Goal: Task Accomplishment & Management: Use online tool/utility

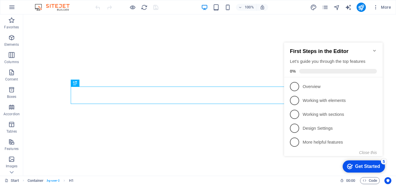
click at [313, 86] on p "Overview - incomplete" at bounding box center [338, 87] width 70 height 6
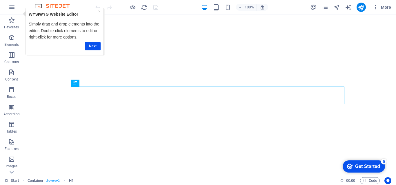
click at [97, 46] on link "Next" at bounding box center [93, 46] width 16 height 8
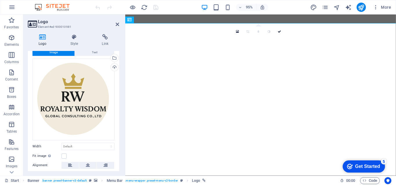
scroll to position [29, 0]
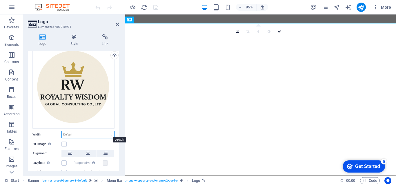
click at [103, 132] on select "Default auto px rem % em vh vw" at bounding box center [88, 134] width 52 height 7
click at [62, 131] on select "Default auto px rem % em vh vw" at bounding box center [88, 134] width 52 height 7
select select "DISABLED_OPTION_VALUE"
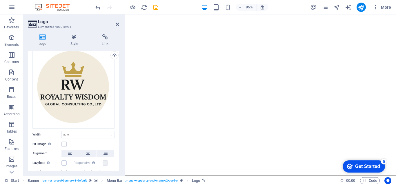
click at [62, 142] on label at bounding box center [63, 144] width 5 height 5
click at [0, 0] on input "Fit image Automatically fit image to a fixed width and height" at bounding box center [0, 0] width 0 height 0
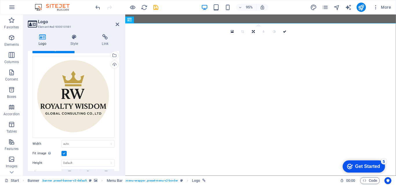
scroll to position [12, 0]
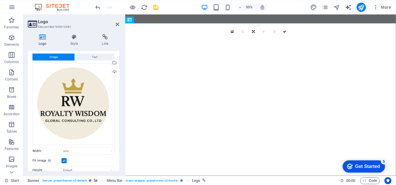
click at [98, 56] on button "Text" at bounding box center [94, 57] width 39 height 7
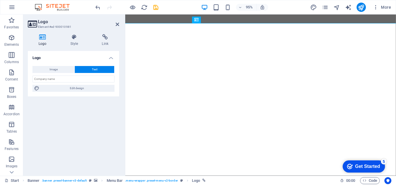
scroll to position [0, 0]
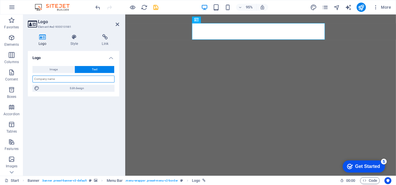
click at [104, 78] on input "text" at bounding box center [73, 79] width 82 height 7
click at [118, 26] on icon at bounding box center [117, 24] width 3 height 5
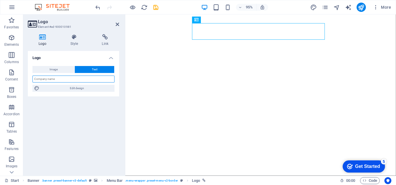
click at [64, 79] on input "text" at bounding box center [73, 79] width 82 height 7
type input "ROYALTY WISDOM"
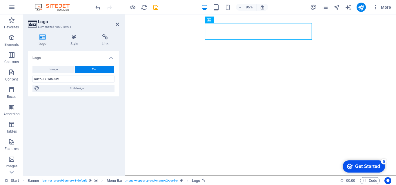
click at [100, 137] on div "Logo Image Text Drag files here, click to choose files or select files from Fil…" at bounding box center [73, 111] width 91 height 120
drag, startPoint x: 82, startPoint y: 120, endPoint x: 104, endPoint y: 86, distance: 40.7
click at [81, 119] on div "Logo Image Text Drag files here, click to choose files or select files from Fil…" at bounding box center [73, 111] width 91 height 120
click at [117, 25] on icon at bounding box center [117, 24] width 3 height 5
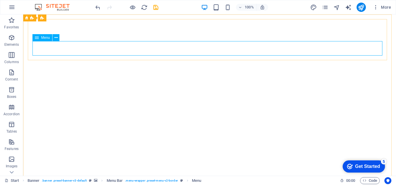
click at [48, 40] on div "Menu" at bounding box center [42, 37] width 20 height 7
click at [49, 40] on div "Menu" at bounding box center [42, 37] width 20 height 7
select select "1"
select select
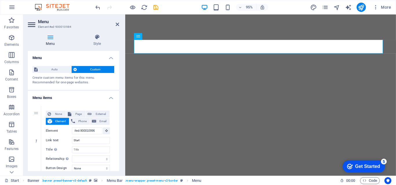
click at [55, 41] on h4 "Menu" at bounding box center [51, 40] width 47 height 12
click at [85, 140] on input "Start" at bounding box center [91, 140] width 38 height 7
drag, startPoint x: 85, startPoint y: 140, endPoint x: 71, endPoint y: 139, distance: 14.2
click at [71, 139] on div "Link text Start" at bounding box center [78, 140] width 64 height 7
select select
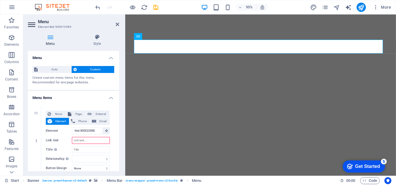
select select
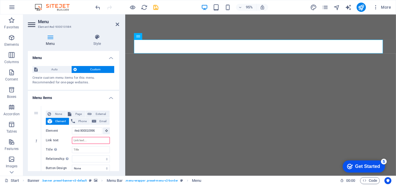
select select
type input "G."
select select
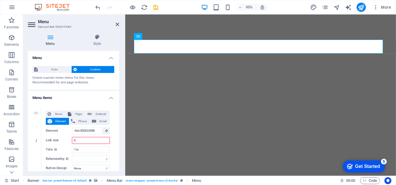
select select
type input "G"
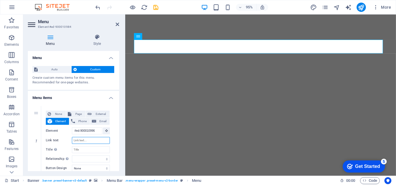
select select
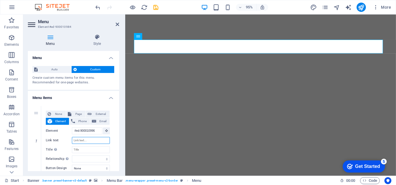
select select
type input "G.3"
select select
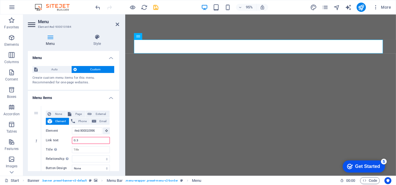
select select
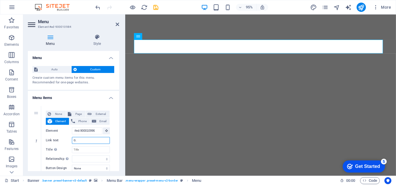
type input "G"
select select
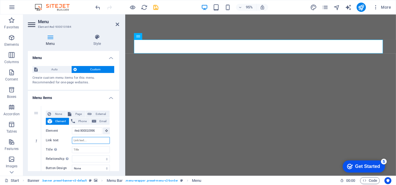
select select
type input "首頁"
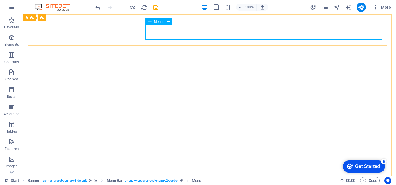
click at [157, 22] on span "Menu" at bounding box center [158, 21] width 9 height 3
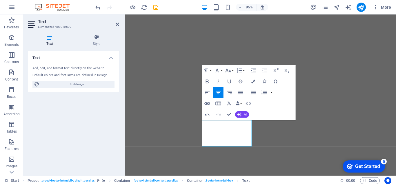
drag, startPoint x: 206, startPoint y: 81, endPoint x: 255, endPoint y: 74, distance: 48.6
click at [206, 81] on icon "button" at bounding box center [207, 81] width 7 height 7
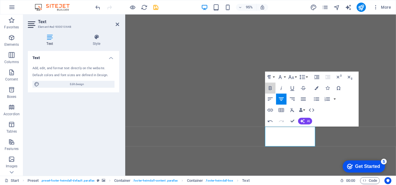
click at [271, 89] on icon "button" at bounding box center [270, 88] width 7 height 7
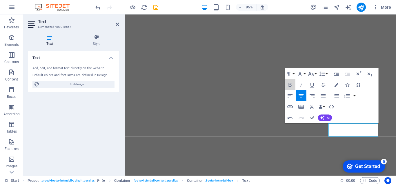
drag, startPoint x: 290, startPoint y: 86, endPoint x: 295, endPoint y: 83, distance: 5.2
click at [290, 86] on icon "button" at bounding box center [290, 84] width 7 height 7
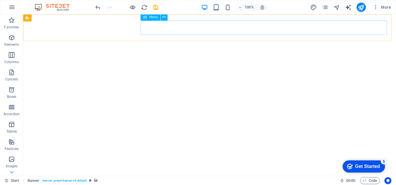
click at [154, 18] on span "Menu" at bounding box center [153, 16] width 9 height 3
click at [153, 17] on span "Menu" at bounding box center [153, 16] width 9 height 3
click at [155, 17] on span "Menu" at bounding box center [153, 16] width 9 height 3
click at [156, 19] on span "Menu" at bounding box center [153, 16] width 9 height 3
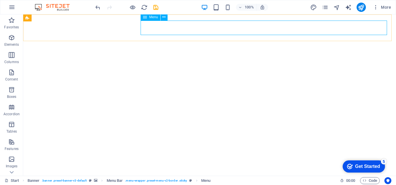
click at [155, 16] on span "Menu" at bounding box center [153, 16] width 9 height 3
click at [155, 17] on span "Menu" at bounding box center [153, 16] width 9 height 3
select select "1"
select select
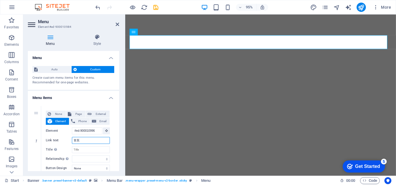
click at [93, 141] on input "首頁" at bounding box center [91, 140] width 38 height 7
type input "首"
select select
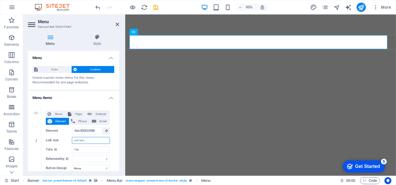
select select
type input "Home"
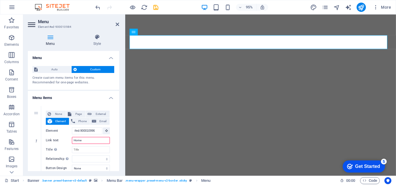
select select
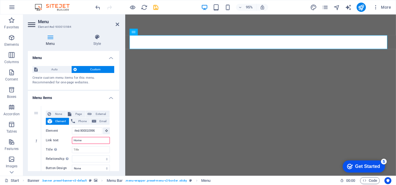
select select
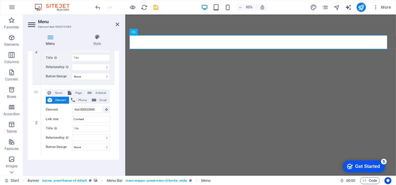
scroll to position [470, 0]
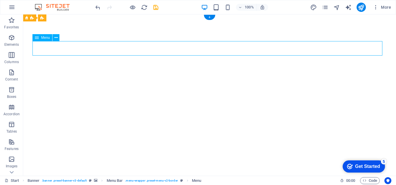
select select "1"
select select
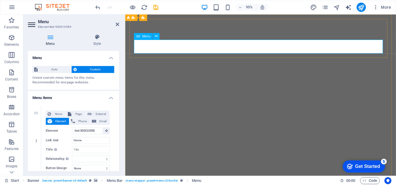
click at [144, 36] on span "Menu" at bounding box center [146, 36] width 8 height 3
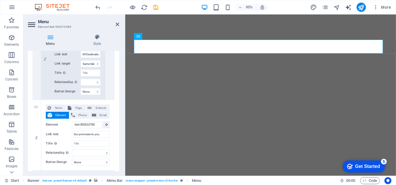
scroll to position [319, 0]
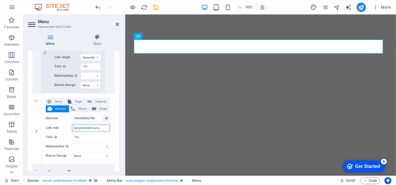
drag, startPoint x: 91, startPoint y: 127, endPoint x: 100, endPoint y: 131, distance: 9.5
click at [100, 131] on input "Our promises to you" at bounding box center [91, 128] width 38 height 7
type input "Our promises"
select select
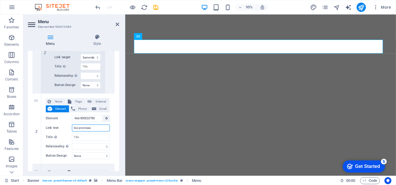
select select
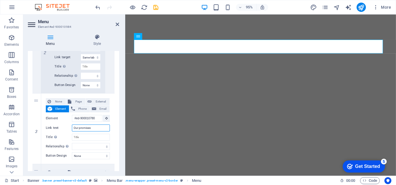
type input "Our promises"
click at [119, 26] on icon at bounding box center [117, 24] width 3 height 5
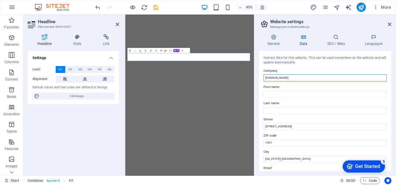
click at [274, 78] on input "[DOMAIN_NAME]" at bounding box center [325, 78] width 123 height 7
click at [298, 79] on input "royalty wisdom.com" at bounding box center [325, 78] width 123 height 7
click at [266, 77] on input "royalty wisdom Study Travel" at bounding box center [325, 78] width 123 height 7
click at [277, 78] on input "Royalty wisdom Study Travel" at bounding box center [325, 78] width 123 height 7
type input "Royalty Wisdom Study Travel"
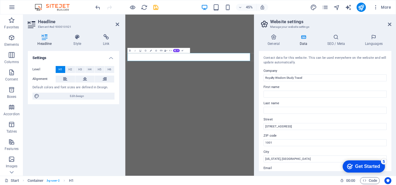
click at [390, 25] on icon at bounding box center [389, 24] width 3 height 5
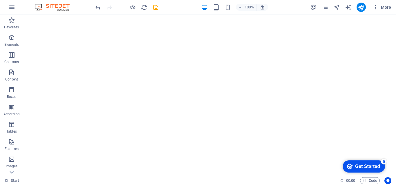
click at [104, 90] on div "H1 Container Banner Logo Banner Menu Bar Container Menu Text Captcha Preset Pre…" at bounding box center [209, 95] width 373 height 162
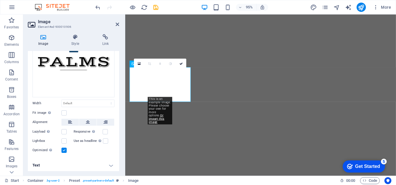
scroll to position [0, 0]
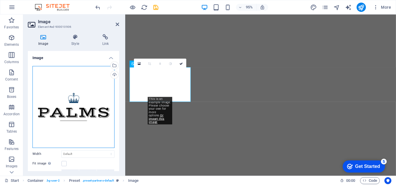
click at [75, 110] on div "Drag files here, click to choose files or select files from Files or our free s…" at bounding box center [73, 107] width 82 height 82
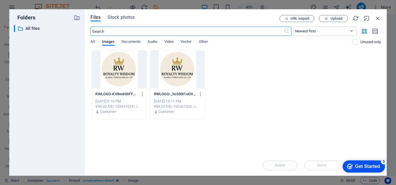
drag, startPoint x: 75, startPoint y: 110, endPoint x: 292, endPoint y: 102, distance: 218.0
click at [292, 102] on div "RWLOGO-KV8voH3IFFmpr3iXvUKY-w.png RWLOGO-KV8voH3IFFmpr3iXvUKY-w.png Sep 2, 2025…" at bounding box center [235, 85] width 291 height 70
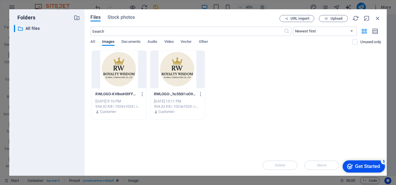
click at [334, 18] on span "Upload" at bounding box center [337, 18] width 12 height 3
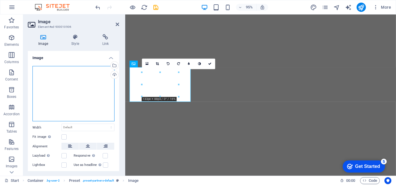
click at [74, 91] on div "Drag files here, click to choose files or select files from Files or our free s…" at bounding box center [73, 94] width 82 height 56
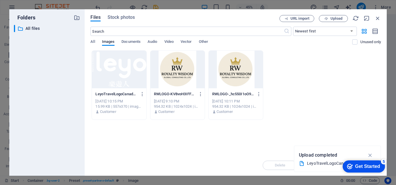
click at [116, 71] on div at bounding box center [119, 70] width 54 height 38
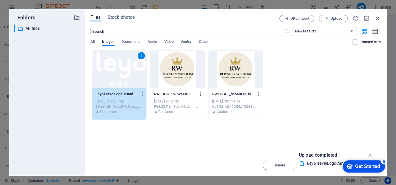
click at [117, 67] on div "1" at bounding box center [119, 70] width 54 height 38
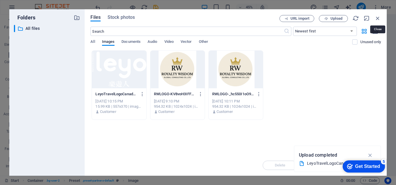
click at [378, 17] on icon "button" at bounding box center [378, 18] width 6 height 6
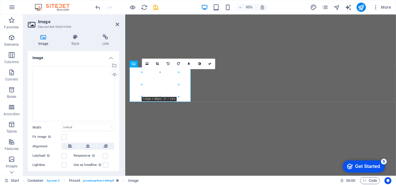
click at [112, 76] on div "Upload" at bounding box center [114, 75] width 9 height 9
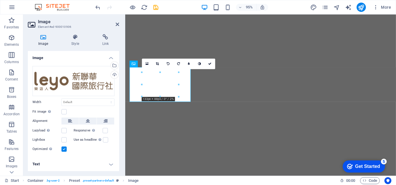
click at [114, 75] on div "Upload" at bounding box center [114, 75] width 9 height 9
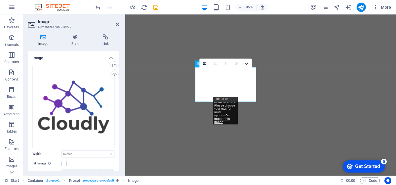
click at [113, 75] on div "Upload" at bounding box center [114, 75] width 9 height 9
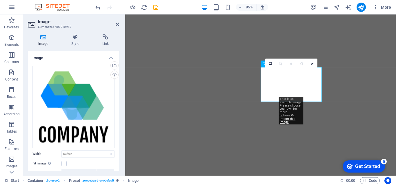
click at [112, 75] on div "Upload" at bounding box center [114, 75] width 9 height 9
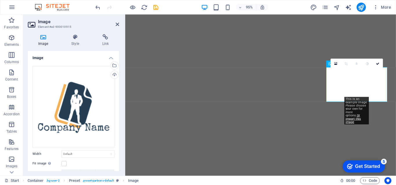
click at [113, 74] on div "Upload" at bounding box center [114, 75] width 9 height 9
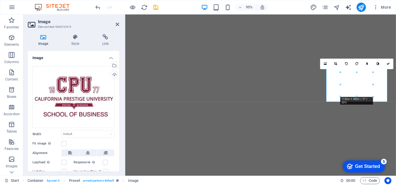
click at [117, 24] on icon at bounding box center [117, 24] width 3 height 5
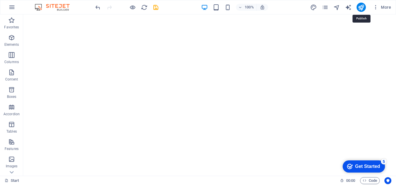
click at [361, 7] on icon "publish" at bounding box center [361, 7] width 7 height 7
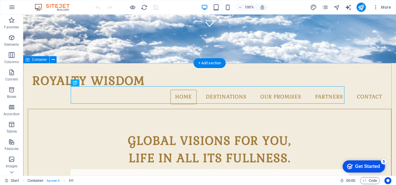
scroll to position [144, 0]
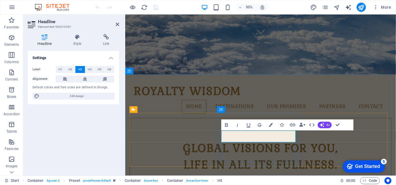
drag, startPoint x: 296, startPoint y: 145, endPoint x: 274, endPoint y: 146, distance: 22.0
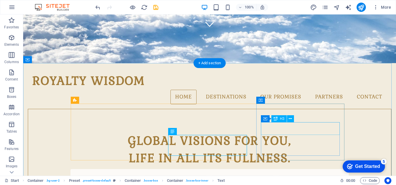
drag, startPoint x: 319, startPoint y: 130, endPoint x: 342, endPoint y: 145, distance: 27.5
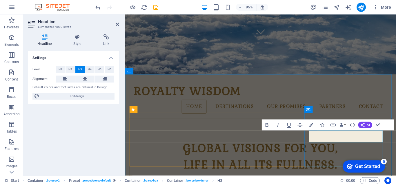
drag, startPoint x: 343, startPoint y: 144, endPoint x: 394, endPoint y: 141, distance: 51.7
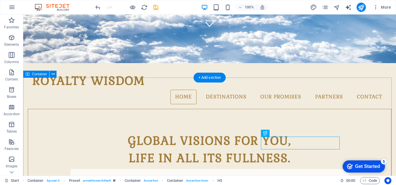
scroll to position [130, 0]
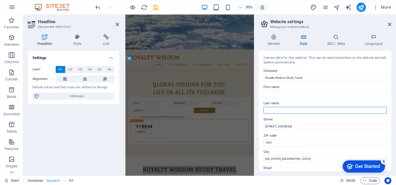
click at [311, 112] on input "Last name" at bounding box center [325, 110] width 123 height 7
click at [311, 118] on label "Street" at bounding box center [325, 119] width 123 height 7
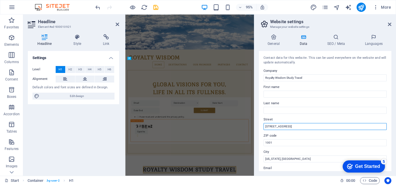
click at [311, 123] on input "[STREET_ADDRESS]" at bounding box center [325, 126] width 123 height 7
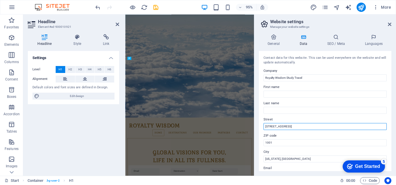
scroll to position [281, 0]
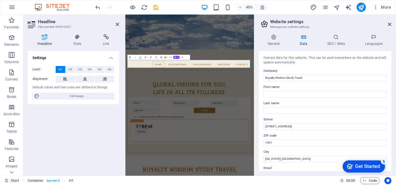
click at [390, 24] on icon at bounding box center [389, 24] width 3 height 5
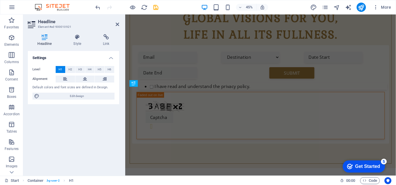
scroll to position [155, 0]
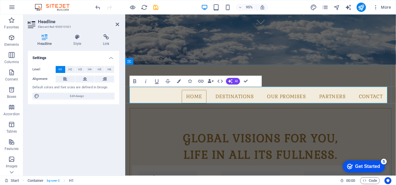
drag, startPoint x: 321, startPoint y: 98, endPoint x: 281, endPoint y: 104, distance: 40.8
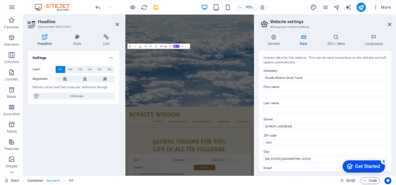
scroll to position [306, 0]
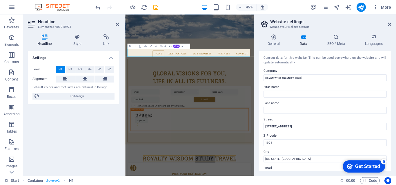
drag, startPoint x: 155, startPoint y: 90, endPoint x: 351, endPoint y: 28, distance: 205.3
click at [351, 28] on h3 "Manage your website settings" at bounding box center [325, 26] width 110 height 5
drag, startPoint x: 295, startPoint y: 77, endPoint x: 287, endPoint y: 77, distance: 7.3
click at [287, 77] on input "Royalty Wisdom Study Travel" at bounding box center [325, 78] width 123 height 7
click at [307, 77] on input "Royalty Wisdom Travel" at bounding box center [325, 78] width 123 height 7
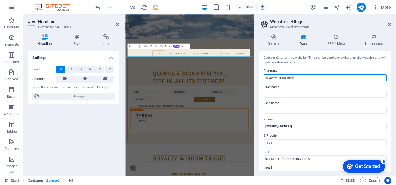
paste input "Study"
drag, startPoint x: 312, startPoint y: 77, endPoint x: 286, endPoint y: 81, distance: 27.1
click at [286, 81] on div "Contact data for this website. This can be used everywhere on the website and w…" at bounding box center [325, 111] width 133 height 120
type input "Royalty Wisdom Travel Study"
click at [390, 22] on icon at bounding box center [389, 24] width 3 height 5
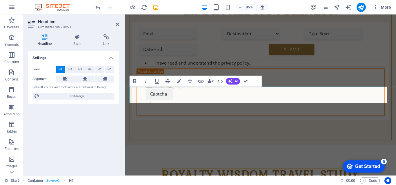
scroll to position [155, 0]
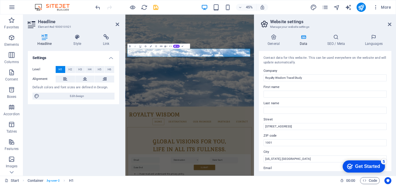
scroll to position [306, 0]
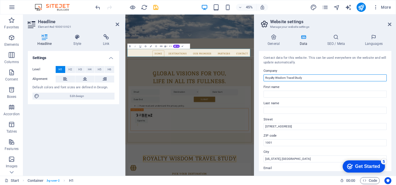
click at [334, 75] on input "Royalty Wisdom Travel Study" at bounding box center [325, 78] width 123 height 7
type input "Royalty Wisdom Travel Study Center"
drag, startPoint x: 391, startPoint y: 24, endPoint x: 254, endPoint y: 22, distance: 136.6
click at [391, 24] on icon at bounding box center [389, 24] width 3 height 5
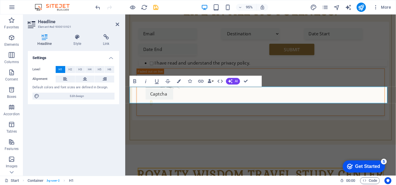
scroll to position [155, 0]
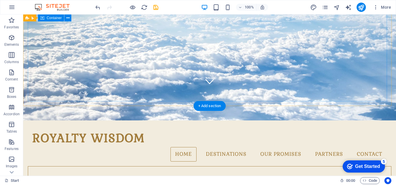
scroll to position [145, 0]
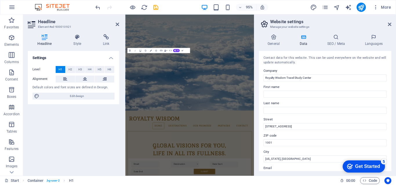
scroll to position [296, 0]
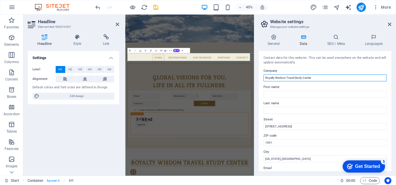
drag, startPoint x: 302, startPoint y: 77, endPoint x: 287, endPoint y: 80, distance: 16.0
click at [287, 80] on input "Royalty Wisdom Travel Study Center" at bounding box center [325, 78] width 123 height 7
type input "Royalty Wisdom Global Center"
drag, startPoint x: 390, startPoint y: 23, endPoint x: 279, endPoint y: 10, distance: 112.5
click at [390, 23] on icon at bounding box center [389, 24] width 3 height 5
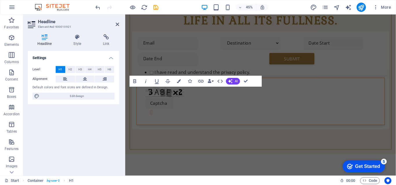
scroll to position [155, 0]
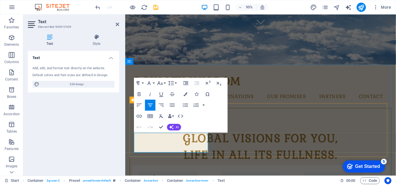
drag, startPoint x: 201, startPoint y: 157, endPoint x: 144, endPoint y: 142, distance: 59.2
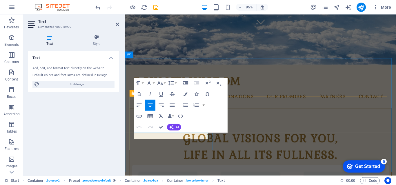
scroll to position [162, 0]
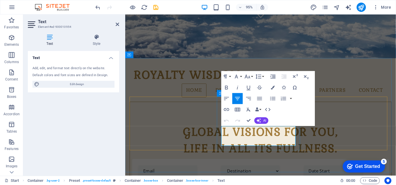
drag, startPoint x: 260, startPoint y: 147, endPoint x: 226, endPoint y: 145, distance: 33.7
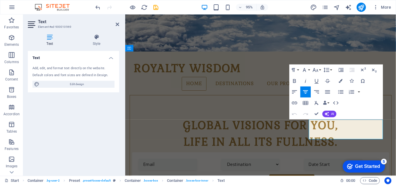
drag, startPoint x: 348, startPoint y: 137, endPoint x: 325, endPoint y: 129, distance: 24.0
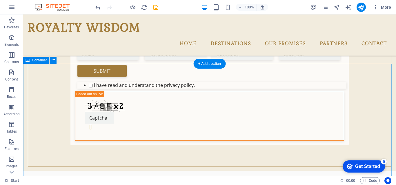
scroll to position [241, 0]
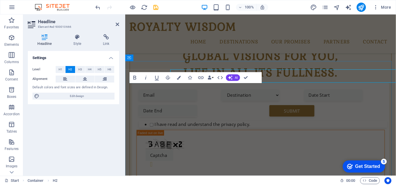
scroll to position [256, 0]
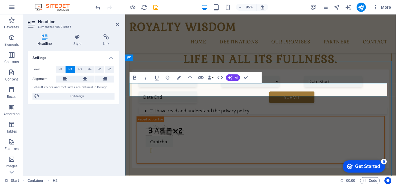
drag, startPoint x: 261, startPoint y: 94, endPoint x: 222, endPoint y: 97, distance: 39.6
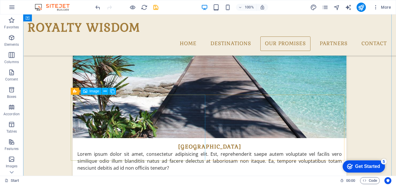
scroll to position [705, 0]
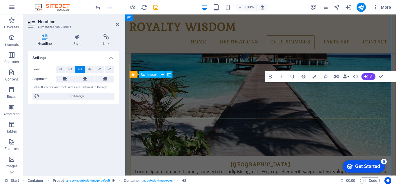
scroll to position [719, 0]
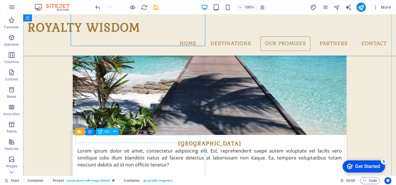
scroll to position [763, 0]
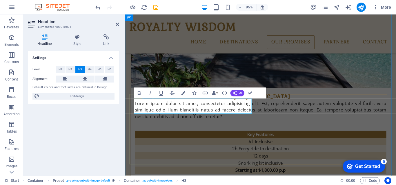
drag, startPoint x: 204, startPoint y: 107, endPoint x: 231, endPoint y: 107, distance: 27.0
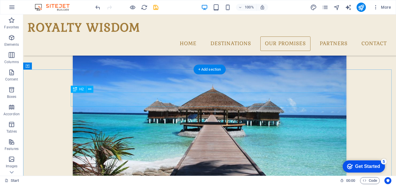
scroll to position [589, 0]
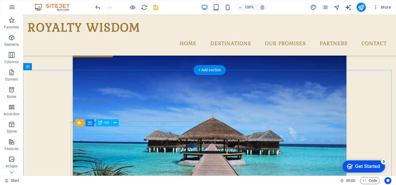
drag, startPoint x: 109, startPoint y: 129, endPoint x: 132, endPoint y: 143, distance: 26.6
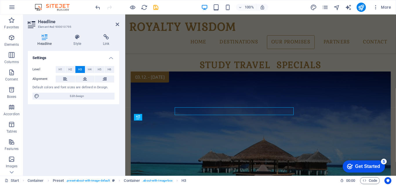
scroll to position [603, 0]
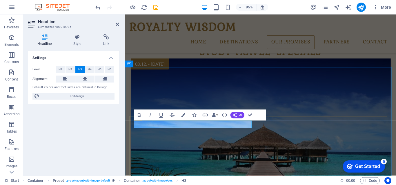
drag, startPoint x: 158, startPoint y: 131, endPoint x: 153, endPoint y: 131, distance: 5.5
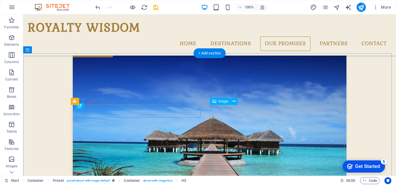
scroll to position [647, 0]
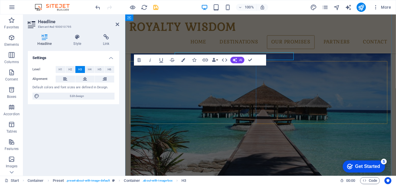
scroll to position [661, 0]
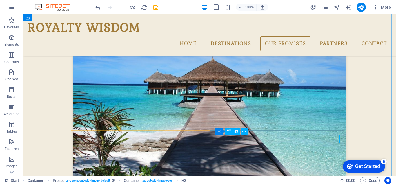
scroll to position [676, 0]
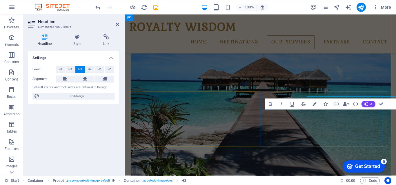
scroll to position [690, 0]
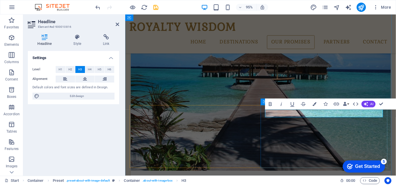
drag, startPoint x: 372, startPoint y: 117, endPoint x: 353, endPoint y: 122, distance: 19.6
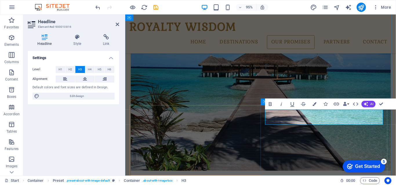
drag, startPoint x: 313, startPoint y: 126, endPoint x: 272, endPoint y: 121, distance: 41.5
copy h3 "SAFEST AIRLINES with Tour Teachers"
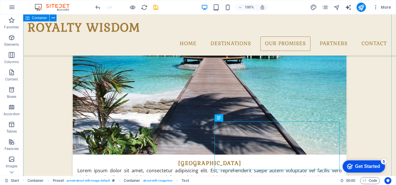
scroll to position [734, 0]
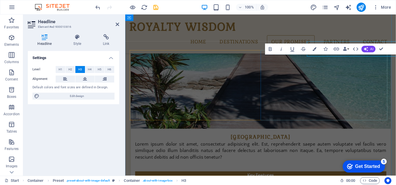
scroll to position [748, 0]
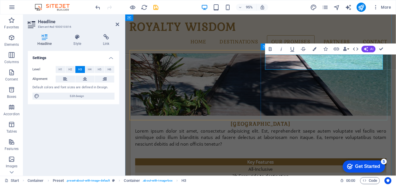
drag, startPoint x: 336, startPoint y: 59, endPoint x: 345, endPoint y: 68, distance: 12.3
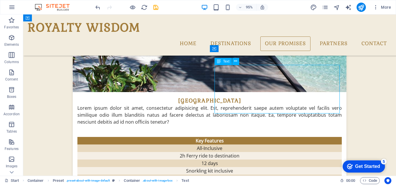
scroll to position [734, 0]
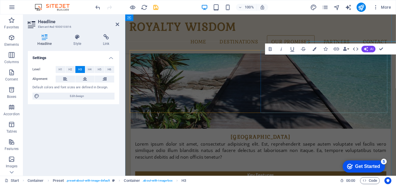
scroll to position [748, 0]
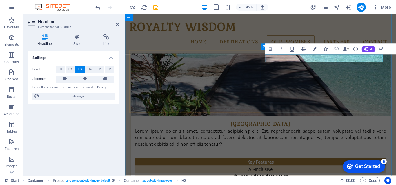
drag, startPoint x: 367, startPoint y: 61, endPoint x: 274, endPoint y: 61, distance: 93.1
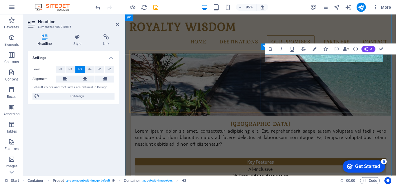
copy h3 "Top 10 SAFEST AIRLINES Only"
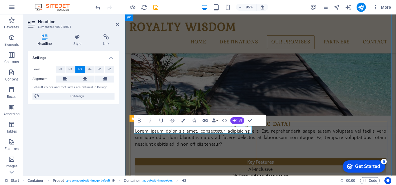
copy h3 "All-in-one services included"
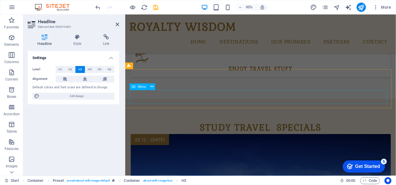
scroll to position [487, 0]
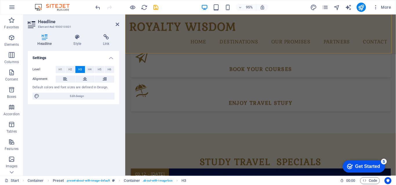
click at [176, 29] on div "ROYALTY WISDOM Home Destinations Monthly Specials All Destinations Our promises…" at bounding box center [267, 34] width 285 height 41
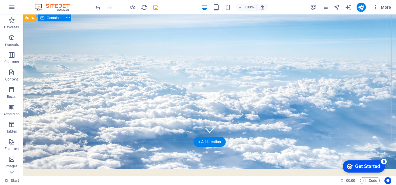
scroll to position [96, 0]
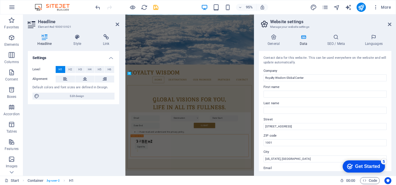
click at [354, 155] on label "City" at bounding box center [325, 152] width 123 height 7
click at [354, 156] on input "[US_STATE], [GEOGRAPHIC_DATA]" at bounding box center [325, 159] width 123 height 7
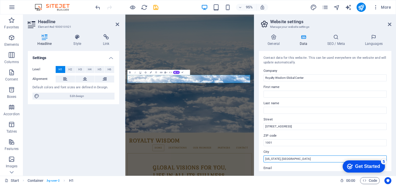
scroll to position [248, 0]
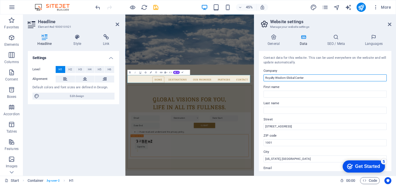
drag, startPoint x: 307, startPoint y: 78, endPoint x: 296, endPoint y: 78, distance: 11.3
click at [296, 78] on input "Royalty Wisdom Global Center" at bounding box center [325, 78] width 123 height 7
paste input "Travel Study"
type input "Royalty Wisdom Global Travel Study Center"
drag, startPoint x: 390, startPoint y: 24, endPoint x: 278, endPoint y: 10, distance: 113.1
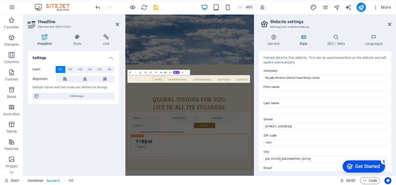
click at [390, 24] on icon at bounding box center [389, 24] width 3 height 5
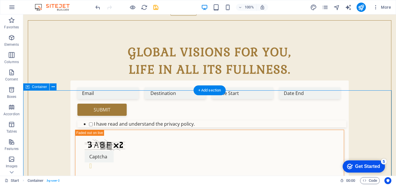
scroll to position [117, 0]
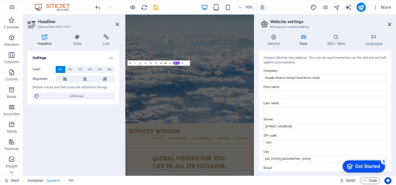
scroll to position [269, 0]
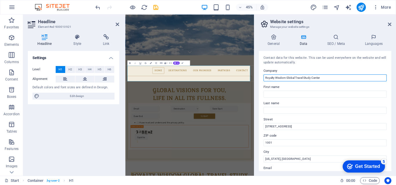
drag, startPoint x: 311, startPoint y: 76, endPoint x: 332, endPoint y: 79, distance: 20.8
click at [332, 78] on input "Royalty Wisdom Global Travel Study Center" at bounding box center [325, 78] width 123 height 7
type input "Royalty Wisdom Global Travel Study"
click at [389, 23] on icon at bounding box center [389, 24] width 3 height 5
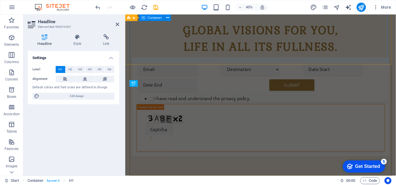
scroll to position [155, 0]
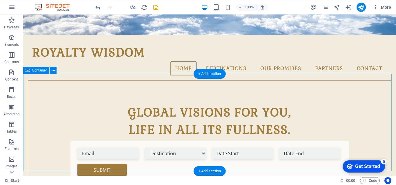
scroll to position [174, 0]
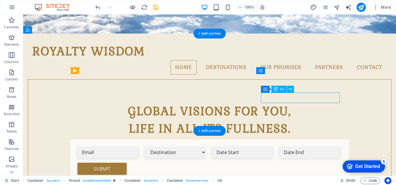
drag, startPoint x: 323, startPoint y: 100, endPoint x: 231, endPoint y: 104, distance: 92.0
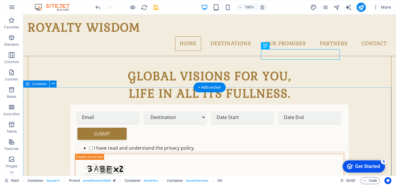
scroll to position [217, 0]
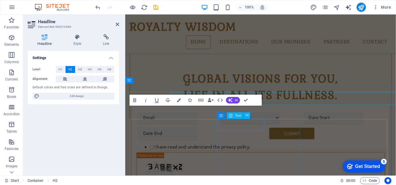
scroll to position [232, 0]
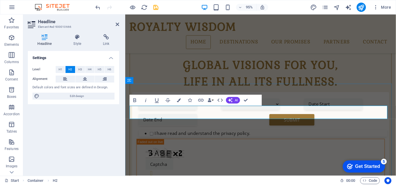
drag, startPoint x: 281, startPoint y: 117, endPoint x: 318, endPoint y: 115, distance: 36.3
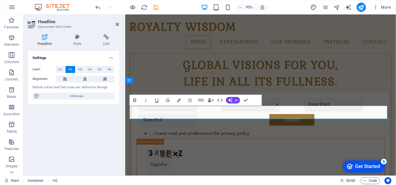
drag, startPoint x: 296, startPoint y: 116, endPoint x: 361, endPoint y: 115, distance: 65.0
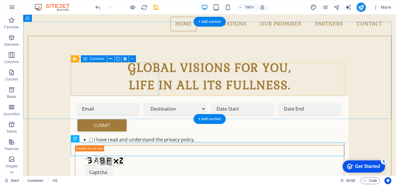
scroll to position [159, 0]
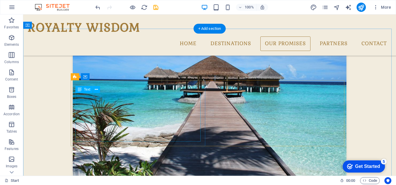
scroll to position [652, 0]
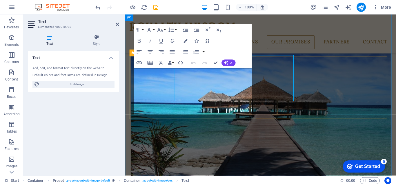
scroll to position [666, 0]
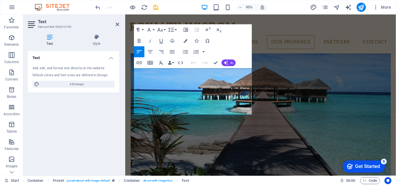
drag, startPoint x: 218, startPoint y: 117, endPoint x: 120, endPoint y: 76, distance: 106.4
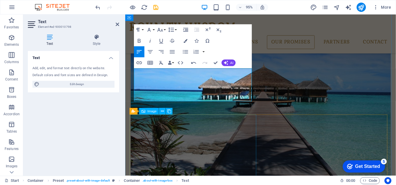
scroll to position [1201, 1]
drag, startPoint x: 174, startPoint y: 81, endPoint x: 135, endPoint y: 82, distance: 39.2
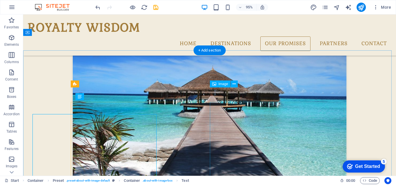
scroll to position [623, 0]
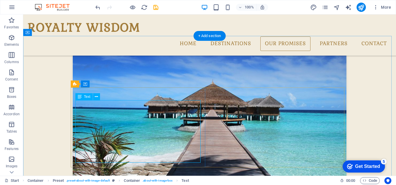
drag, startPoint x: 155, startPoint y: 144, endPoint x: 54, endPoint y: 153, distance: 100.7
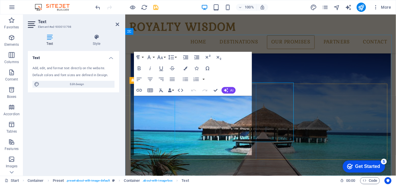
scroll to position [637, 0]
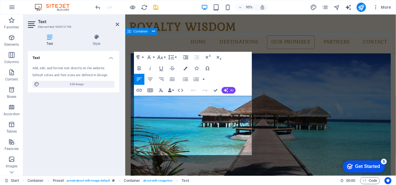
drag, startPoint x: 212, startPoint y: 159, endPoint x: 133, endPoint y: 85, distance: 108.1
click at [175, 77] on icon "button" at bounding box center [172, 79] width 7 height 7
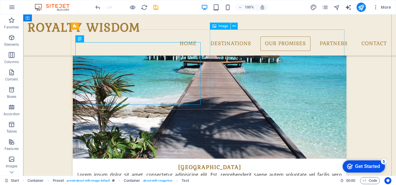
scroll to position [710, 0]
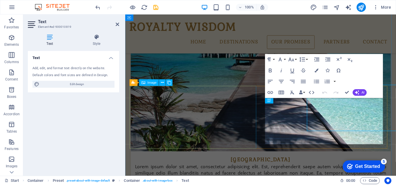
scroll to position [724, 0]
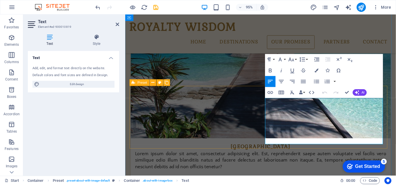
drag, startPoint x: 357, startPoint y: 149, endPoint x: 300, endPoint y: 121, distance: 63.3
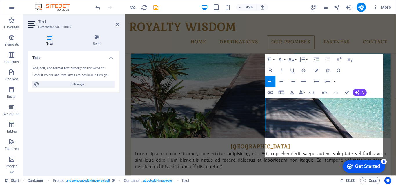
scroll to position [883, 1]
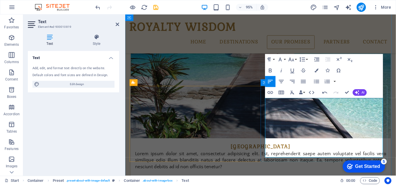
drag, startPoint x: 340, startPoint y: 162, endPoint x: 268, endPoint y: 101, distance: 94.6
click at [302, 80] on icon "button" at bounding box center [303, 81] width 7 height 7
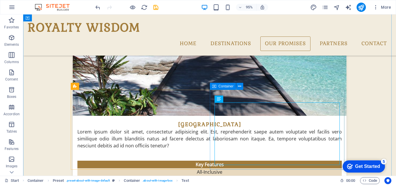
scroll to position [710, 0]
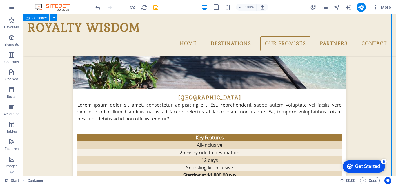
scroll to position [797, 0]
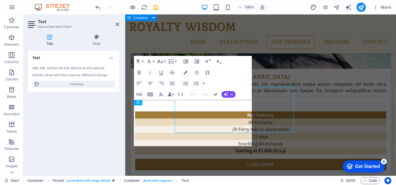
scroll to position [811, 0]
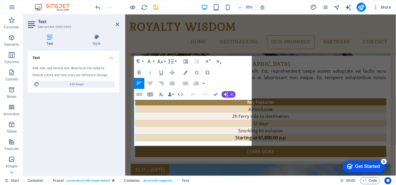
drag, startPoint x: 217, startPoint y: 149, endPoint x: 123, endPoint y: 102, distance: 105.6
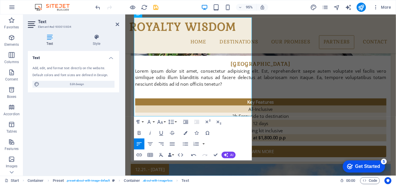
scroll to position [898, 0]
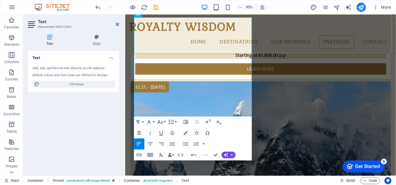
drag, startPoint x: 233, startPoint y: 116, endPoint x: 213, endPoint y: 78, distance: 43.0
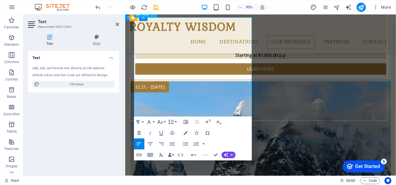
scroll to position [840, 0]
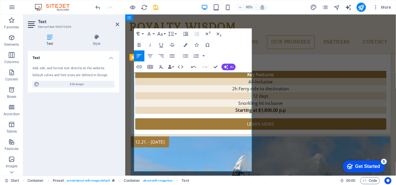
copy p "✔️"
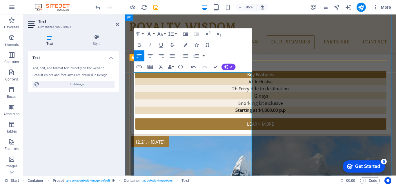
drag, startPoint x: 164, startPoint y: 132, endPoint x: 141, endPoint y: 137, distance: 23.6
copy p "Tour with"
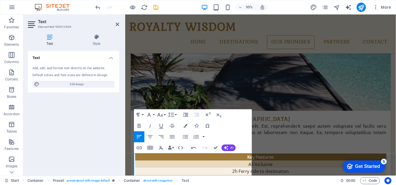
scroll to position [865, 0]
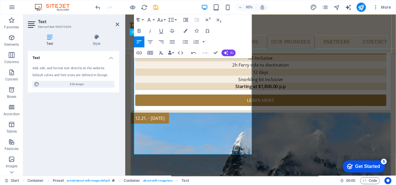
drag, startPoint x: 235, startPoint y: 157, endPoint x: 215, endPoint y: 113, distance: 48.9
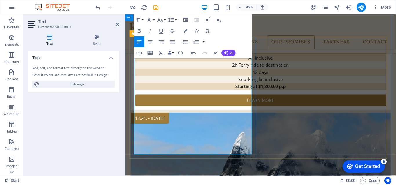
scroll to position [868, 0]
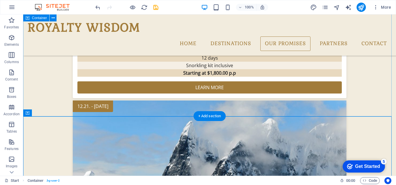
scroll to position [825, 0]
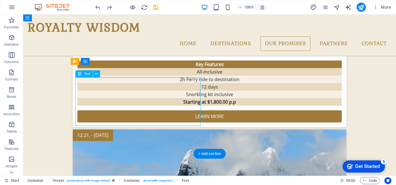
scroll to position [839, 0]
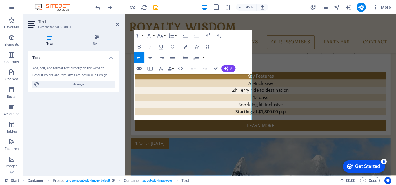
drag, startPoint x: 216, startPoint y: 123, endPoint x: 186, endPoint y: 94, distance: 41.9
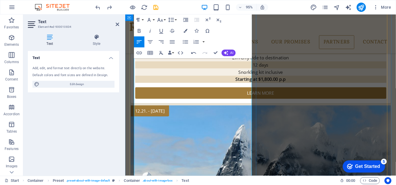
scroll to position [897, 0]
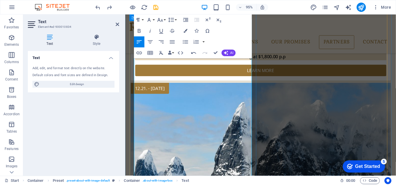
drag, startPoint x: 169, startPoint y: 121, endPoint x: 136, endPoint y: 116, distance: 33.1
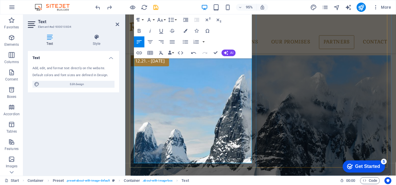
drag, startPoint x: 163, startPoint y: 147, endPoint x: 139, endPoint y: 118, distance: 37.5
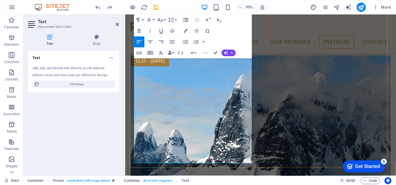
drag, startPoint x: 169, startPoint y: 149, endPoint x: 135, endPoint y: 116, distance: 47.2
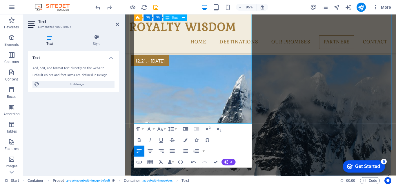
drag, startPoint x: 230, startPoint y: 126, endPoint x: 188, endPoint y: 65, distance: 74.6
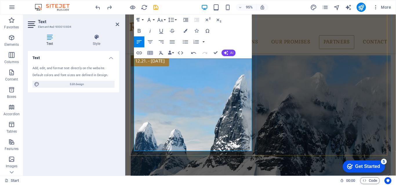
scroll to position [897, 0]
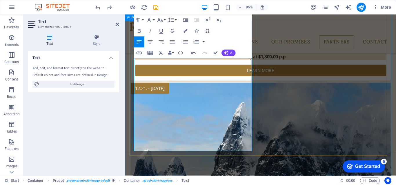
drag, startPoint x: 135, startPoint y: 64, endPoint x: 233, endPoint y: 145, distance: 127.4
click at [173, 40] on icon "button" at bounding box center [172, 41] width 5 height 3
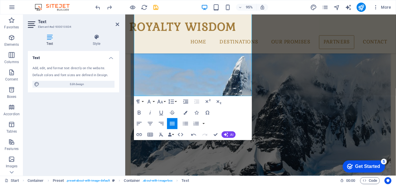
scroll to position [955, 0]
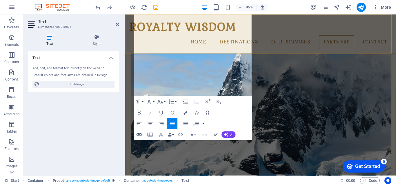
drag, startPoint x: 231, startPoint y: 97, endPoint x: 183, endPoint y: 54, distance: 64.1
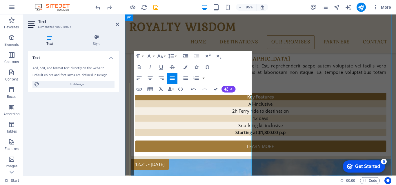
scroll to position [810, 0]
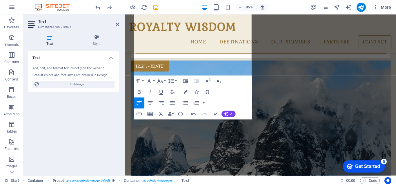
scroll to position [1014, 0]
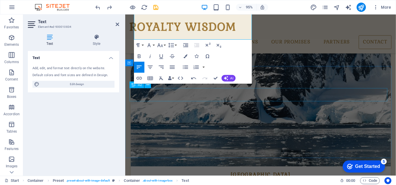
drag, startPoint x: 142, startPoint y: 139, endPoint x: 198, endPoint y: 140, distance: 55.7
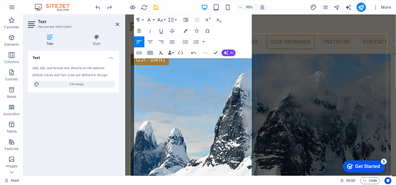
scroll to position [869, 0]
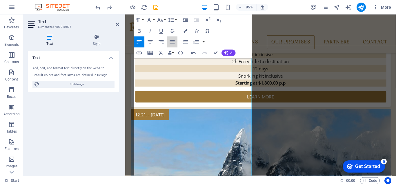
click at [173, 41] on icon "button" at bounding box center [172, 42] width 7 height 7
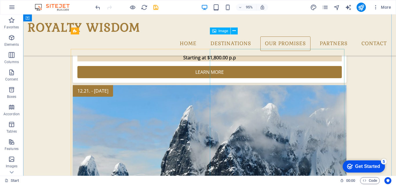
scroll to position [855, 0]
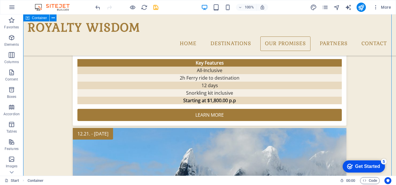
scroll to position [884, 0]
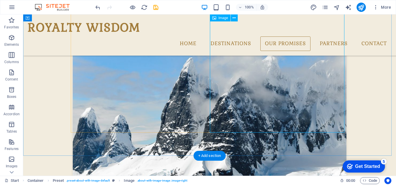
scroll to position [913, 0]
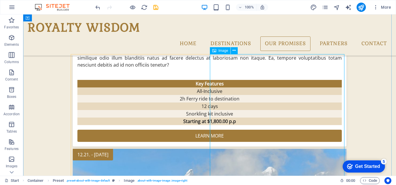
scroll to position [797, 0]
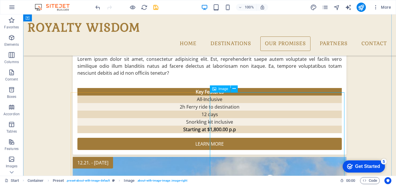
click at [222, 89] on span "Image" at bounding box center [224, 88] width 10 height 3
click at [219, 88] on span "Image" at bounding box center [224, 88] width 10 height 3
click at [225, 88] on span "Image" at bounding box center [224, 88] width 10 height 3
click at [219, 91] on div "Image" at bounding box center [220, 89] width 21 height 7
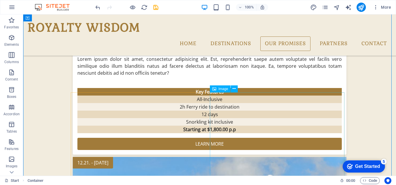
click at [221, 88] on span "Image" at bounding box center [224, 88] width 10 height 3
click at [235, 88] on icon at bounding box center [234, 89] width 3 height 6
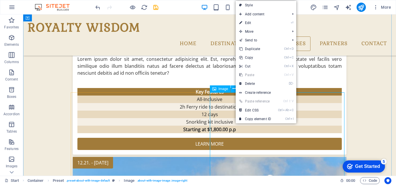
click at [224, 86] on div "Image" at bounding box center [220, 89] width 21 height 7
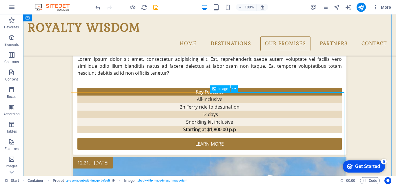
click at [219, 89] on span "Image" at bounding box center [224, 88] width 10 height 3
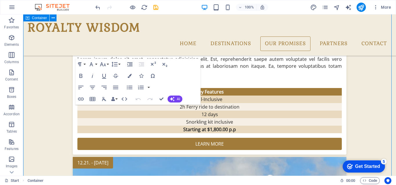
click at [160, 97] on icon "button" at bounding box center [161, 99] width 4 height 4
click at [161, 100] on icon "button" at bounding box center [161, 99] width 4 height 4
click at [161, 99] on icon "button" at bounding box center [161, 99] width 4 height 4
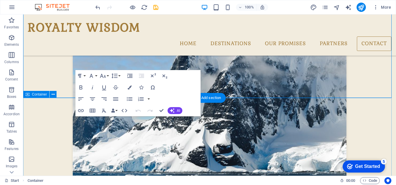
scroll to position [971, 0]
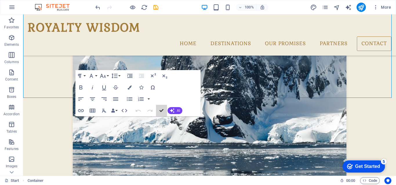
click at [162, 111] on icon "button" at bounding box center [161, 111] width 4 height 4
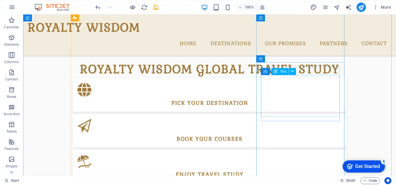
scroll to position [333, 0]
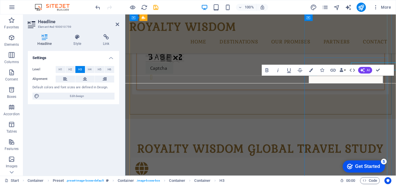
scroll to position [348, 0]
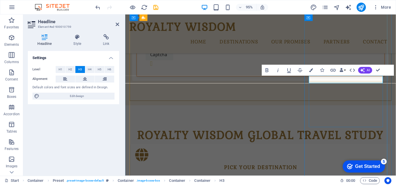
drag, startPoint x: 368, startPoint y: 83, endPoint x: 356, endPoint y: 86, distance: 12.7
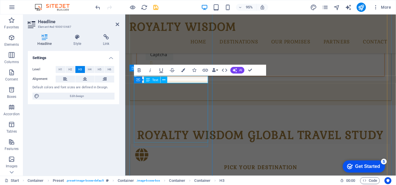
scroll to position [0, 2]
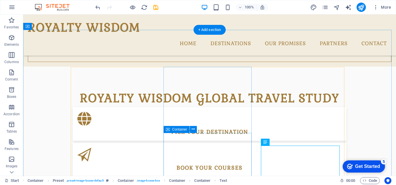
scroll to position [275, 0]
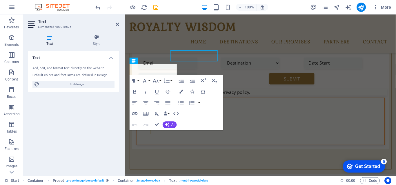
scroll to position [290, 0]
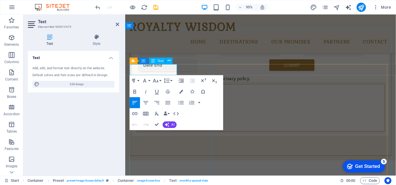
drag, startPoint x: 242, startPoint y: 89, endPoint x: 175, endPoint y: 71, distance: 68.9
drag, startPoint x: 165, startPoint y: 71, endPoint x: 178, endPoint y: 74, distance: 13.0
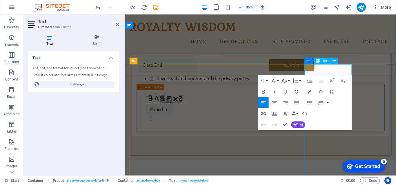
drag, startPoint x: 348, startPoint y: 75, endPoint x: 360, endPoint y: 76, distance: 12.0
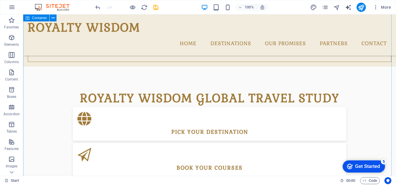
scroll to position [391, 0]
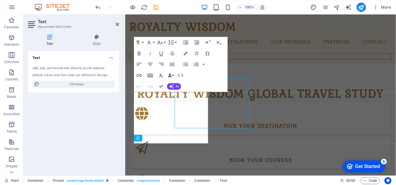
scroll to position [406, 0]
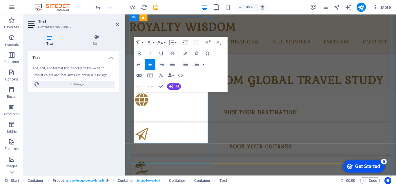
drag, startPoint x: 171, startPoint y: 137, endPoint x: 150, endPoint y: 137, distance: 20.3
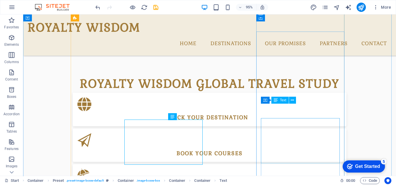
scroll to position [391, 0]
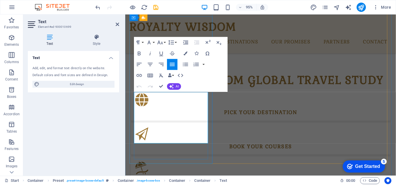
drag, startPoint x: 186, startPoint y: 151, endPoint x: 202, endPoint y: 149, distance: 16.1
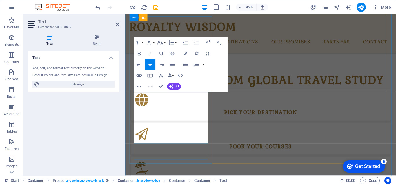
drag, startPoint x: 173, startPoint y: 146, endPoint x: 147, endPoint y: 148, distance: 25.9
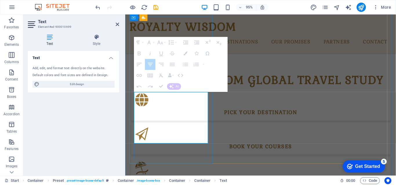
drag, startPoint x: 183, startPoint y: 146, endPoint x: 168, endPoint y: 152, distance: 15.9
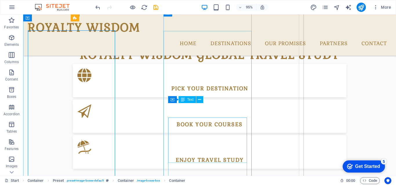
scroll to position [392, 0]
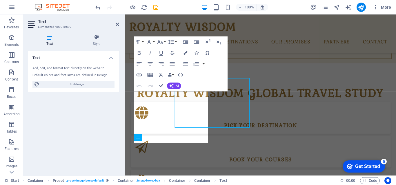
scroll to position [406, 0]
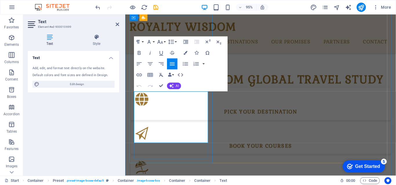
drag, startPoint x: 170, startPoint y: 131, endPoint x: 166, endPoint y: 130, distance: 3.9
drag, startPoint x: 203, startPoint y: 123, endPoint x: 142, endPoint y: 120, distance: 60.4
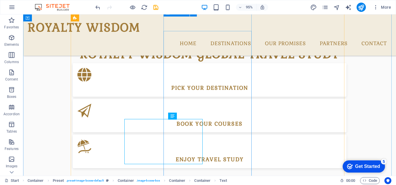
scroll to position [392, 0]
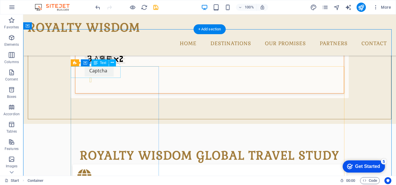
scroll to position [276, 0]
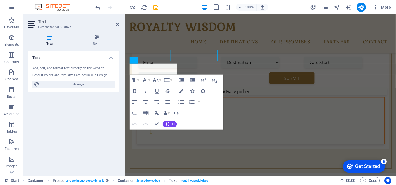
scroll to position [290, 0]
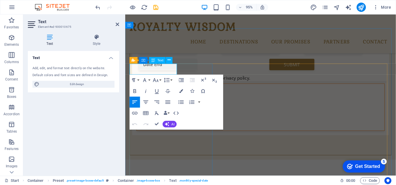
drag, startPoint x: 147, startPoint y: 73, endPoint x: 141, endPoint y: 73, distance: 5.8
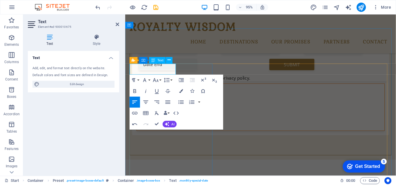
drag, startPoint x: 163, startPoint y: 73, endPoint x: 158, endPoint y: 73, distance: 4.9
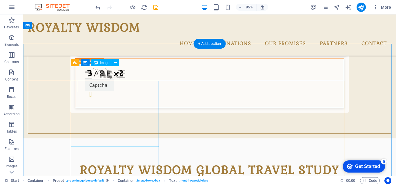
scroll to position [276, 0]
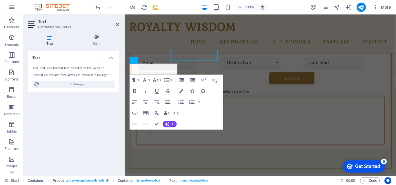
scroll to position [290, 0]
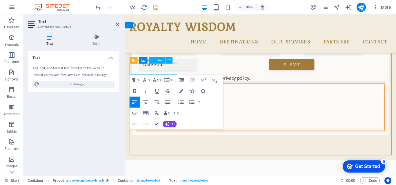
drag, startPoint x: 177, startPoint y: 71, endPoint x: 300, endPoint y: 70, distance: 123.2
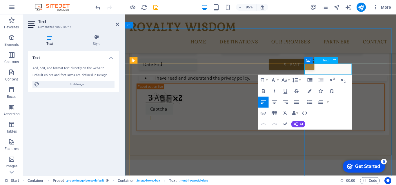
drag, startPoint x: 340, startPoint y: 73, endPoint x: 336, endPoint y: 73, distance: 3.5
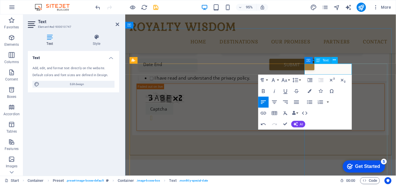
drag, startPoint x: 347, startPoint y: 73, endPoint x: 342, endPoint y: 72, distance: 4.2
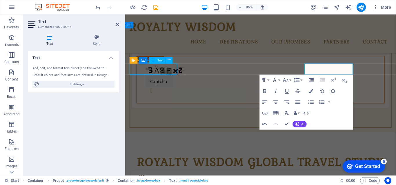
scroll to position [276, 0]
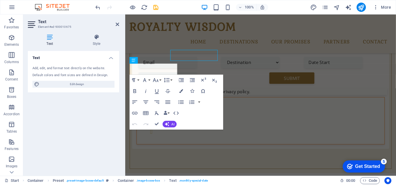
scroll to position [290, 0]
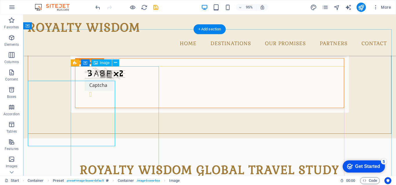
scroll to position [276, 0]
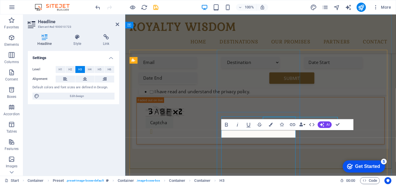
scroll to position [290, 0]
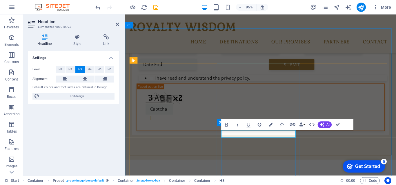
drag, startPoint x: 372, startPoint y: 146, endPoint x: 275, endPoint y: 144, distance: 97.2
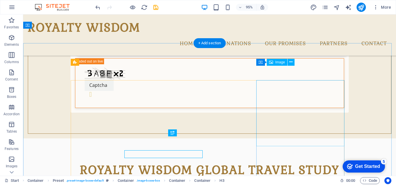
scroll to position [276, 0]
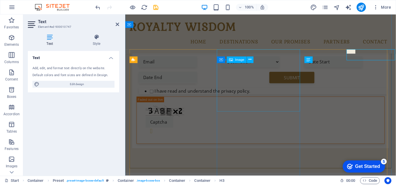
scroll to position [291, 0]
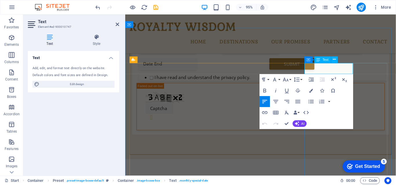
drag, startPoint x: 360, startPoint y: 71, endPoint x: 318, endPoint y: 75, distance: 41.7
copy p "02/01 ~ 02/07/2026"
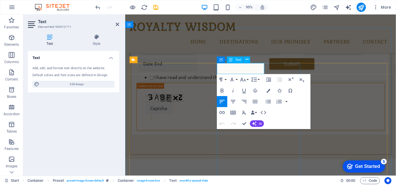
drag, startPoint x: 267, startPoint y: 72, endPoint x: 227, endPoint y: 71, distance: 39.7
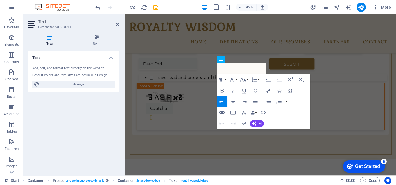
scroll to position [0, 2]
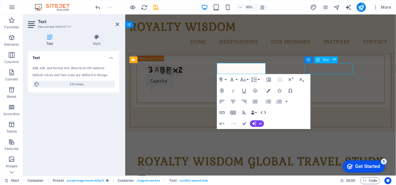
scroll to position [276, 0]
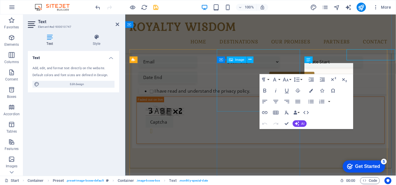
scroll to position [291, 0]
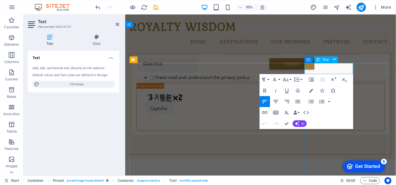
drag, startPoint x: 360, startPoint y: 72, endPoint x: 317, endPoint y: 75, distance: 43.0
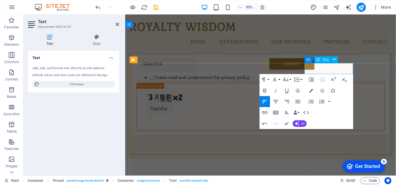
copy p "07/06 ~ 07/31/2026"
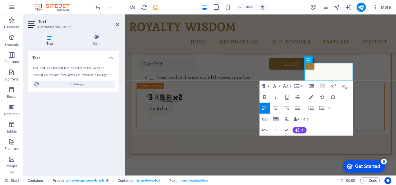
scroll to position [0, 2]
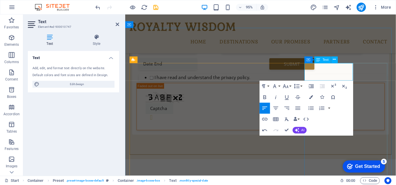
drag, startPoint x: 349, startPoint y: 77, endPoint x: 344, endPoint y: 77, distance: 4.9
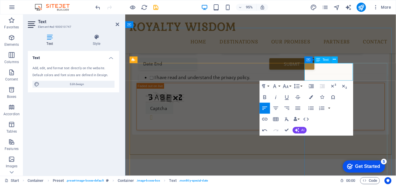
drag, startPoint x: 348, startPoint y: 78, endPoint x: 343, endPoint y: 78, distance: 4.3
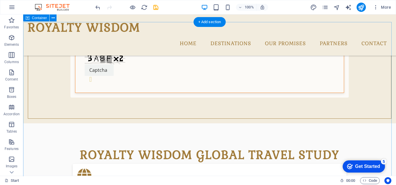
scroll to position [276, 0]
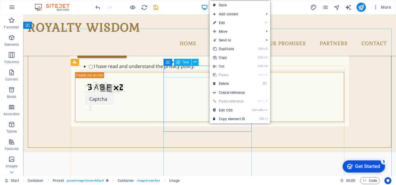
click at [179, 62] on icon at bounding box center [178, 62] width 4 height 7
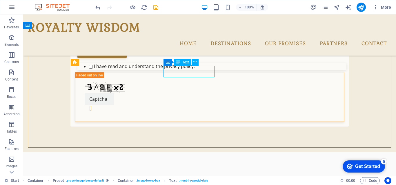
click at [180, 62] on icon at bounding box center [178, 62] width 4 height 7
click at [196, 61] on icon at bounding box center [194, 62] width 3 height 6
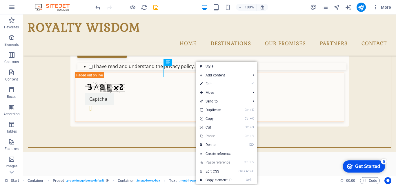
drag, startPoint x: 209, startPoint y: 81, endPoint x: 60, endPoint y: 99, distance: 149.6
click at [209, 81] on link "⏎ Edit" at bounding box center [215, 84] width 39 height 9
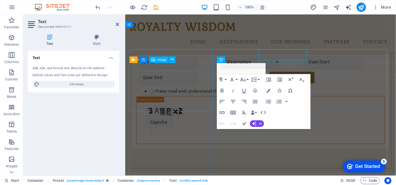
scroll to position [291, 0]
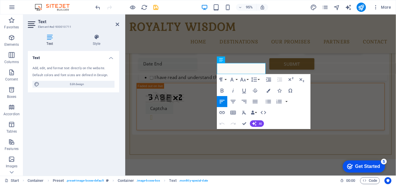
click at [117, 25] on icon at bounding box center [117, 24] width 3 height 5
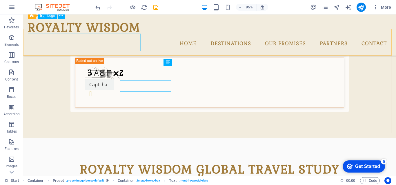
scroll to position [276, 0]
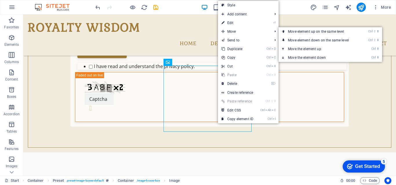
click at [228, 20] on link "⏎ Edit" at bounding box center [237, 23] width 39 height 9
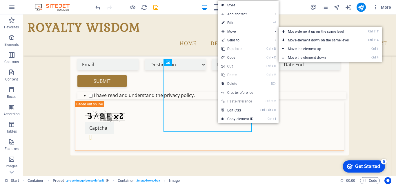
select select "%"
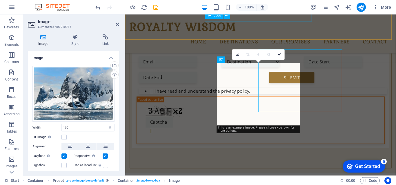
scroll to position [291, 0]
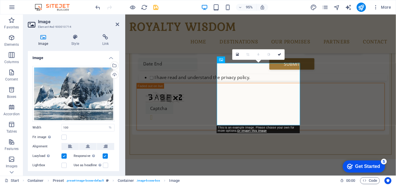
click at [112, 75] on div "Upload" at bounding box center [114, 75] width 9 height 9
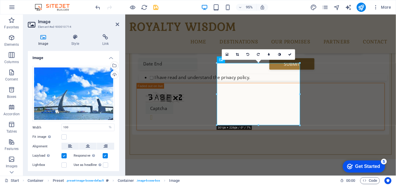
click at [117, 22] on icon at bounding box center [117, 24] width 3 height 5
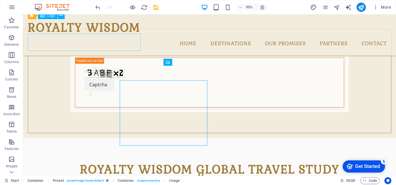
scroll to position [276, 0]
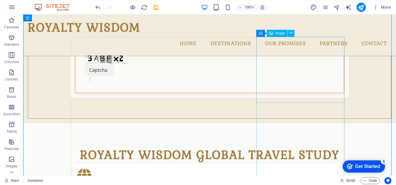
scroll to position [334, 0]
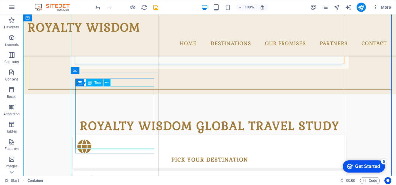
drag, startPoint x: 112, startPoint y: 97, endPoint x: 135, endPoint y: 112, distance: 27.5
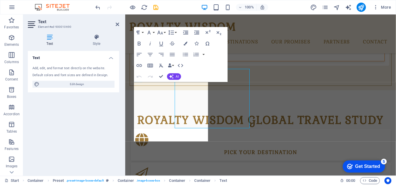
scroll to position [349, 0]
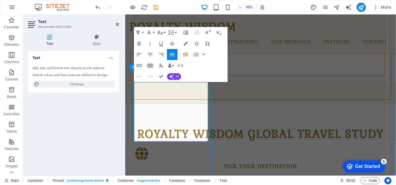
drag, startPoint x: 158, startPoint y: 144, endPoint x: 134, endPoint y: 90, distance: 58.6
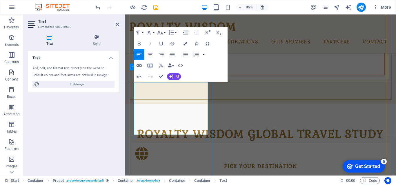
scroll to position [1110, 1]
drag, startPoint x: 172, startPoint y: 138, endPoint x: 133, endPoint y: 88, distance: 63.6
click at [175, 54] on icon "button" at bounding box center [172, 54] width 7 height 7
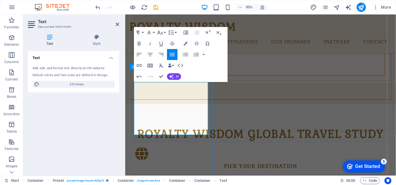
click at [138, 53] on icon "button" at bounding box center [139, 54] width 7 height 7
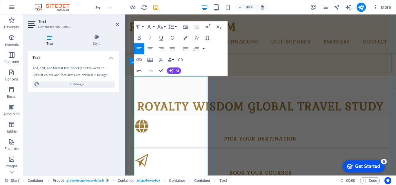
scroll to position [320, 0]
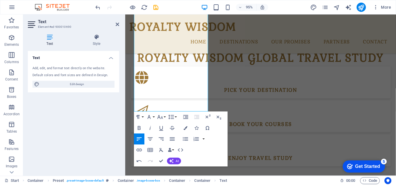
scroll to position [526, 0]
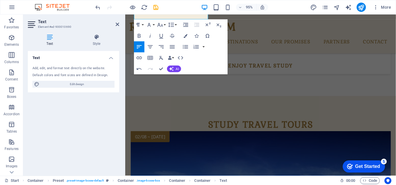
drag, startPoint x: 135, startPoint y: 118, endPoint x: 200, endPoint y: 134, distance: 66.5
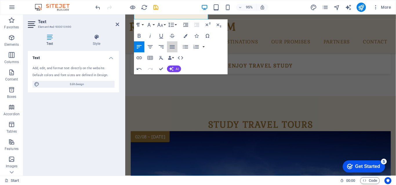
click at [175, 48] on icon "button" at bounding box center [172, 47] width 7 height 7
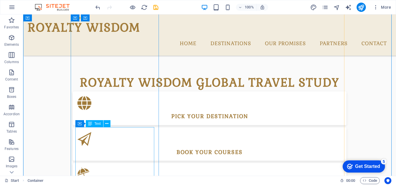
scroll to position [436, 0]
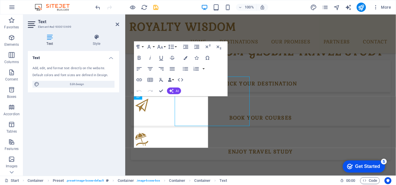
scroll to position [450, 0]
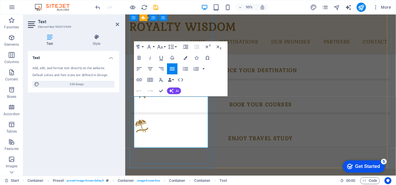
drag, startPoint x: 211, startPoint y: 151, endPoint x: 137, endPoint y: 149, distance: 73.4
copy div "Early Bird NT$93,000 | NT$98,000"
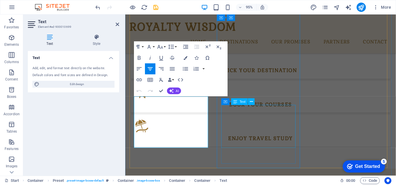
drag, startPoint x: 261, startPoint y: 152, endPoint x: 380, endPoint y: 160, distance: 118.9
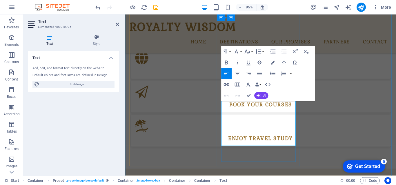
drag, startPoint x: 293, startPoint y: 150, endPoint x: 239, endPoint y: 148, distance: 53.4
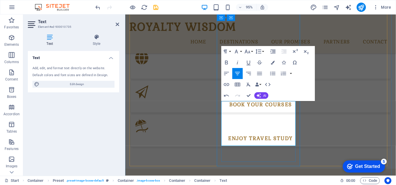
drag, startPoint x: 288, startPoint y: 148, endPoint x: 304, endPoint y: 146, distance: 15.7
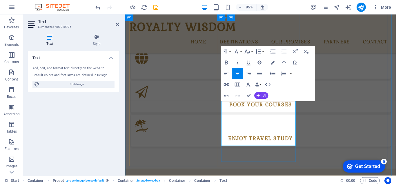
drag, startPoint x: 280, startPoint y: 133, endPoint x: 249, endPoint y: 136, distance: 31.5
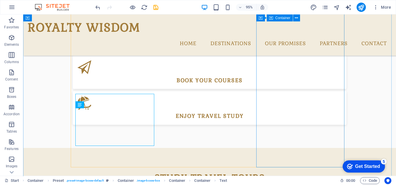
scroll to position [436, 0]
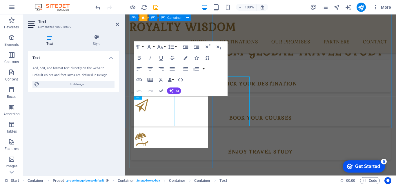
scroll to position [450, 0]
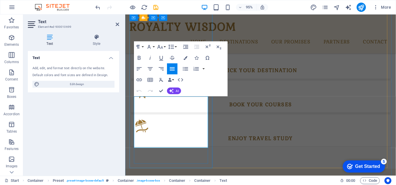
drag, startPoint x: 192, startPoint y: 142, endPoint x: 176, endPoint y: 144, distance: 15.5
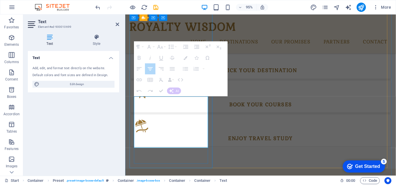
drag, startPoint x: 206, startPoint y: 143, endPoint x: 171, endPoint y: 137, distance: 35.6
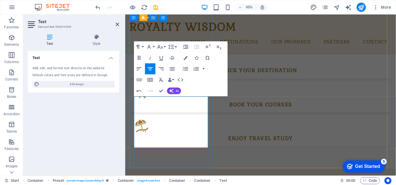
drag, startPoint x: 204, startPoint y: 143, endPoint x: 144, endPoint y: 143, distance: 59.7
copy div "STEAM Certificate inclusive"
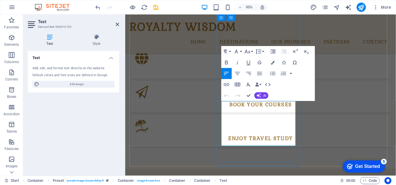
drag, startPoint x: 292, startPoint y: 140, endPoint x: 242, endPoint y: 140, distance: 49.9
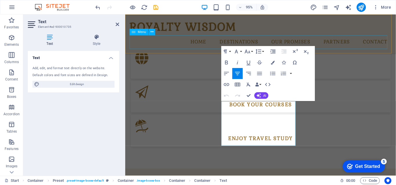
scroll to position [0, 2]
drag, startPoint x: 251, startPoint y: 140, endPoint x: 237, endPoint y: 141, distance: 14.0
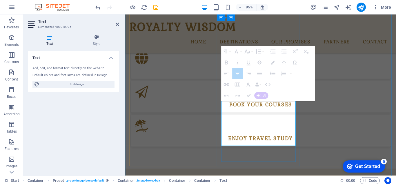
drag, startPoint x: 261, startPoint y: 126, endPoint x: 244, endPoint y: 125, distance: 16.3
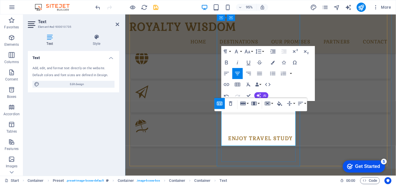
drag, startPoint x: 261, startPoint y: 126, endPoint x: 240, endPoint y: 127, distance: 20.9
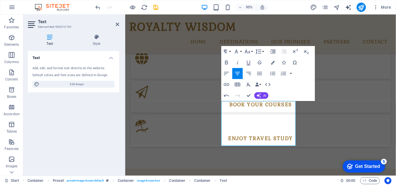
scroll to position [0, 2]
drag, startPoint x: 251, startPoint y: 126, endPoint x: 266, endPoint y: 126, distance: 14.8
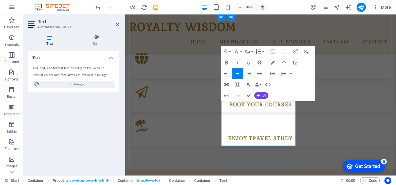
drag, startPoint x: 297, startPoint y: 126, endPoint x: 273, endPoint y: 124, distance: 23.9
drag, startPoint x: 266, startPoint y: 126, endPoint x: 241, endPoint y: 127, distance: 25.5
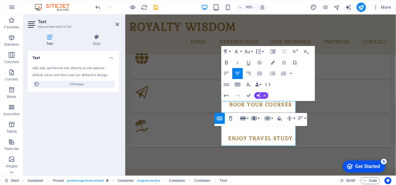
click at [99, 149] on div "Text Add, edit, and format text directly on the website. Default colors and fon…" at bounding box center [73, 111] width 91 height 120
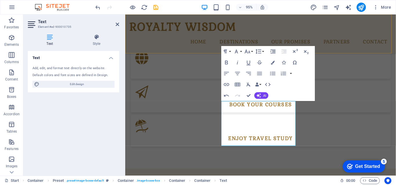
click at [347, 22] on div "ROYALTY WISDOM Home Destinations Monthly Specials All Destinations Our promises…" at bounding box center [267, 34] width 285 height 41
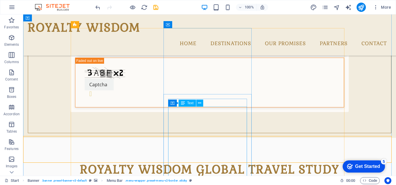
scroll to position [349, 0]
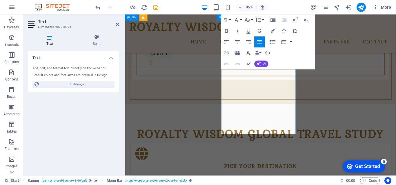
scroll to position [363, 0]
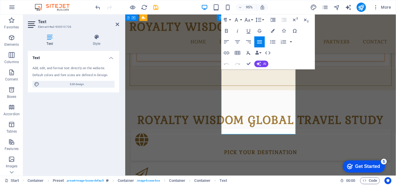
drag, startPoint x: 256, startPoint y: 137, endPoint x: 227, endPoint y: 76, distance: 67.5
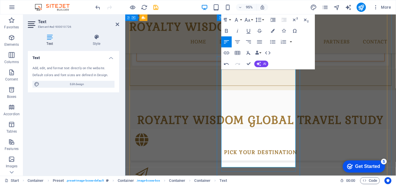
scroll to position [1922, 1]
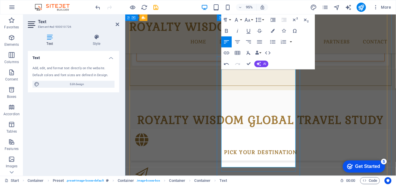
drag, startPoint x: 268, startPoint y: 76, endPoint x: 227, endPoint y: 76, distance: 40.6
copy p "Winter Camp 2026"
drag, startPoint x: 249, startPoint y: 109, endPoint x: 228, endPoint y: 110, distance: 21.8
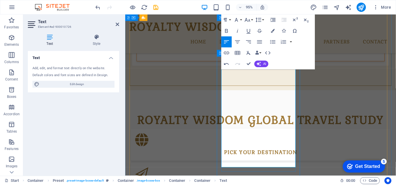
drag, startPoint x: 227, startPoint y: 88, endPoint x: 293, endPoint y: 94, distance: 66.2
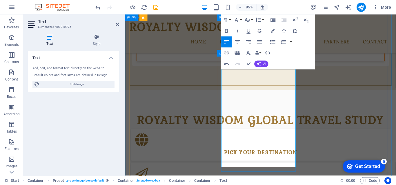
drag, startPoint x: 281, startPoint y: 108, endPoint x: 295, endPoint y: 117, distance: 17.1
drag, startPoint x: 279, startPoint y: 109, endPoint x: 302, endPoint y: 117, distance: 24.9
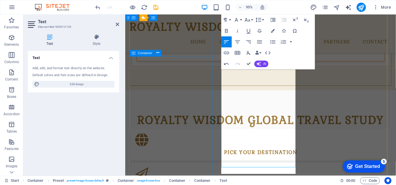
scroll to position [175, 2]
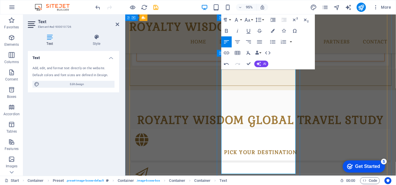
drag, startPoint x: 274, startPoint y: 130, endPoint x: 258, endPoint y: 131, distance: 16.0
drag, startPoint x: 255, startPoint y: 136, endPoint x: 258, endPoint y: 139, distance: 4.1
drag, startPoint x: 256, startPoint y: 137, endPoint x: 246, endPoint y: 145, distance: 12.3
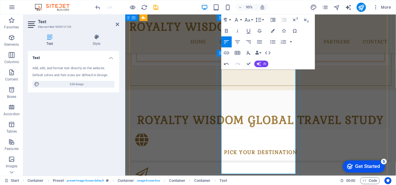
drag, startPoint x: 230, startPoint y: 103, endPoint x: 227, endPoint y: 75, distance: 28.0
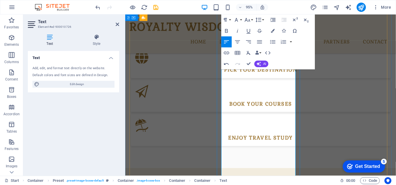
scroll to position [392, 0]
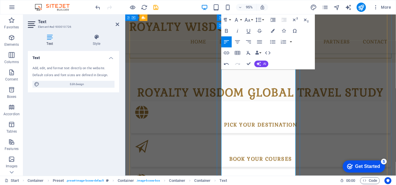
drag, startPoint x: 261, startPoint y: 159, endPoint x: 235, endPoint y: 60, distance: 102.6
click at [259, 42] on icon "button" at bounding box center [259, 41] width 5 height 3
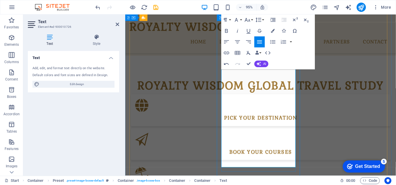
scroll to position [412, 0]
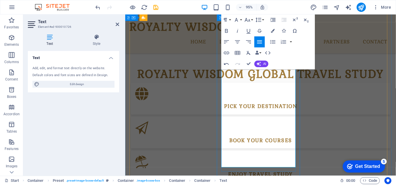
drag, startPoint x: 228, startPoint y: 132, endPoint x: 266, endPoint y: 136, distance: 37.9
click at [258, 39] on icon "button" at bounding box center [259, 42] width 7 height 7
drag, startPoint x: 267, startPoint y: 172, endPoint x: 234, endPoint y: 174, distance: 33.1
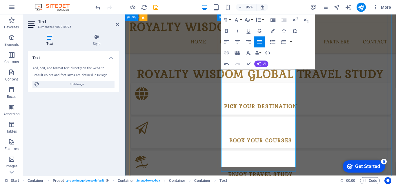
drag, startPoint x: 276, startPoint y: 133, endPoint x: 247, endPoint y: 137, distance: 29.2
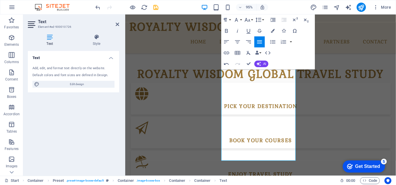
scroll to position [0, 2]
drag, startPoint x: 302, startPoint y: 157, endPoint x: 286, endPoint y: 157, distance: 16.0
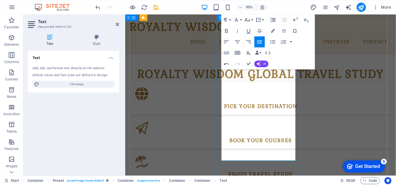
drag, startPoint x: 278, startPoint y: 128, endPoint x: 263, endPoint y: 129, distance: 15.1
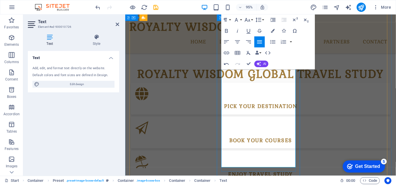
drag, startPoint x: 249, startPoint y: 138, endPoint x: 292, endPoint y: 172, distance: 54.3
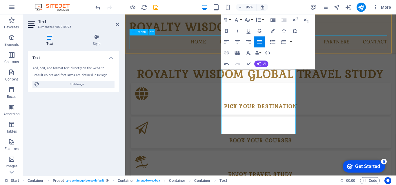
drag, startPoint x: 254, startPoint y: 139, endPoint x: 230, endPoint y: 47, distance: 94.7
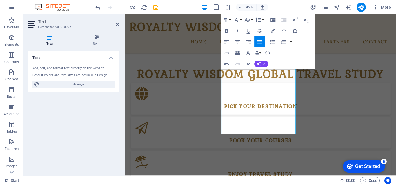
click at [258, 39] on icon "button" at bounding box center [259, 42] width 7 height 7
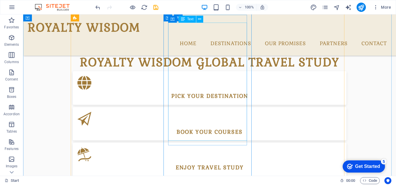
scroll to position [340, 0]
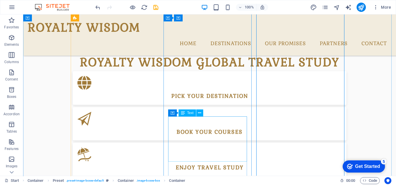
scroll to position [427, 0]
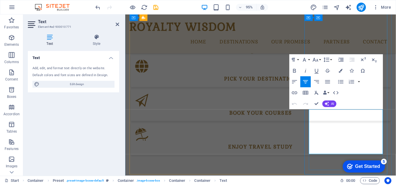
drag, startPoint x: 336, startPoint y: 134, endPoint x: 329, endPoint y: 135, distance: 7.3
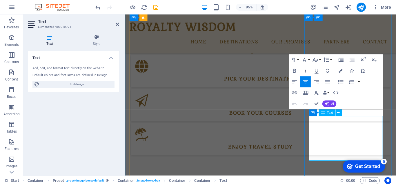
scroll to position [434, 0]
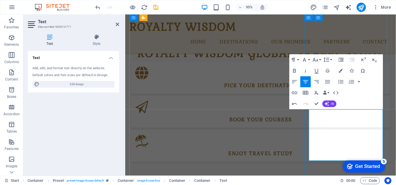
drag, startPoint x: 342, startPoint y: 143, endPoint x: 350, endPoint y: 144, distance: 8.4
drag, startPoint x: 373, startPoint y: 143, endPoint x: 387, endPoint y: 141, distance: 14.4
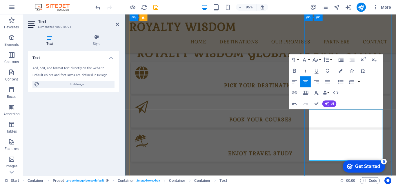
drag, startPoint x: 387, startPoint y: 150, endPoint x: 330, endPoint y: 150, distance: 56.6
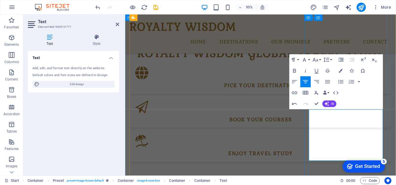
drag, startPoint x: 388, startPoint y: 158, endPoint x: 342, endPoint y: 159, distance: 45.8
drag, startPoint x: 390, startPoint y: 157, endPoint x: 329, endPoint y: 153, distance: 60.4
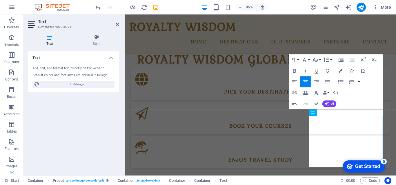
scroll to position [0, 2]
drag, startPoint x: 379, startPoint y: 165, endPoint x: 339, endPoint y: 165, distance: 40.6
click at [341, 158] on div "checkmark Get Started 5 First Steps in the Editor Let's guide you through the t…" at bounding box center [362, 166] width 49 height 17
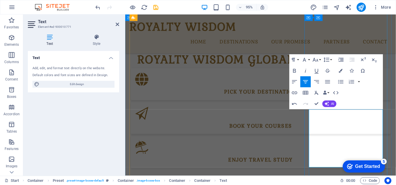
drag, startPoint x: 352, startPoint y: 163, endPoint x: 376, endPoint y: 164, distance: 24.1
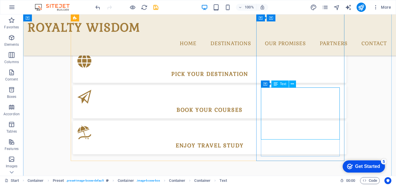
scroll to position [449, 0]
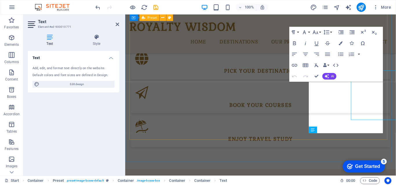
scroll to position [463, 0]
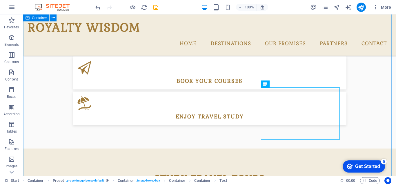
scroll to position [362, 0]
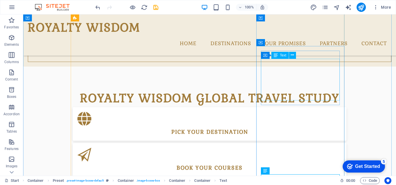
drag, startPoint x: 277, startPoint y: 76, endPoint x: 216, endPoint y: 93, distance: 62.9
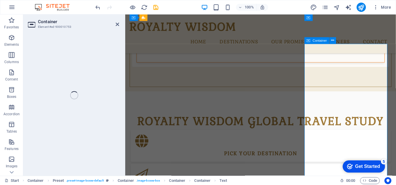
scroll to position [377, 0]
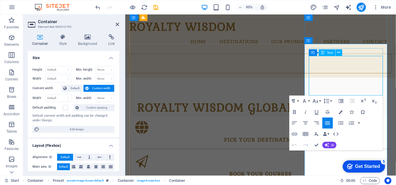
drag, startPoint x: 336, startPoint y: 66, endPoint x: 320, endPoint y: 64, distance: 16.4
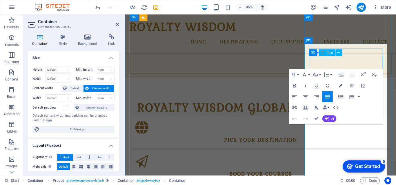
scroll to position [109, 2]
drag, startPoint x: 377, startPoint y: 68, endPoint x: 319, endPoint y: 62, distance: 58.6
click at [296, 85] on icon "button" at bounding box center [294, 85] width 7 height 7
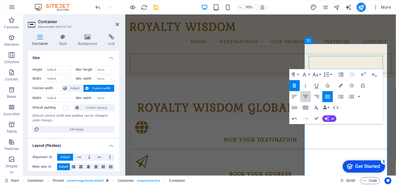
click at [308, 97] on icon "button" at bounding box center [305, 96] width 7 height 7
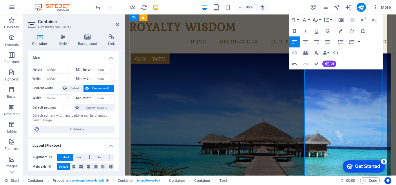
scroll to position [638, 0]
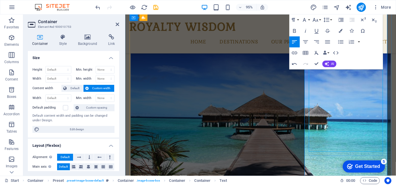
drag, startPoint x: 345, startPoint y: 155, endPoint x: 322, endPoint y: 87, distance: 72.1
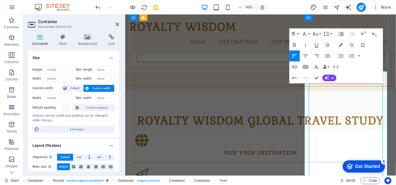
scroll to position [348, 0]
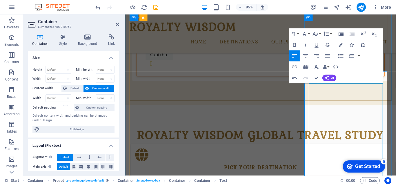
drag, startPoint x: 335, startPoint y: 156, endPoint x: 327, endPoint y: 81, distance: 75.3
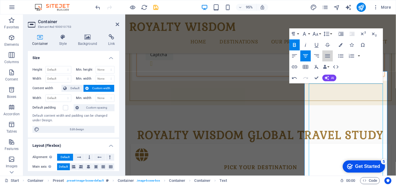
click at [329, 55] on icon "button" at bounding box center [327, 55] width 5 height 3
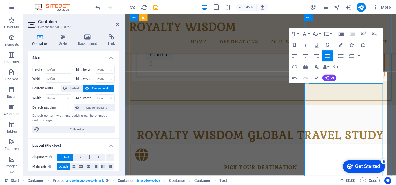
drag, startPoint x: 340, startPoint y: 155, endPoint x: 445, endPoint y: 85, distance: 126.8
click at [326, 57] on icon "button" at bounding box center [327, 55] width 5 height 3
drag, startPoint x: 327, startPoint y: 56, endPoint x: 334, endPoint y: 60, distance: 7.3
click at [328, 56] on icon "button" at bounding box center [328, 56] width 7 height 7
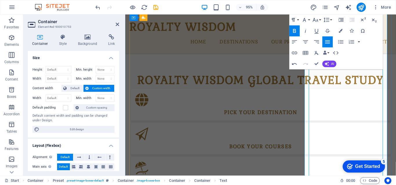
scroll to position [464, 0]
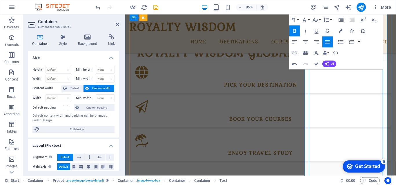
scroll to position [406, 0]
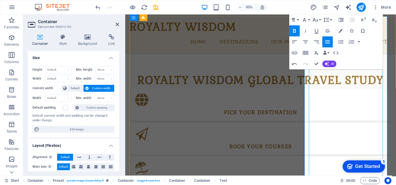
drag, startPoint x: 375, startPoint y: 100, endPoint x: 325, endPoint y: 104, distance: 50.6
drag, startPoint x: 340, startPoint y: 103, endPoint x: 362, endPoint y: 105, distance: 22.1
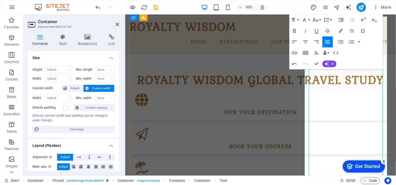
drag, startPoint x: 391, startPoint y: 95, endPoint x: 395, endPoint y: 97, distance: 4.5
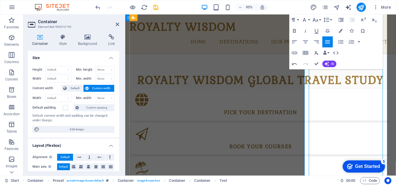
scroll to position [464, 0]
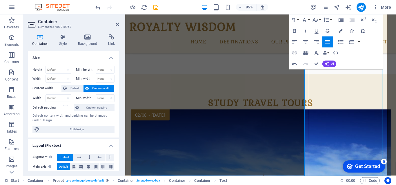
scroll to position [648, 0]
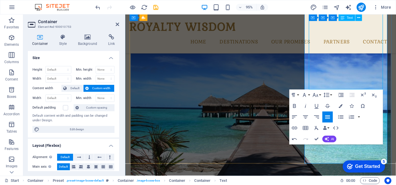
drag, startPoint x: 393, startPoint y: 130, endPoint x: 393, endPoint y: 91, distance: 38.9
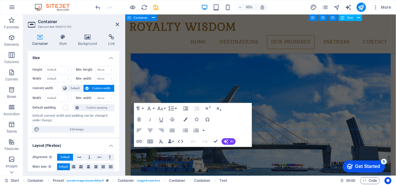
scroll to position [1054, 0]
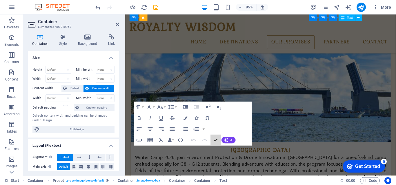
click at [214, 142] on icon "button" at bounding box center [216, 140] width 4 height 4
click at [213, 139] on button "Confirm (Ctrl+⏎)" at bounding box center [216, 140] width 10 height 11
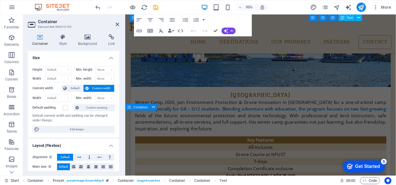
scroll to position [1170, 0]
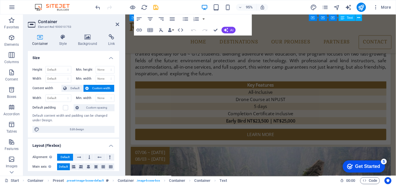
click at [118, 26] on icon at bounding box center [117, 24] width 3 height 5
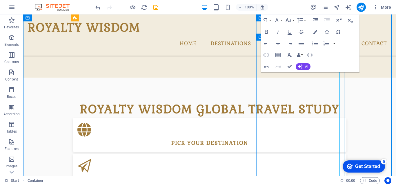
scroll to position [380, 0]
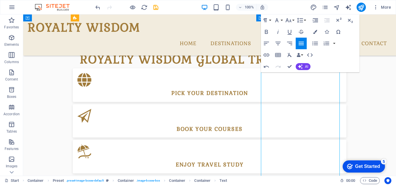
scroll to position [408, 0]
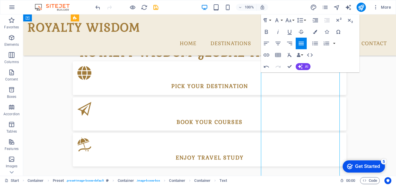
drag, startPoint x: 262, startPoint y: 106, endPoint x: 337, endPoint y: 166, distance: 96.0
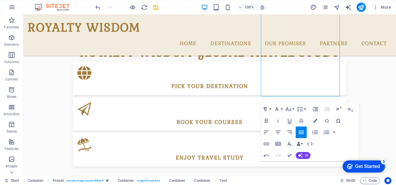
scroll to position [111, 2]
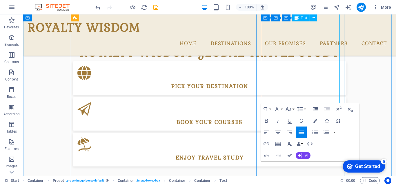
drag, startPoint x: 307, startPoint y: 92, endPoint x: 329, endPoint y: 97, distance: 23.2
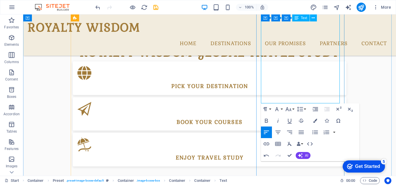
scroll to position [27, 2]
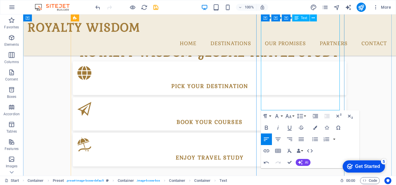
drag, startPoint x: 269, startPoint y: 107, endPoint x: 264, endPoint y: 108, distance: 5.9
drag, startPoint x: 306, startPoint y: 93, endPoint x: 286, endPoint y: 91, distance: 20.1
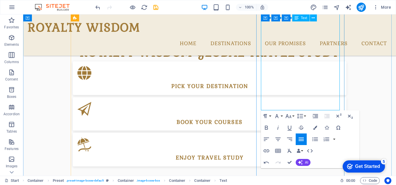
drag, startPoint x: 306, startPoint y: 94, endPoint x: 287, endPoint y: 91, distance: 19.3
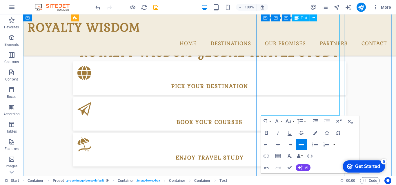
drag, startPoint x: 287, startPoint y: 95, endPoint x: 311, endPoint y: 97, distance: 24.1
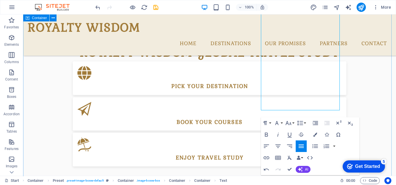
scroll to position [7, 1]
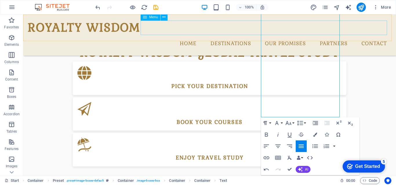
drag, startPoint x: 313, startPoint y: 115, endPoint x: 287, endPoint y: 48, distance: 71.9
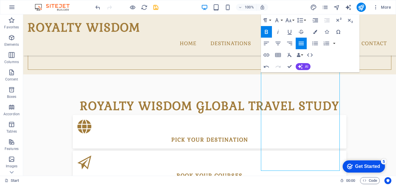
scroll to position [408, 0]
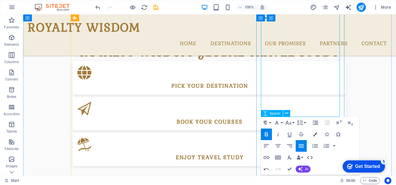
drag, startPoint x: 261, startPoint y: 104, endPoint x: 351, endPoint y: 134, distance: 95.2
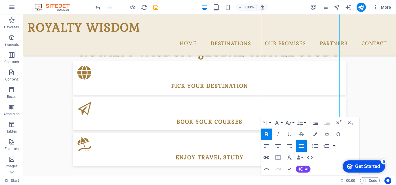
drag, startPoint x: 303, startPoint y: 147, endPoint x: 338, endPoint y: 125, distance: 41.7
click at [303, 147] on icon "button" at bounding box center [301, 146] width 7 height 7
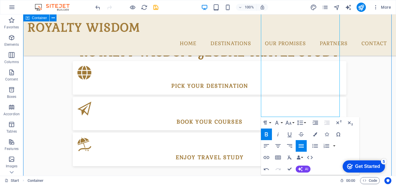
click at [288, 171] on icon "button" at bounding box center [290, 169] width 4 height 4
click at [289, 170] on icon "button" at bounding box center [290, 169] width 4 height 4
drag, startPoint x: 289, startPoint y: 169, endPoint x: 295, endPoint y: 165, distance: 7.2
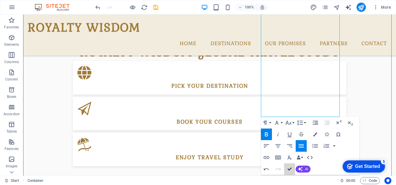
click at [289, 169] on icon "button" at bounding box center [290, 169] width 4 height 4
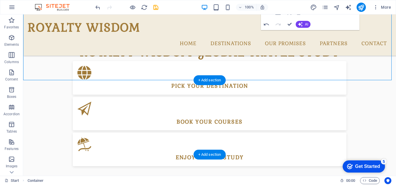
scroll to position [553, 0]
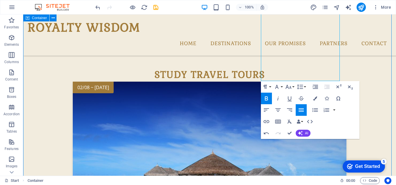
scroll to position [437, 0]
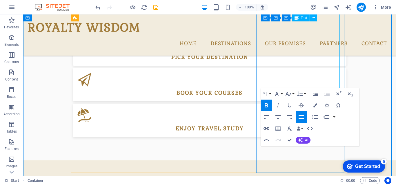
drag, startPoint x: 318, startPoint y: 87, endPoint x: 335, endPoint y: 104, distance: 23.8
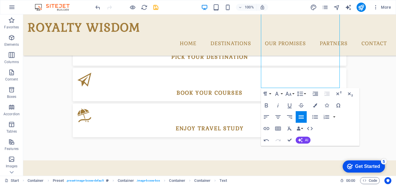
click at [288, 141] on icon "button" at bounding box center [290, 140] width 4 height 4
click at [289, 139] on icon "button" at bounding box center [290, 140] width 4 height 4
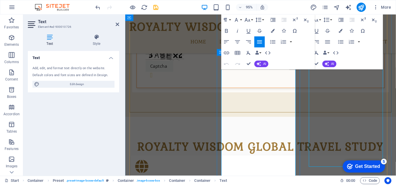
scroll to position [364, 0]
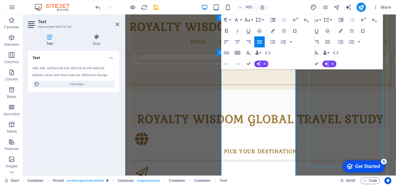
drag, startPoint x: 272, startPoint y: 102, endPoint x: 267, endPoint y: 100, distance: 6.1
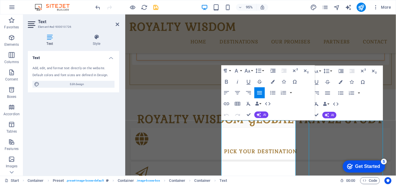
scroll to position [309, 0]
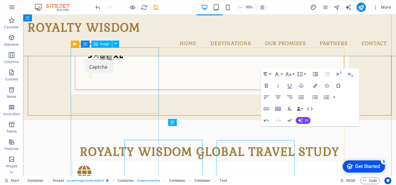
scroll to position [295, 0]
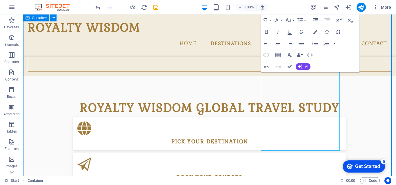
scroll to position [382, 0]
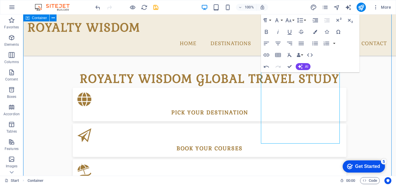
click at [364, 6] on icon "publish" at bounding box center [361, 7] width 7 height 7
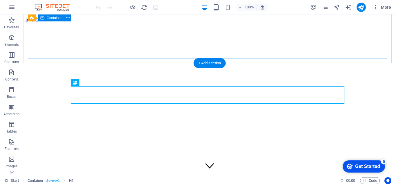
scroll to position [144, 0]
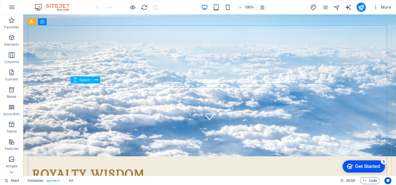
scroll to position [0, 0]
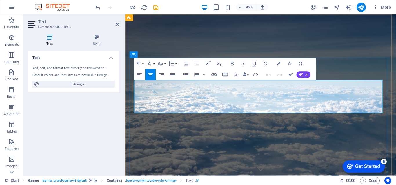
drag, startPoint x: 390, startPoint y: 112, endPoint x: 150, endPoint y: 100, distance: 240.7
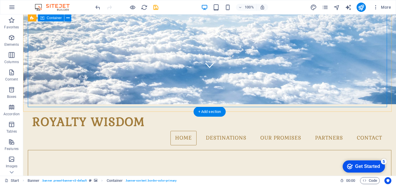
scroll to position [58, 0]
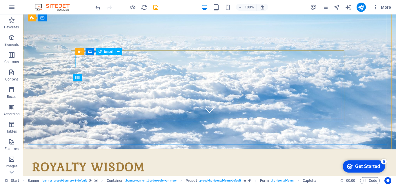
click at [107, 53] on span "Email" at bounding box center [108, 51] width 9 height 3
click at [119, 50] on icon at bounding box center [118, 52] width 3 height 6
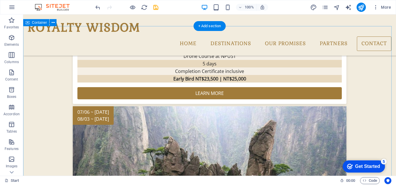
scroll to position [1189, 0]
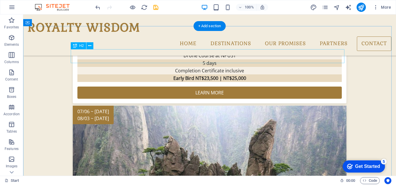
click at [90, 44] on icon at bounding box center [89, 46] width 3 height 6
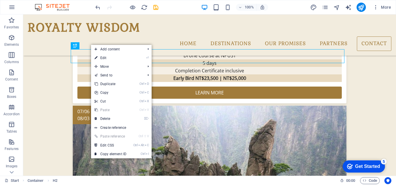
click at [100, 57] on link "⏎ Edit" at bounding box center [110, 58] width 39 height 9
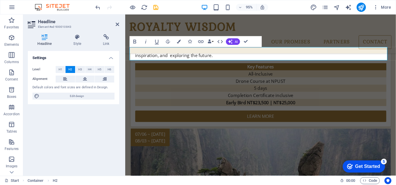
scroll to position [1203, 0]
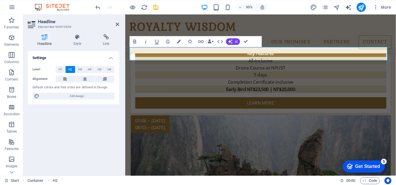
click at [106, 40] on h4 "Link" at bounding box center [106, 40] width 26 height 12
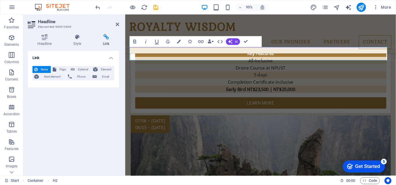
click at [103, 77] on span "Email" at bounding box center [106, 76] width 14 height 7
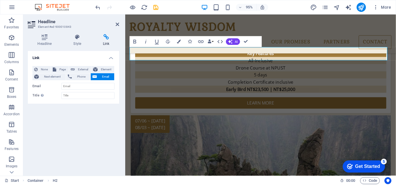
drag, startPoint x: 117, startPoint y: 23, endPoint x: 94, endPoint y: 9, distance: 27.2
click at [117, 23] on icon at bounding box center [117, 24] width 3 height 5
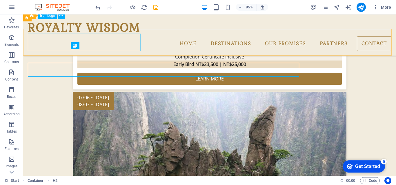
scroll to position [1189, 0]
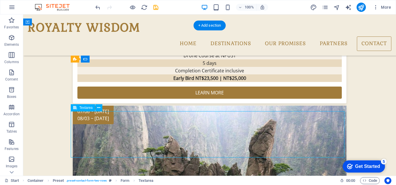
scroll to position [1218, 0]
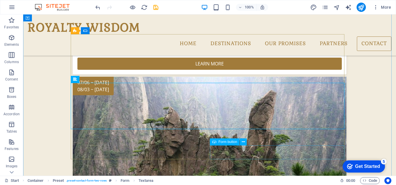
click at [229, 143] on span "Form button" at bounding box center [228, 141] width 19 height 3
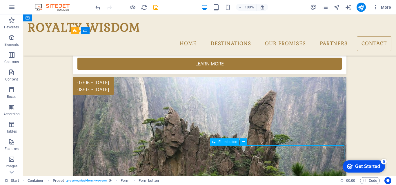
click at [229, 141] on span "Form button" at bounding box center [228, 141] width 19 height 3
click at [244, 142] on icon at bounding box center [243, 142] width 3 height 6
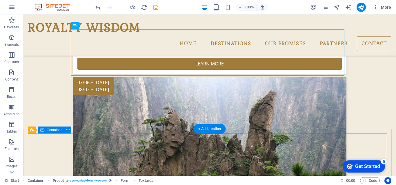
scroll to position [1276, 0]
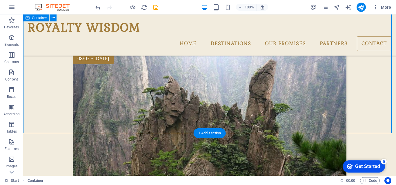
scroll to position [1189, 0]
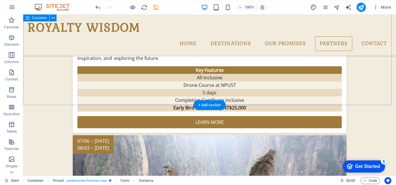
scroll to position [1102, 0]
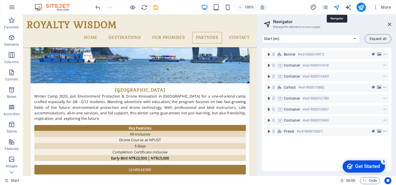
scroll to position [1116, 0]
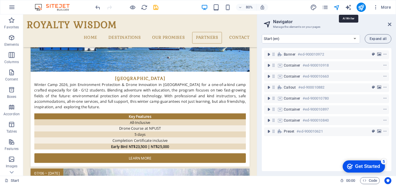
select select "English"
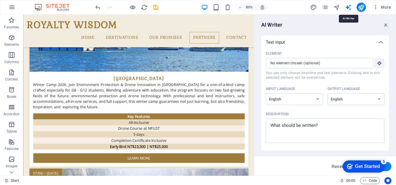
scroll to position [0, 0]
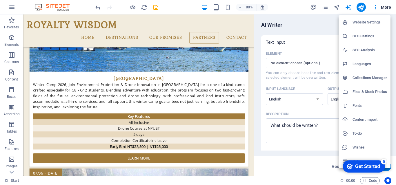
click at [361, 37] on h6 "SEO Settings" at bounding box center [370, 36] width 35 height 7
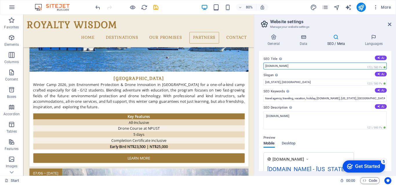
drag, startPoint x: 308, startPoint y: 66, endPoint x: 260, endPoint y: 66, distance: 47.3
click at [260, 66] on div "SEO Title The title of your website - make it something that stands out in sear…" at bounding box center [325, 111] width 133 height 120
paste input "Royalty Wisdom Global Consulting CO., LTD"
type input "Royalty Wisdom Global Consulting CO., LTD"
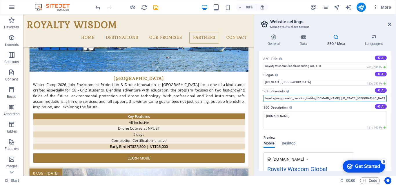
drag, startPoint x: 365, startPoint y: 97, endPoint x: 318, endPoint y: 99, distance: 46.4
click at [318, 99] on input "travel agency, traveling, vacation, holiday, [DOMAIN_NAME], [US_STATE], [GEOGRA…" at bounding box center [325, 98] width 123 height 7
paste input "Royalty Wisdom Global Consulting CO., LTD"
drag, startPoint x: 339, startPoint y: 98, endPoint x: 376, endPoint y: 99, distance: 36.5
click at [375, 99] on input "travel agency, traveling, vacation, holiday, Royalty Wisdom Global Consulting C…" at bounding box center [325, 98] width 123 height 7
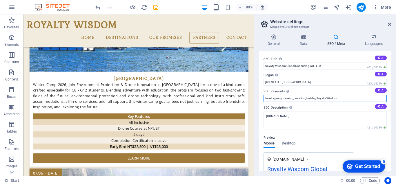
drag, startPoint x: 265, startPoint y: 98, endPoint x: 271, endPoint y: 98, distance: 6.4
click at [271, 98] on input "travel agency, traveling, vacation, holiday, Royalty Wisdom" at bounding box center [325, 98] width 123 height 7
drag, startPoint x: 316, startPoint y: 98, endPoint x: 258, endPoint y: 108, distance: 59.7
click at [257, 107] on div "General Data SEO / Meta Languages Website name ROYALTY WOSDOM Logo Drag files h…" at bounding box center [325, 103] width 142 height 146
drag, startPoint x: 317, startPoint y: 98, endPoint x: 264, endPoint y: 103, distance: 53.8
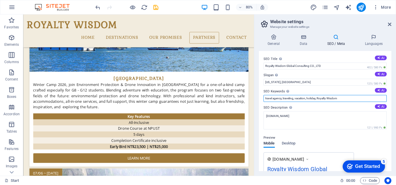
click at [264, 103] on div "SEO Title The title of your website - make it something that stands out in sear…" at bounding box center [325, 111] width 133 height 120
click at [265, 99] on input "Study Travel, Royalty Wisdom" at bounding box center [325, 98] width 123 height 7
click at [324, 98] on input "Travel Study, Study Travel, Royalty Wisdom" at bounding box center [325, 98] width 123 height 7
type input "Travel Study, Study Travel, Royalty Wisdom, 遊學, 遊學團"
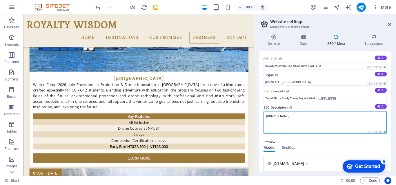
click at [334, 114] on textarea "[DOMAIN_NAME]" at bounding box center [325, 122] width 123 height 23
drag, startPoint x: 333, startPoint y: 113, endPoint x: 258, endPoint y: 111, distance: 75.4
click at [258, 110] on div "General Data SEO / Meta Languages Website name ROYALTY WOSDOM Logo Drag files h…" at bounding box center [325, 103] width 142 height 146
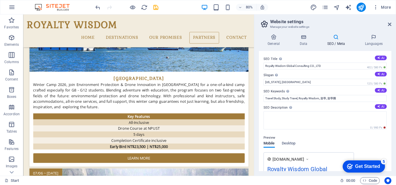
click at [382, 108] on button "AI" at bounding box center [381, 106] width 12 height 5
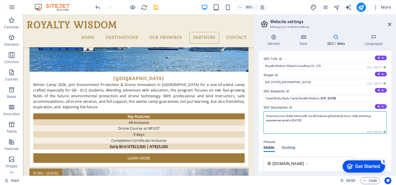
drag, startPoint x: 281, startPoint y: 119, endPoint x: 299, endPoint y: 121, distance: 18.3
click at [299, 121] on textarea "Empower your childs future with our all-inclusive global study tours. Safe, enr…" at bounding box center [325, 122] width 123 height 23
click at [282, 124] on textarea "Empower your childs future with our all-inclusive global study tours. Safe, enr…" at bounding box center [325, 122] width 123 height 23
drag, startPoint x: 282, startPoint y: 121, endPoint x: 300, endPoint y: 121, distance: 17.4
click at [300, 121] on textarea "Empower your childs future with our all-inclusive global study tours. Safe, enr…" at bounding box center [325, 122] width 123 height 23
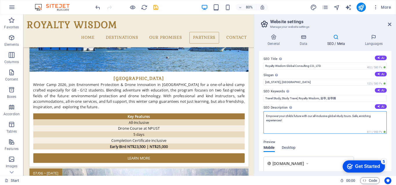
type textarea "Empower your childs future with our all-inclusive global study tours. Safe, enr…"
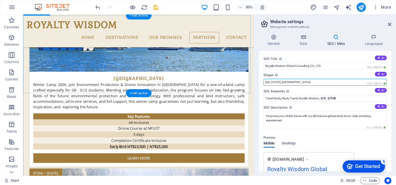
drag, startPoint x: 322, startPoint y: 97, endPoint x: 304, endPoint y: 95, distance: 17.3
drag, startPoint x: 317, startPoint y: 96, endPoint x: 309, endPoint y: 101, distance: 8.9
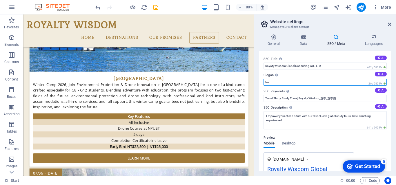
type input "N"
click at [379, 74] on button "AI" at bounding box center [381, 74] width 12 height 5
type input "Empower Learning, Embrace Culture Worldwide"
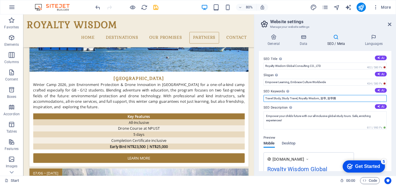
click at [342, 97] on input "Travel Study, Study Travel, Royalty Wisdom, 遊學, 遊學團" at bounding box center [325, 98] width 123 height 7
click at [356, 99] on input "Travel Study, Study Travel, Royalty Wisdom, 遊學, 遊學團, STEAM遊學, 冬令營" at bounding box center [325, 98] width 123 height 7
click at [372, 101] on input "Travel Study, Study Travel, Royalty Wisdom, 遊學, 遊學團, STEAM遊學, AI冬令營" at bounding box center [325, 98] width 123 height 7
click at [322, 99] on input "Travel Study, Study Travel, Royalty Wisdom, 遊學, 遊學團, STEAM遊學, AI冬令營, 夏令營" at bounding box center [325, 98] width 123 height 7
click at [330, 99] on input "Travel Study, Study Travel, Royalty Wisdom, winter camp,遊學, 遊學團, STEAM遊學, AI冬令營…" at bounding box center [325, 98] width 123 height 7
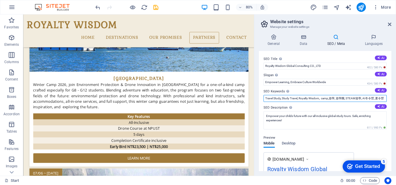
click at [330, 99] on input "Travel Study, Study Travel, Royalty Wisdom, camp,遊學, 遊學團, STEAM遊學, AI冬令營, 夏令營" at bounding box center [325, 98] width 123 height 7
click at [329, 99] on input "Travel Study, Study Travel, Royalty Wisdom, camp, 遊學, 遊學團, STEAM遊學, AI冬令營, 夏令營" at bounding box center [325, 98] width 123 height 7
drag, startPoint x: 319, startPoint y: 98, endPoint x: 300, endPoint y: 99, distance: 19.7
click at [300, 99] on input "Travel Study, Study Travel, Royalty Wisdom, camp, 遊學, 遊學團, STEAM遊學, AI冬令營, 夏令營" at bounding box center [325, 98] width 123 height 7
click at [265, 101] on input "Travel Study, Study Travel, Royalty Wisdom, camp, 遊學, 遊學團, STEAM遊學, AI冬令營, 夏令營" at bounding box center [325, 98] width 123 height 7
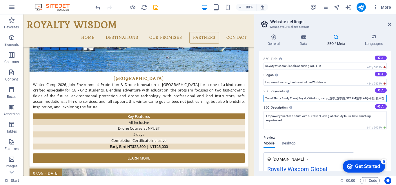
paste input "Royalty Wisdom"
click at [324, 97] on input "Royalty Wisdom, Travel Study, Study Travel, Royalty Wisdom, camp, 遊學, 遊學團, STEA…" at bounding box center [325, 98] width 123 height 7
click at [289, 98] on input "Royalty Wisdom, Travel Study, Study Travel, Royalty Wisdom, camp, 遊學, 遊學團, STEA…" at bounding box center [325, 98] width 123 height 7
click at [297, 96] on input "Royalty Wisdom, travel Study, Study Travel, Royalty Wisdom, camp, 遊學, 遊學團, STEA…" at bounding box center [325, 98] width 123 height 7
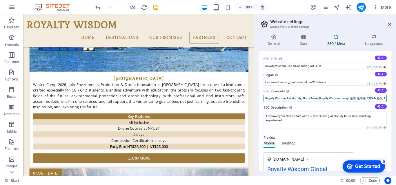
click at [305, 95] on input "Royalty Wisdom, travel study, Study Travel, Royalty Wisdom, camp, 遊學, 遊學團, STEA…" at bounding box center [325, 98] width 123 height 7
click at [312, 97] on input "Royalty Wisdom, travel study, study Travel, Royalty Wisdom, camp, 遊學, 遊學團, STEA…" at bounding box center [325, 98] width 123 height 7
drag, startPoint x: 319, startPoint y: 99, endPoint x: 343, endPoint y: 97, distance: 23.5
click at [343, 97] on input "Royalty Wisdom, travel study, study travel, Royalty Wisdom, camp, 遊學, 遊學團, STEA…" at bounding box center [325, 98] width 123 height 7
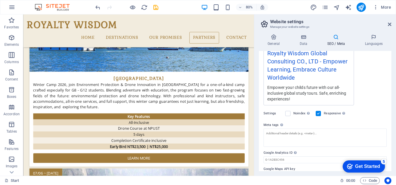
scroll to position [129, 0]
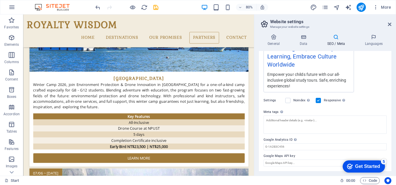
type input "Royalty Wisdom, travel study, study travel, camp, 遊學, 遊學團, STEAM遊學, AI冬令營, 夏令營"
click at [388, 23] on icon at bounding box center [389, 24] width 3 height 5
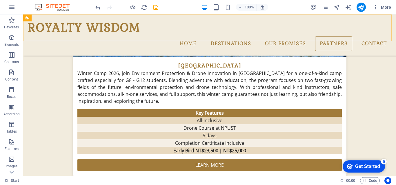
scroll to position [1102, 0]
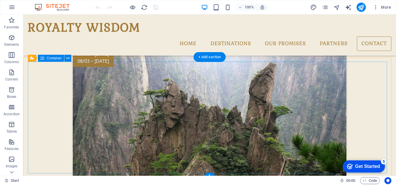
scroll to position [1346, 0]
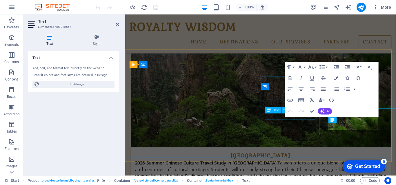
scroll to position [1348, 0]
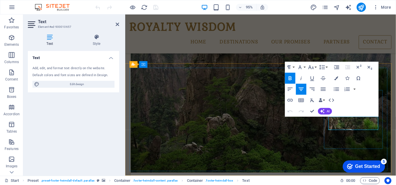
drag, startPoint x: 311, startPoint y: 111, endPoint x: 288, endPoint y: 97, distance: 27.3
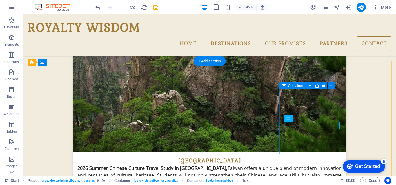
scroll to position [1339, 0]
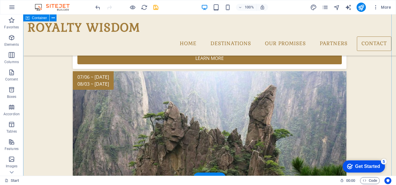
scroll to position [1165, 0]
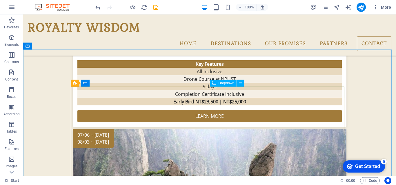
click at [242, 84] on icon at bounding box center [240, 83] width 3 height 6
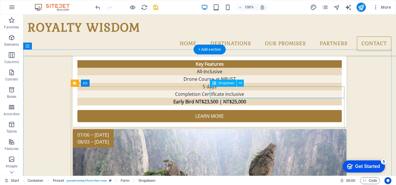
drag, startPoint x: 217, startPoint y: 83, endPoint x: 232, endPoint y: 81, distance: 14.9
click at [217, 83] on div "Dropdown" at bounding box center [223, 83] width 27 height 7
click at [242, 83] on icon at bounding box center [240, 83] width 3 height 6
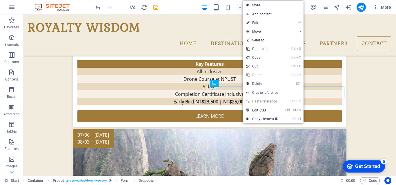
click at [260, 22] on link "⏎ Edit" at bounding box center [262, 23] width 39 height 9
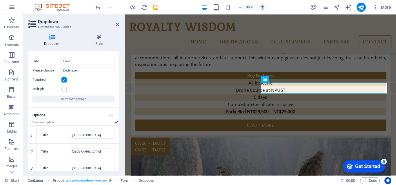
scroll to position [13, 0]
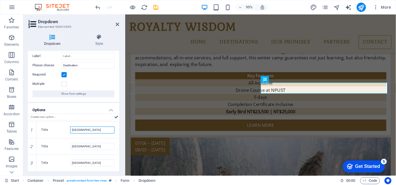
drag, startPoint x: 88, startPoint y: 129, endPoint x: 67, endPoint y: 128, distance: 21.2
click at [67, 128] on div "Title [GEOGRAPHIC_DATA]" at bounding box center [77, 130] width 73 height 7
paste input "[GEOGRAPHIC_DATA]"
type input "[GEOGRAPHIC_DATA]"
drag, startPoint x: 94, startPoint y: 146, endPoint x: 62, endPoint y: 145, distance: 31.9
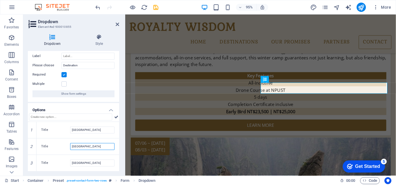
click at [62, 145] on div "Title [GEOGRAPHIC_DATA]" at bounding box center [77, 146] width 73 height 7
type input "Winter in [GEOGRAPHIC_DATA]"
drag, startPoint x: 84, startPoint y: 162, endPoint x: 53, endPoint y: 160, distance: 31.1
click at [53, 159] on div "Title [GEOGRAPHIC_DATA]" at bounding box center [78, 163] width 83 height 16
type input "Summer in [GEOGRAPHIC_DATA]"
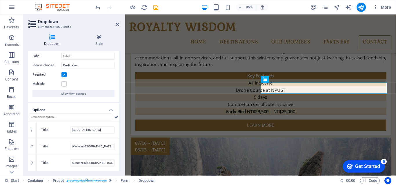
click at [116, 117] on icon at bounding box center [116, 117] width 4 height 7
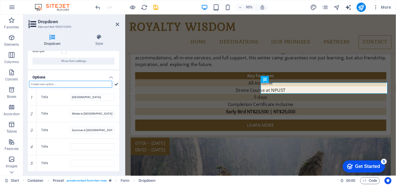
scroll to position [46, 0]
click at [115, 84] on icon at bounding box center [116, 84] width 4 height 7
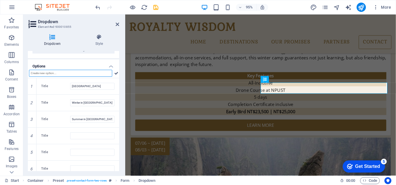
scroll to position [63, 0]
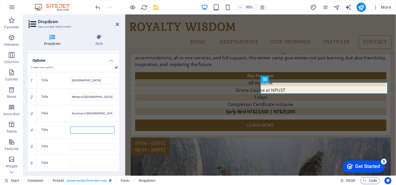
click at [95, 129] on input "Title" at bounding box center [92, 130] width 44 height 7
paste input "The United Kingdom"
type input "The United Kingdom"
click at [75, 145] on input "Title" at bounding box center [92, 146] width 44 height 7
paste input "Canada"
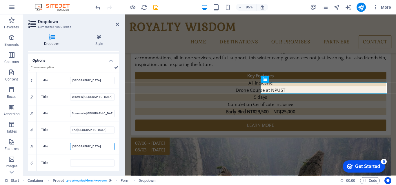
type input "Canada"
click at [76, 163] on input "Title" at bounding box center [92, 163] width 44 height 7
paste input "The United States of America"
type input "The United States of America"
click at [115, 67] on icon at bounding box center [116, 67] width 4 height 7
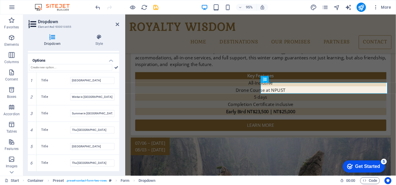
click at [116, 25] on icon at bounding box center [117, 24] width 3 height 5
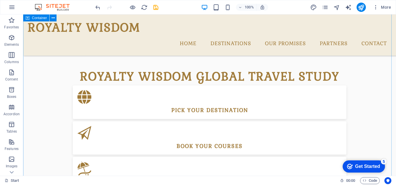
scroll to position [383, 0]
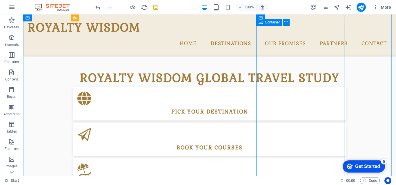
drag, startPoint x: 291, startPoint y: 110, endPoint x: 338, endPoint y: 115, distance: 48.2
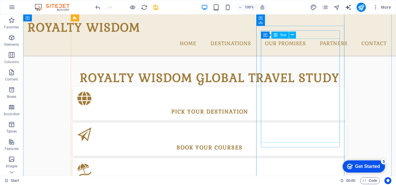
drag, startPoint x: 331, startPoint y: 111, endPoint x: 326, endPoint y: 114, distance: 5.2
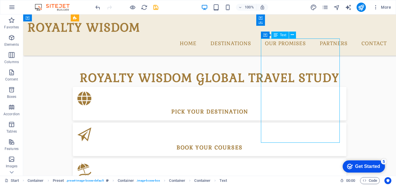
drag, startPoint x: 283, startPoint y: 111, endPoint x: 339, endPoint y: 113, distance: 56.0
paste div
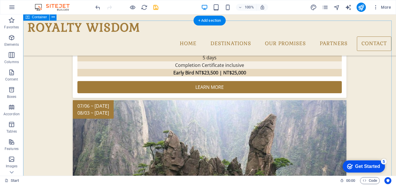
scroll to position [1223, 0]
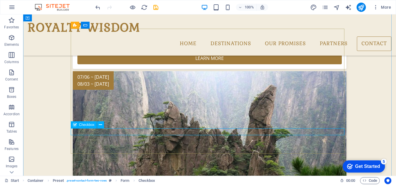
click at [102, 124] on icon at bounding box center [100, 125] width 3 height 6
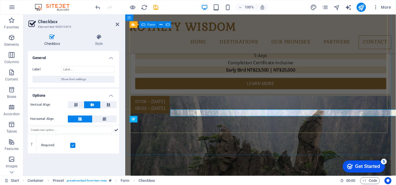
scroll to position [1237, 0]
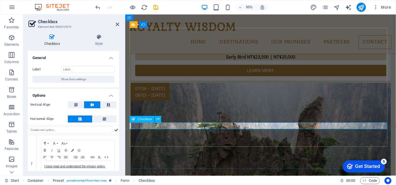
click at [159, 118] on icon at bounding box center [158, 120] width 3 height 6
click at [160, 119] on button at bounding box center [158, 119] width 7 height 7
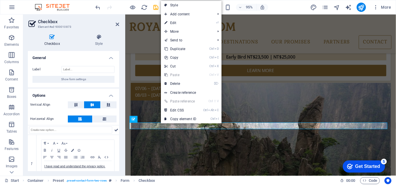
click at [177, 85] on link "⌦ Delete" at bounding box center [180, 83] width 39 height 9
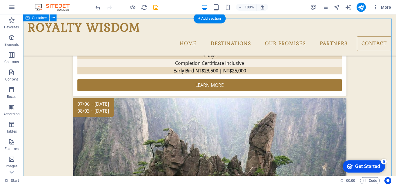
scroll to position [1165, 0]
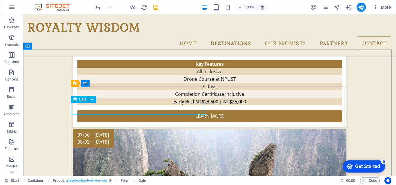
click at [83, 99] on span "Date" at bounding box center [82, 99] width 7 height 3
click at [94, 99] on icon at bounding box center [92, 100] width 3 height 6
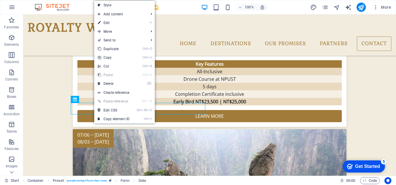
click at [119, 23] on link "⏎ Edit" at bounding box center [113, 23] width 39 height 9
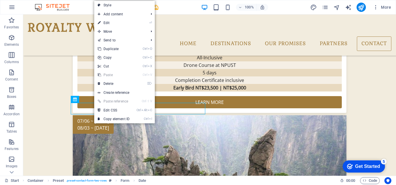
select select "2"
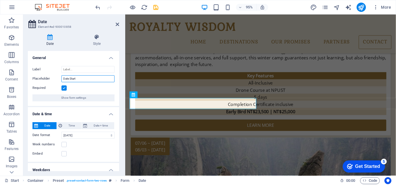
click at [64, 77] on input "Date Start" at bounding box center [87, 78] width 53 height 7
drag, startPoint x: 84, startPoint y: 78, endPoint x: 70, endPoint y: 78, distance: 13.6
click at [59, 81] on div "Placeholder Date Start" at bounding box center [73, 78] width 82 height 7
paste input "travel start date"
click at [64, 77] on input "travel start date" at bounding box center [87, 78] width 53 height 7
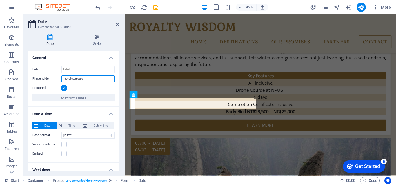
click at [74, 76] on input "Travel start date" at bounding box center [87, 78] width 53 height 7
click at [73, 76] on input "Travel start date" at bounding box center [87, 78] width 53 height 7
click at [81, 77] on input "Travel Start date" at bounding box center [87, 78] width 53 height 7
drag, startPoint x: 104, startPoint y: 76, endPoint x: 62, endPoint y: 79, distance: 41.3
click at [62, 79] on input "Travel Start Date" at bounding box center [87, 78] width 53 height 7
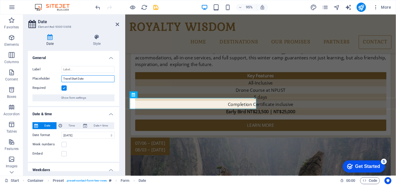
type input "Travel Start Date"
click at [116, 24] on icon at bounding box center [117, 24] width 3 height 5
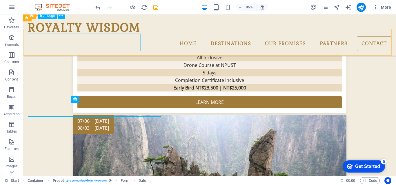
scroll to position [1165, 0]
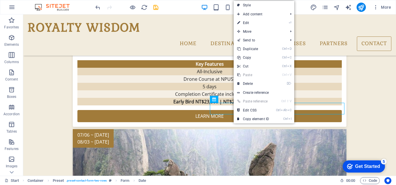
drag, startPoint x: 253, startPoint y: 23, endPoint x: 34, endPoint y: 49, distance: 220.5
click at [253, 23] on link "⏎ Edit" at bounding box center [253, 23] width 39 height 9
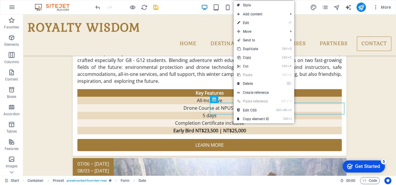
select select "2"
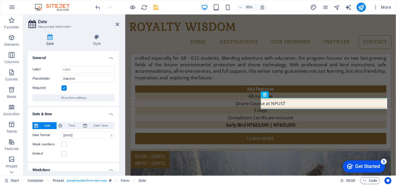
scroll to position [1179, 0]
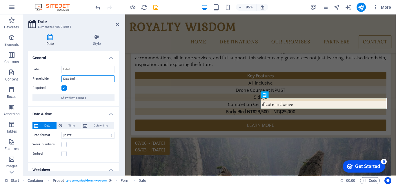
drag, startPoint x: 79, startPoint y: 78, endPoint x: 59, endPoint y: 81, distance: 19.9
click at [58, 81] on div "Placeholder Date End" at bounding box center [73, 78] width 82 height 7
paste input "Travel End Date"
type input "Travel End Date"
click at [119, 24] on aside "Date Element #ed-900010861 Date Style General Label Placeholder Travel End Date…" at bounding box center [74, 95] width 102 height 162
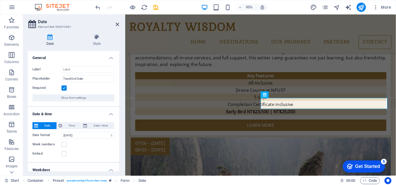
click at [117, 25] on icon at bounding box center [117, 24] width 3 height 5
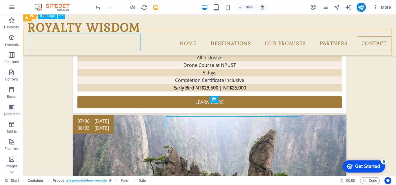
scroll to position [1165, 0]
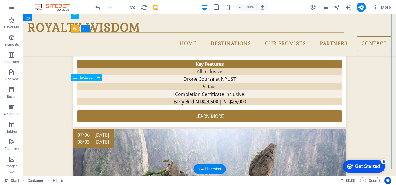
scroll to position [1223, 0]
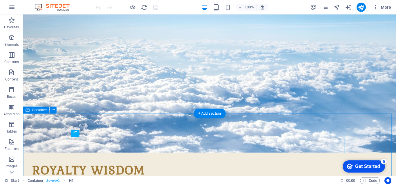
scroll to position [28, 0]
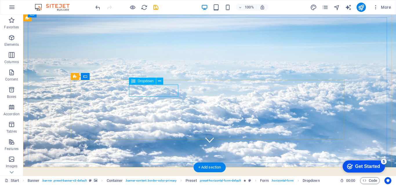
click at [160, 80] on icon at bounding box center [159, 81] width 3 height 6
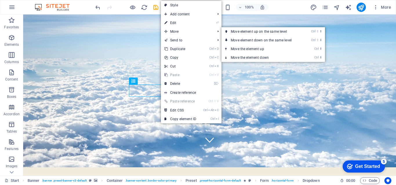
drag, startPoint x: 180, startPoint y: 23, endPoint x: 52, endPoint y: 17, distance: 128.0
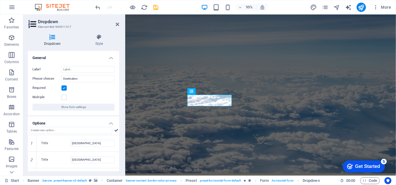
scroll to position [13, 0]
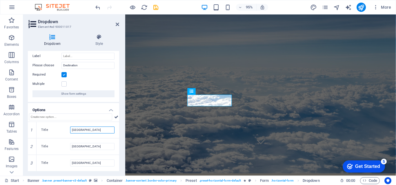
drag, startPoint x: 85, startPoint y: 129, endPoint x: 75, endPoint y: 129, distance: 10.2
click at [75, 130] on input "Maldives" at bounding box center [92, 130] width 44 height 7
click at [85, 130] on input "[GEOGRAPHIC_DATA]" at bounding box center [92, 130] width 44 height 7
drag, startPoint x: 85, startPoint y: 130, endPoint x: 67, endPoint y: 130, distance: 18.3
click at [67, 130] on div "Title Maldives" at bounding box center [77, 130] width 73 height 7
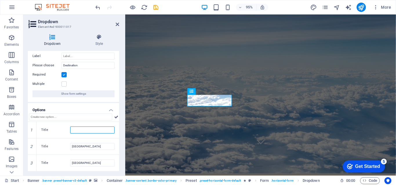
paste input "[GEOGRAPHIC_DATA]"
type input "[GEOGRAPHIC_DATA]"
drag, startPoint x: 90, startPoint y: 145, endPoint x: 55, endPoint y: 143, distance: 35.1
click at [55, 143] on div "Title Antarctica" at bounding box center [77, 146] width 73 height 7
type input "Winter in [GEOGRAPHIC_DATA]"
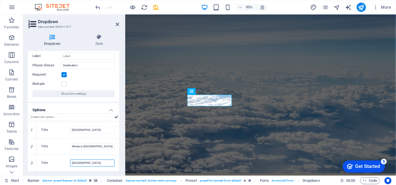
drag, startPoint x: 93, startPoint y: 163, endPoint x: 54, endPoint y: 162, distance: 39.2
click at [54, 162] on div "Title China" at bounding box center [77, 163] width 73 height 7
type input "Summer in [GEOGRAPHIC_DATA]"
click at [122, 151] on div "Dropdown Style General Label Please choose Destination Required Multiple Show f…" at bounding box center [73, 103] width 101 height 146
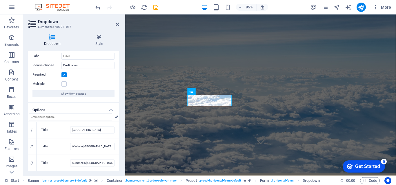
click at [0, 0] on icon at bounding box center [0, 0] width 0 height 0
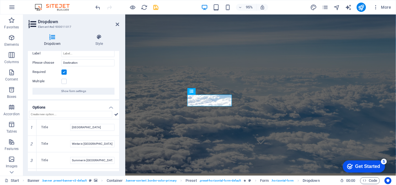
scroll to position [28, 0]
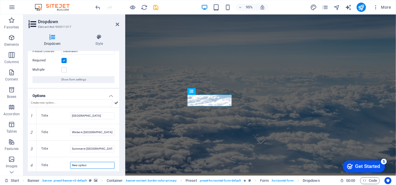
drag, startPoint x: 90, startPoint y: 167, endPoint x: 68, endPoint y: 163, distance: 21.5
click at [68, 163] on div "Title New option" at bounding box center [77, 165] width 73 height 7
paste input "The [GEOGRAPHIC_DATA]"
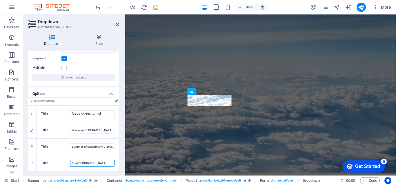
scroll to position [30, 0]
type input "The [GEOGRAPHIC_DATA]"
click at [0, 0] on icon at bounding box center [0, 0] width 0 height 0
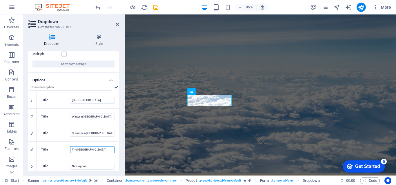
scroll to position [46, 0]
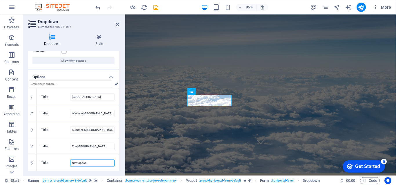
drag, startPoint x: 81, startPoint y: 163, endPoint x: 69, endPoint y: 163, distance: 11.9
click at [69, 163] on div "Title New option" at bounding box center [77, 163] width 73 height 7
paste input "[GEOGRAPHIC_DATA]"
type input "[GEOGRAPHIC_DATA]"
click at [46, 172] on div "Dropdown Style General Label Please choose Destination Required Multiple Show f…" at bounding box center [73, 103] width 101 height 146
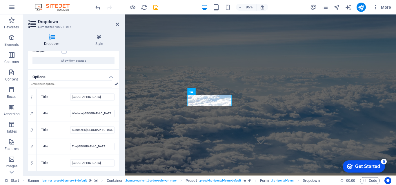
click at [0, 0] on icon at bounding box center [0, 0] width 0 height 0
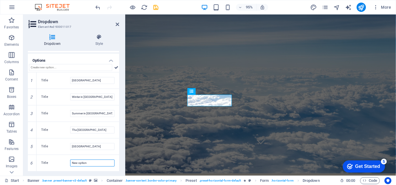
drag, startPoint x: 88, startPoint y: 163, endPoint x: 67, endPoint y: 161, distance: 20.4
click at [67, 161] on div "Title New option" at bounding box center [77, 163] width 73 height 7
paste input "The [GEOGRAPHIC_DATA]"
type input "The [GEOGRAPHIC_DATA]"
click at [115, 67] on icon at bounding box center [116, 67] width 4 height 7
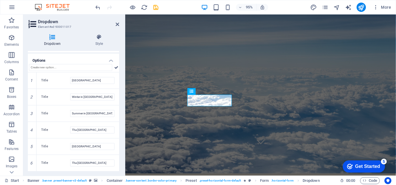
click at [118, 24] on icon at bounding box center [117, 24] width 3 height 5
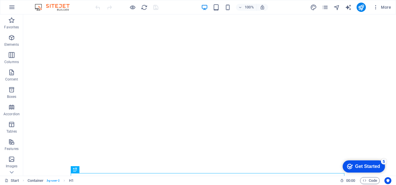
click at [390, 6] on span "More" at bounding box center [382, 7] width 18 height 6
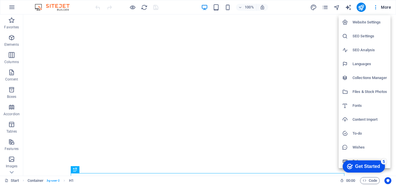
drag, startPoint x: 376, startPoint y: 20, endPoint x: 366, endPoint y: 23, distance: 10.8
click at [376, 20] on h6 "Website Settings" at bounding box center [370, 22] width 35 height 7
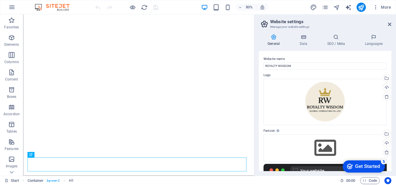
click at [372, 38] on icon at bounding box center [373, 37] width 35 height 6
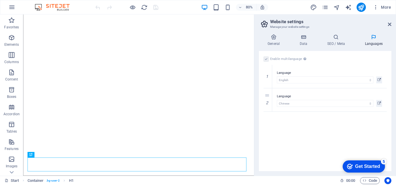
click at [381, 104] on icon at bounding box center [379, 103] width 3 height 7
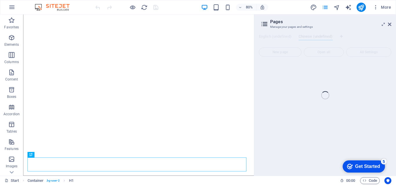
click at [390, 24] on div "Start (en) Favorites Elements Columns Content Boxes Accordion Tables Features I…" at bounding box center [198, 95] width 396 height 162
click at [390, 25] on div "Start (en) Favorites Elements Columns Content Boxes Accordion Tables Features I…" at bounding box center [198, 95] width 396 height 162
click at [383, 24] on div "Start (en) Favorites Elements Columns Content Boxes Accordion Tables Features I…" at bounding box center [198, 95] width 396 height 162
click at [390, 24] on div "Start (en) Favorites Elements Columns Content Boxes Accordion Tables Features I…" at bounding box center [198, 95] width 396 height 162
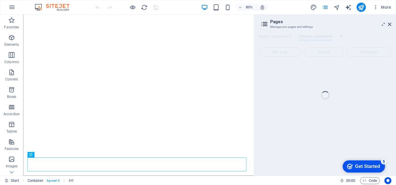
click at [389, 23] on div "Start (en) Favorites Elements Columns Content Boxes Accordion Tables Features I…" at bounding box center [198, 95] width 396 height 162
click at [390, 26] on div "Start (en) Favorites Elements Columns Content Boxes Accordion Tables Features I…" at bounding box center [198, 95] width 396 height 162
click at [388, 23] on div "Start (en) Favorites Elements Columns Content Boxes Accordion Tables Features I…" at bounding box center [198, 95] width 396 height 162
click at [47, 6] on img at bounding box center [54, 7] width 43 height 7
click at [46, 6] on img at bounding box center [54, 7] width 43 height 7
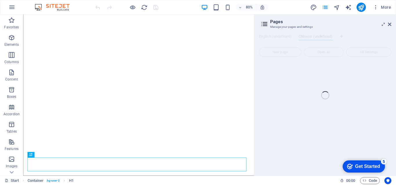
click at [391, 26] on div "Start (en) Favorites Elements Columns Content Boxes Accordion Tables Features I…" at bounding box center [198, 95] width 396 height 162
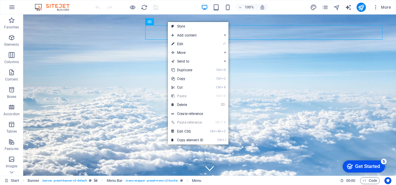
drag, startPoint x: 181, startPoint y: 43, endPoint x: 51, endPoint y: 32, distance: 130.4
click at [181, 43] on link "⏎ Edit" at bounding box center [187, 44] width 39 height 9
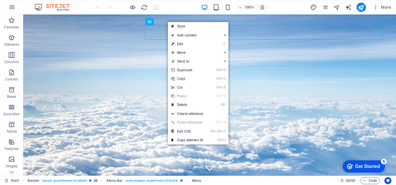
select select "1"
select select
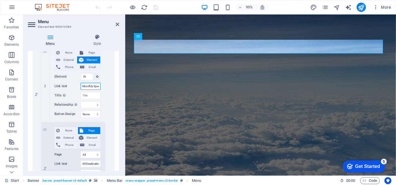
scroll to position [0, 7]
drag, startPoint x: 209, startPoint y: 99, endPoint x: 125, endPoint y: 95, distance: 83.6
select select
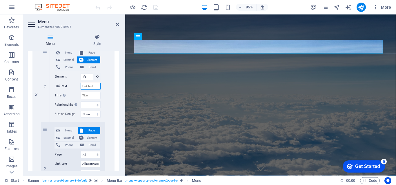
select select
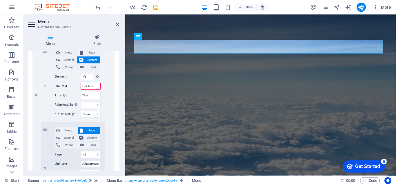
paste input "Study Travel Tours"
type input "Study Travel Tours"
select select
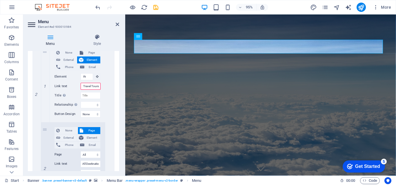
select select
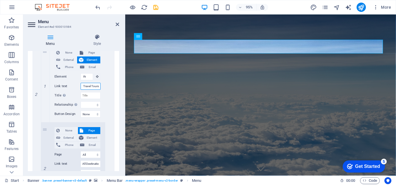
type input "Study Travel Tours"
click at [113, 115] on div "None Page External Element Phone Email Page Start All Destinations Legal Notice…" at bounding box center [77, 91] width 73 height 235
click at [87, 163] on input "All Destinations" at bounding box center [91, 164] width 20 height 7
type input "Destinations"
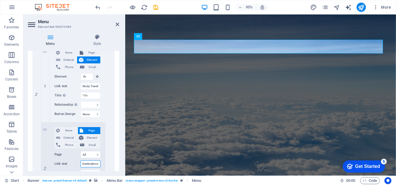
select select
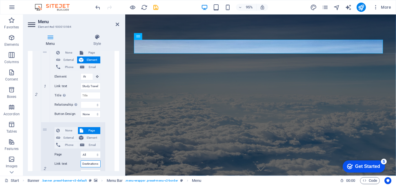
select select
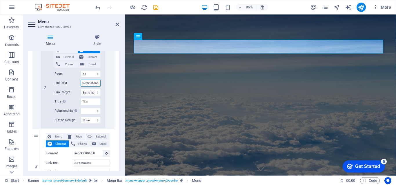
scroll to position [290, 0]
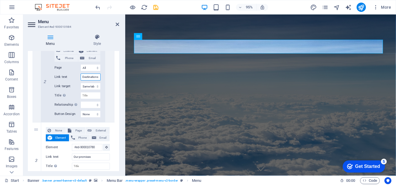
type input "Destinations"
click at [117, 24] on icon at bounding box center [117, 24] width 3 height 5
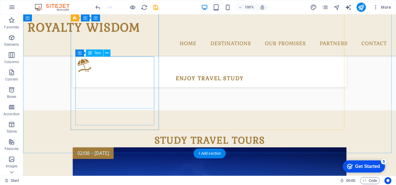
scroll to position [580, 0]
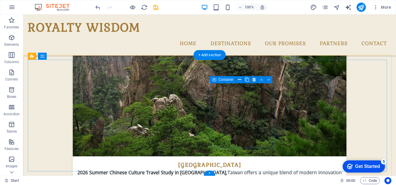
scroll to position [1323, 0]
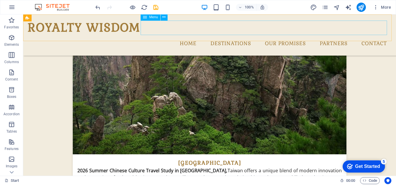
click at [237, 37] on nav "Home Destinations Study Travel Tours Destinations Our promises Partners Contact" at bounding box center [210, 44] width 364 height 14
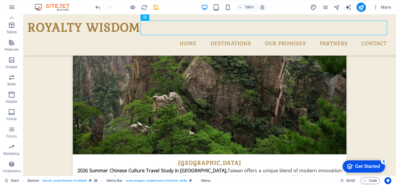
scroll to position [0, 0]
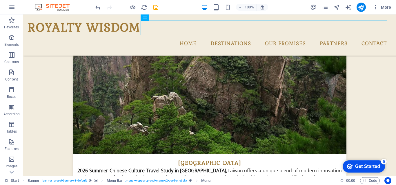
click at [0, 0] on icon "button" at bounding box center [0, 0] width 0 height 0
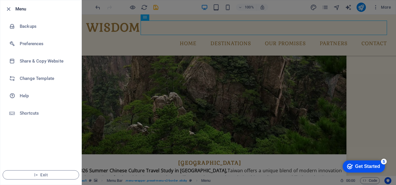
click at [173, 46] on div at bounding box center [198, 92] width 396 height 185
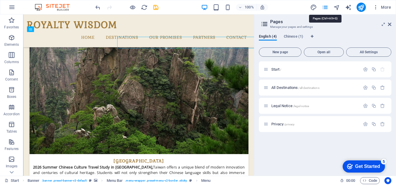
scroll to position [1301, 0]
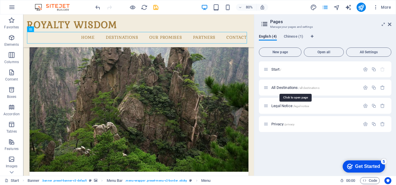
click at [286, 87] on span "All Destinations /all-destinations" at bounding box center [295, 88] width 48 height 4
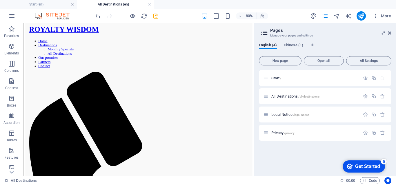
scroll to position [181, 0]
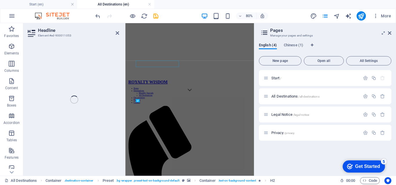
click at [81, 96] on div "Headline Element #ed-900011053 H1 Container Container Reference Preset Containe…" at bounding box center [138, 99] width 231 height 153
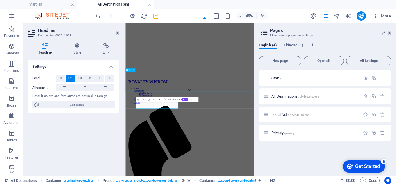
scroll to position [0, 1]
drag, startPoint x: 178, startPoint y: 209, endPoint x: 141, endPoint y: 206, distance: 37.5
drag, startPoint x: 204, startPoint y: 204, endPoint x: 224, endPoint y: 234, distance: 36.2
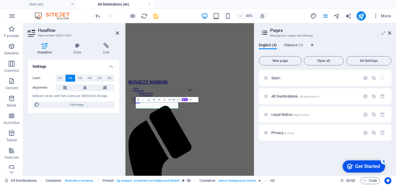
click at [117, 33] on icon at bounding box center [117, 33] width 3 height 5
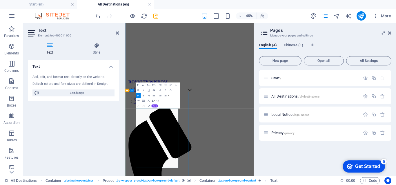
drag, startPoint x: 206, startPoint y: 340, endPoint x: 149, endPoint y: 211, distance: 140.4
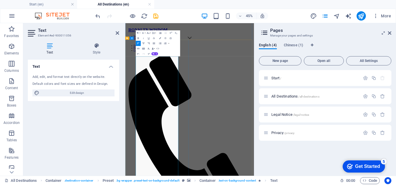
scroll to position [355, 0]
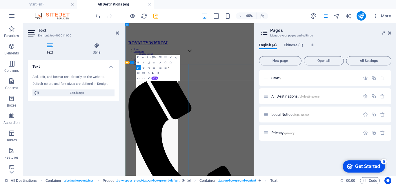
scroll to position [239, 0]
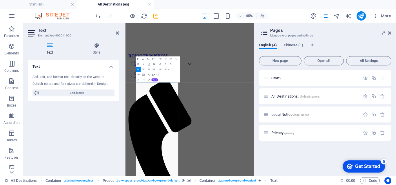
click at [119, 31] on icon at bounding box center [117, 33] width 3 height 5
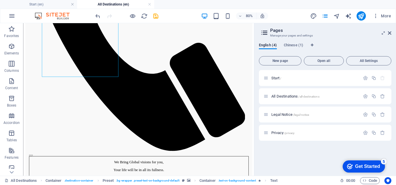
scroll to position [587, 0]
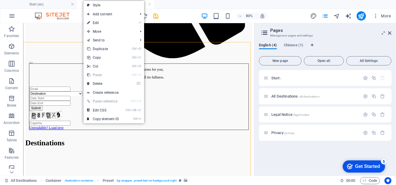
click at [103, 23] on link "⏎ Edit" at bounding box center [103, 23] width 39 height 9
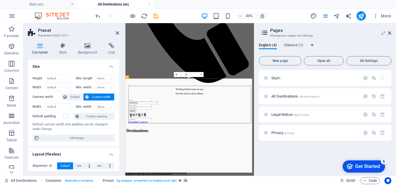
click at [90, 47] on icon at bounding box center [88, 46] width 28 height 6
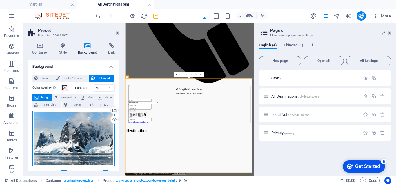
click at [90, 128] on div "Drag files here, click to choose files or select files from Files or our free s…" at bounding box center [73, 139] width 82 height 56
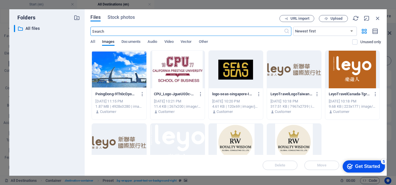
click at [123, 73] on div at bounding box center [119, 70] width 54 height 38
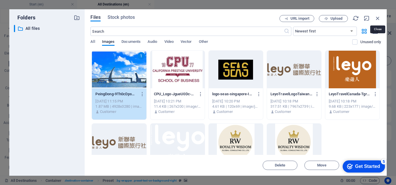
click at [380, 17] on icon "button" at bounding box center [378, 18] width 6 height 6
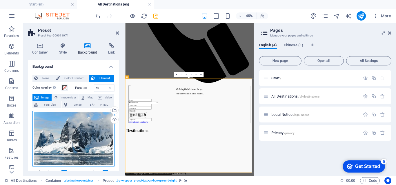
click at [90, 133] on div "Drag files here, click to choose files or select files from Files or our free s…" at bounding box center [73, 139] width 82 height 56
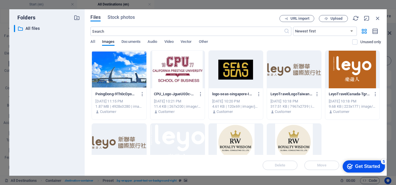
click at [125, 71] on div at bounding box center [119, 70] width 54 height 38
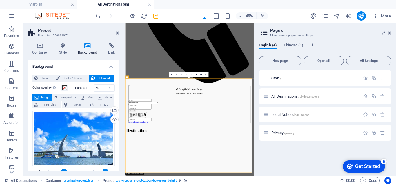
click at [118, 32] on icon at bounding box center [117, 33] width 3 height 5
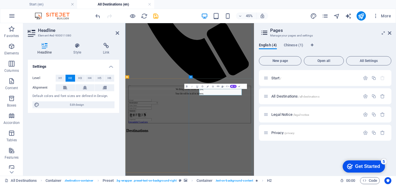
scroll to position [0, 2]
drag, startPoint x: 367, startPoint y: 176, endPoint x: 336, endPoint y: 171, distance: 31.4
drag, startPoint x: 115, startPoint y: 14, endPoint x: 116, endPoint y: 33, distance: 19.5
click at [116, 33] on icon at bounding box center [117, 33] width 3 height 5
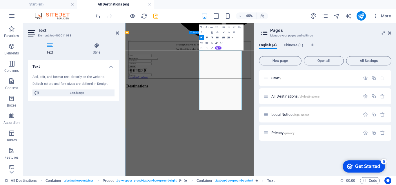
drag, startPoint x: 343, startPoint y: 212, endPoint x: 308, endPoint y: 91, distance: 125.6
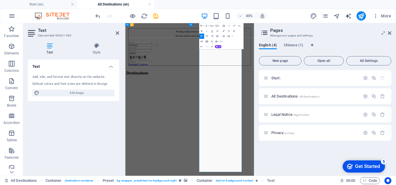
scroll to position [744, 0]
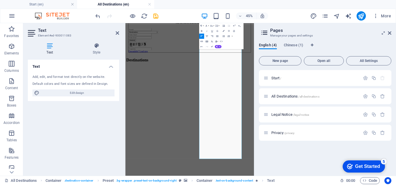
click at [118, 32] on icon at bounding box center [117, 33] width 3 height 5
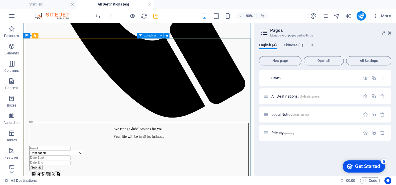
scroll to position [628, 0]
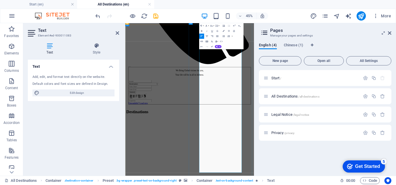
scroll to position [715, 0]
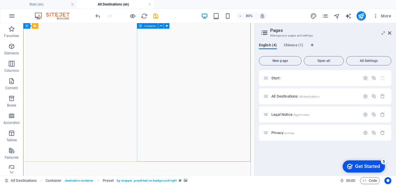
scroll to position [889, 0]
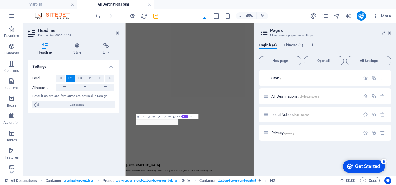
drag, startPoint x: 117, startPoint y: 13, endPoint x: 117, endPoint y: 34, distance: 20.6
click at [117, 34] on icon at bounding box center [117, 33] width 3 height 5
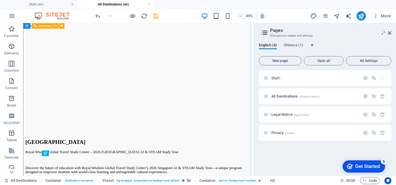
scroll to position [915, 0]
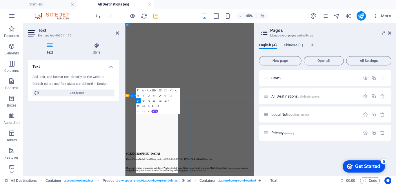
drag, startPoint x: 183, startPoint y: 356, endPoint x: 144, endPoint y: 228, distance: 133.3
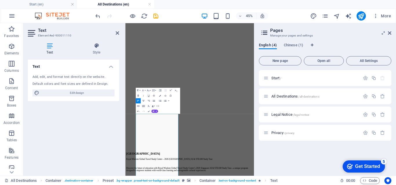
scroll to position [6587, 1]
drag, startPoint x: 213, startPoint y: 283, endPoint x: 236, endPoint y: 282, distance: 22.6
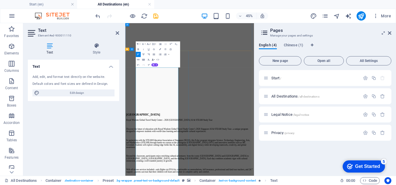
scroll to position [1031, 0]
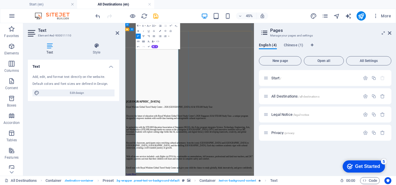
scroll to position [1089, 0]
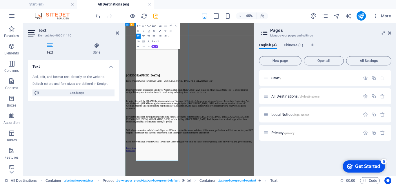
drag, startPoint x: 242, startPoint y: 106, endPoint x: 231, endPoint y: 108, distance: 10.5
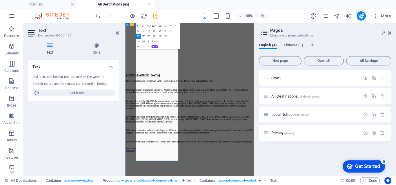
click at [118, 35] on icon at bounding box center [117, 33] width 3 height 5
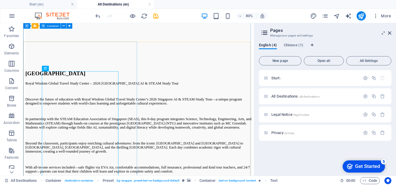
scroll to position [957, 0]
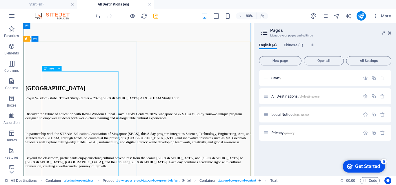
click at [392, 31] on aside "Pages Manage your pages and settings English (4) Chinese (1) New page Open all …" at bounding box center [325, 99] width 142 height 153
click at [388, 34] on icon at bounding box center [389, 33] width 3 height 5
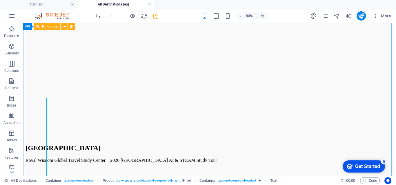
scroll to position [942, 0]
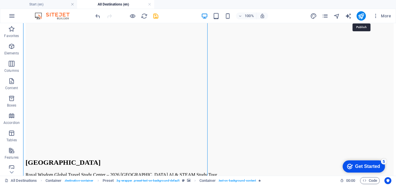
click at [362, 13] on icon "publish" at bounding box center [361, 16] width 7 height 7
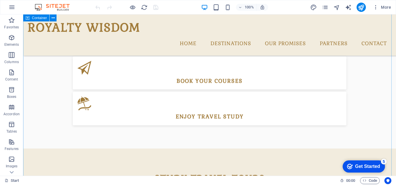
scroll to position [481, 0]
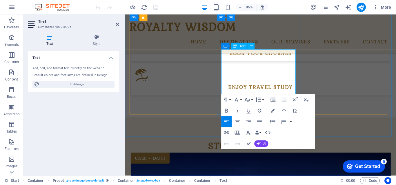
scroll to position [495, 0]
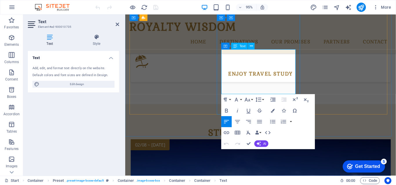
drag, startPoint x: 302, startPoint y: 94, endPoint x: 230, endPoint y: 97, distance: 71.4
copy div "Early Bird NT$23,500 | NT$25,000"
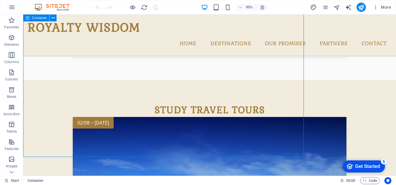
scroll to position [481, 0]
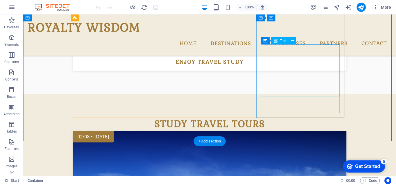
drag, startPoint x: 323, startPoint y: 93, endPoint x: 231, endPoint y: 98, distance: 92.0
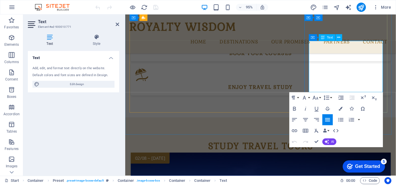
scroll to position [495, 0]
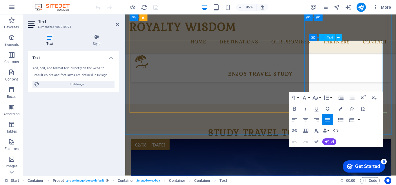
drag, startPoint x: 386, startPoint y: 89, endPoint x: 331, endPoint y: 94, distance: 55.3
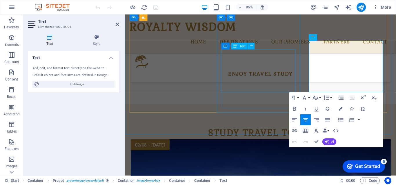
scroll to position [12, 2]
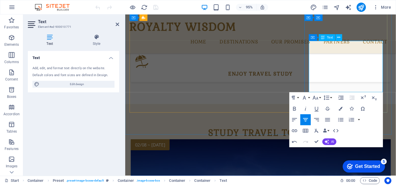
drag, startPoint x: 349, startPoint y: 92, endPoint x: 354, endPoint y: 93, distance: 4.4
drag, startPoint x: 377, startPoint y: 93, endPoint x: 391, endPoint y: 91, distance: 14.3
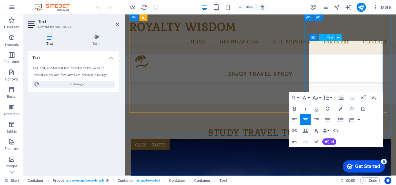
drag, startPoint x: 353, startPoint y: 90, endPoint x: 349, endPoint y: 91, distance: 4.1
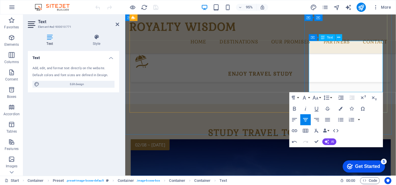
click at [395, 27] on div "ROYALTY WISDOM Home Destinations Study Travel Tours Destinations Our promises P…" at bounding box center [267, 34] width 285 height 41
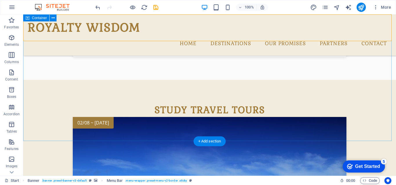
scroll to position [481, 0]
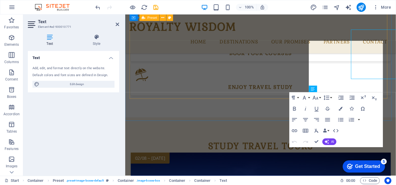
scroll to position [495, 0]
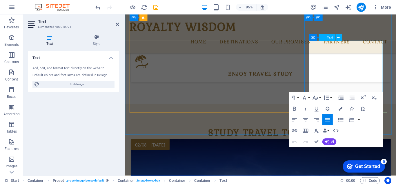
drag, startPoint x: 364, startPoint y: 89, endPoint x: 360, endPoint y: 92, distance: 4.3
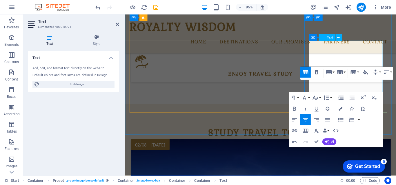
click at [396, 28] on div "ROYALTY WISDOM Home Destinations Study Travel Tours Destinations Our promises P…" at bounding box center [267, 34] width 285 height 41
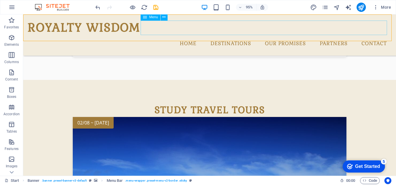
scroll to position [481, 0]
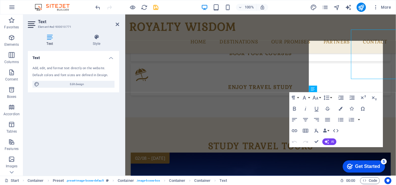
scroll to position [495, 0]
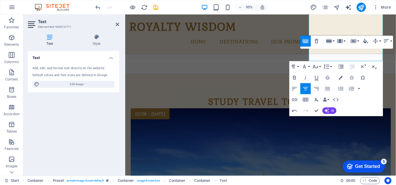
scroll to position [499, 0]
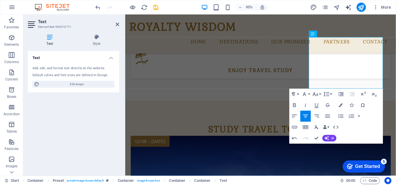
click at [116, 25] on icon at bounding box center [117, 24] width 3 height 5
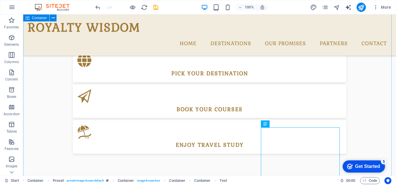
scroll to position [456, 0]
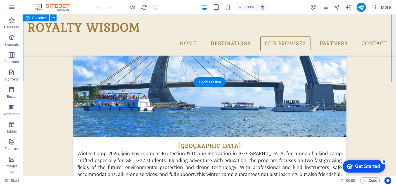
scroll to position [974, 0]
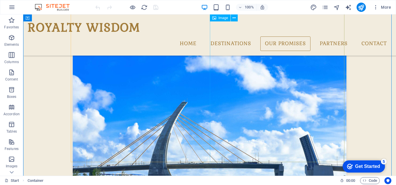
scroll to position [887, 0]
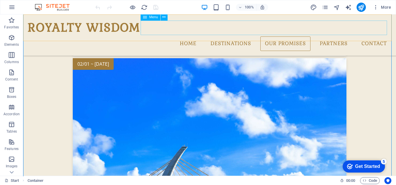
click at [238, 37] on nav "Home Destinations Study Travel Tours Destinations Our promises Partners Contact" at bounding box center [210, 44] width 364 height 14
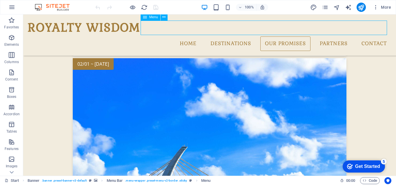
click at [232, 37] on nav "Home Destinations Study Travel Tours Destinations Our promises Partners Contact" at bounding box center [210, 44] width 364 height 14
click at [327, 5] on icon "pages" at bounding box center [325, 7] width 7 height 7
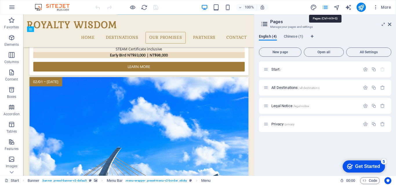
scroll to position [907, 0]
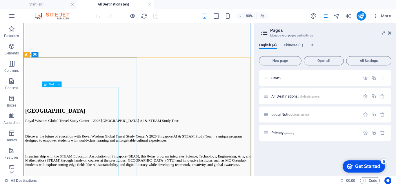
scroll to position [964, 0]
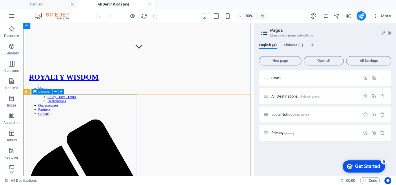
scroll to position [210, 0]
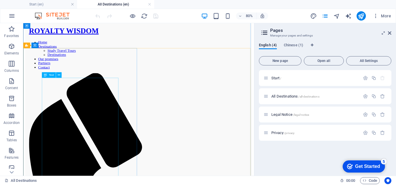
drag, startPoint x: 122, startPoint y: 130, endPoint x: 125, endPoint y: 133, distance: 4.0
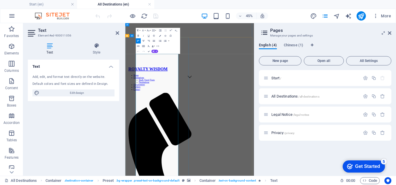
scroll to position [302, 0]
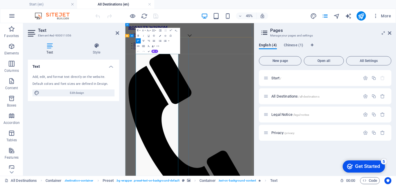
click at [0, 0] on icon at bounding box center [0, 0] width 0 height 0
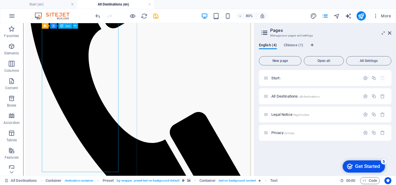
scroll to position [384, 0]
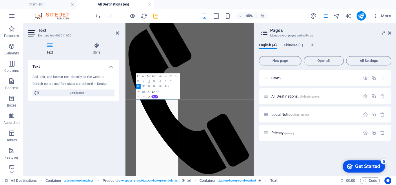
scroll to position [201, 0]
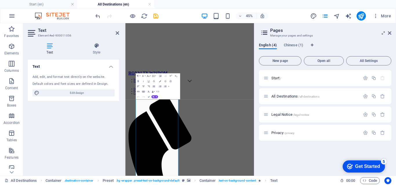
click at [116, 33] on icon at bounding box center [117, 33] width 3 height 5
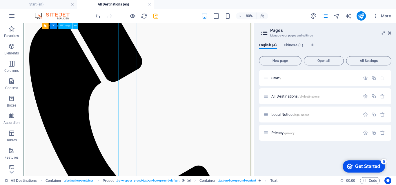
scroll to position [375, 0]
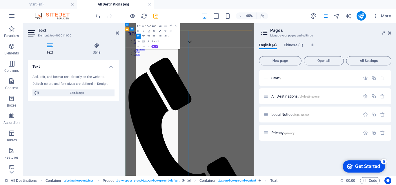
scroll to position [317, 0]
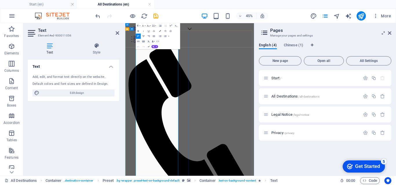
drag, startPoint x: 223, startPoint y: 298, endPoint x: 219, endPoint y: 298, distance: 4.3
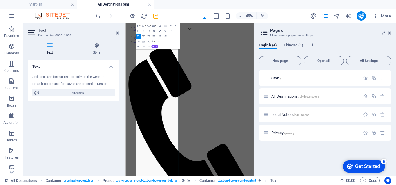
click at [119, 34] on aside "Text Element #ed-900011056 Text Style Text Add, edit, and format text directly …" at bounding box center [74, 99] width 102 height 153
click at [118, 33] on icon at bounding box center [117, 33] width 3 height 5
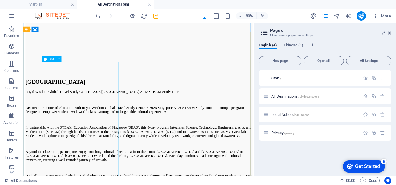
scroll to position [979, 0]
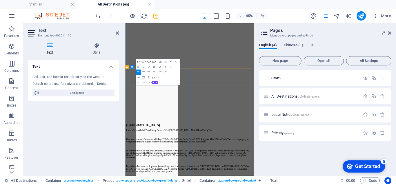
click at [118, 34] on icon at bounding box center [117, 33] width 3 height 5
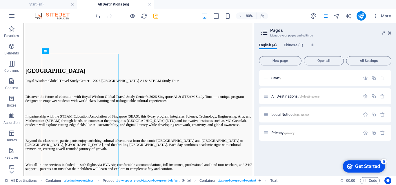
click at [0, 0] on span "Start /" at bounding box center [0, 0] width 0 height 0
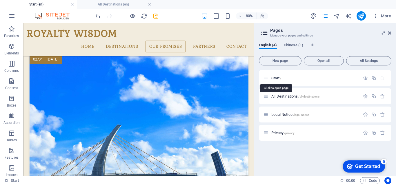
scroll to position [923, 0]
drag, startPoint x: 281, startPoint y: 96, endPoint x: 286, endPoint y: 93, distance: 5.1
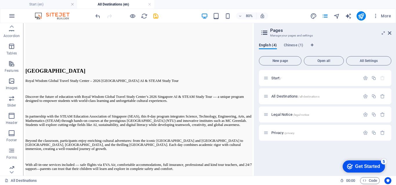
scroll to position [108, 0]
click at [0, 0] on icon at bounding box center [0, 0] width 0 height 0
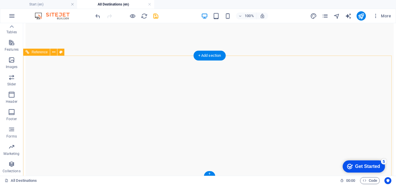
scroll to position [1248, 0]
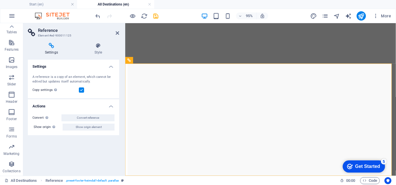
scroll to position [1481, 0]
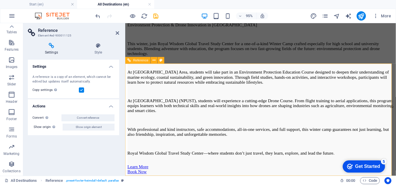
click at [116, 33] on icon at bounding box center [117, 33] width 3 height 5
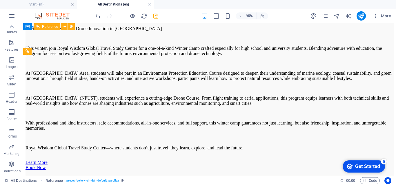
scroll to position [1248, 0]
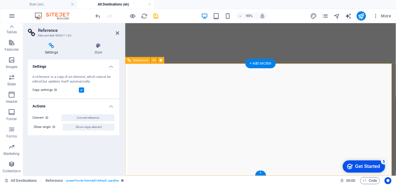
scroll to position [1481, 0]
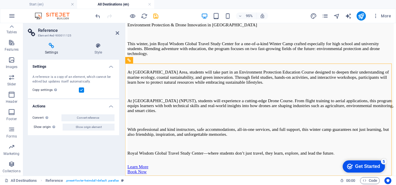
click at [118, 30] on h2 "Reference" at bounding box center [78, 30] width 81 height 5
click at [116, 33] on icon at bounding box center [117, 33] width 3 height 5
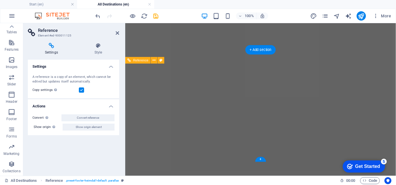
scroll to position [1481, 0]
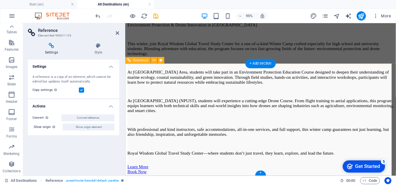
click at [118, 32] on icon at bounding box center [117, 33] width 3 height 5
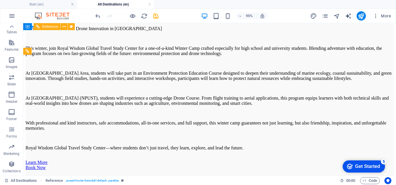
scroll to position [1248, 0]
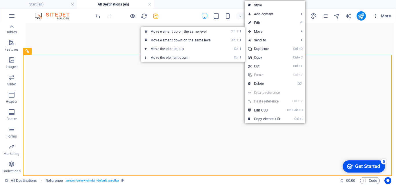
click at [264, 23] on link "⏎ Edit" at bounding box center [264, 23] width 39 height 9
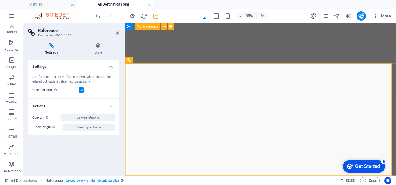
scroll to position [1481, 0]
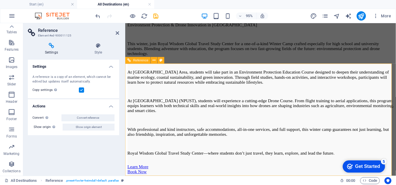
click at [153, 61] on icon at bounding box center [154, 60] width 3 height 6
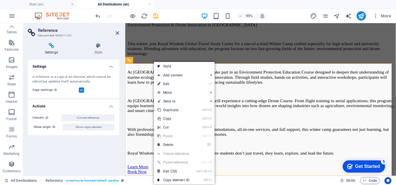
click at [166, 82] on link "⏎ Edit" at bounding box center [173, 84] width 39 height 9
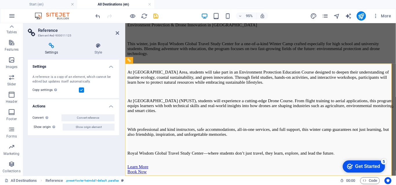
click at [117, 33] on icon at bounding box center [117, 33] width 3 height 5
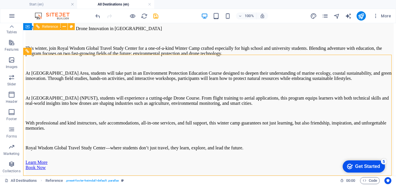
scroll to position [1248, 0]
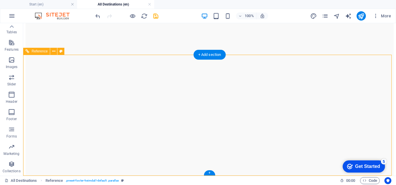
drag, startPoint x: 253, startPoint y: 123, endPoint x: 157, endPoint y: 129, distance: 96.1
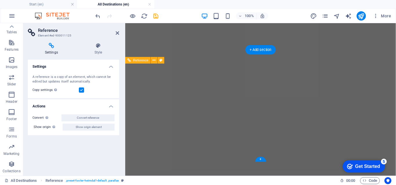
scroll to position [1481, 0]
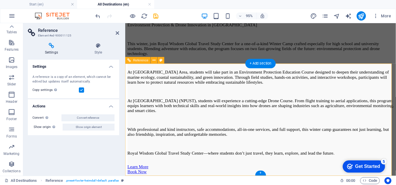
drag, startPoint x: 117, startPoint y: 33, endPoint x: 97, endPoint y: 11, distance: 29.1
click at [117, 33] on icon at bounding box center [117, 33] width 3 height 5
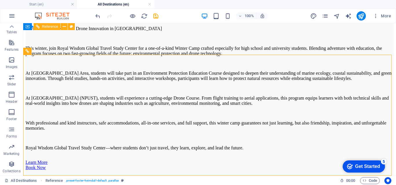
scroll to position [1248, 0]
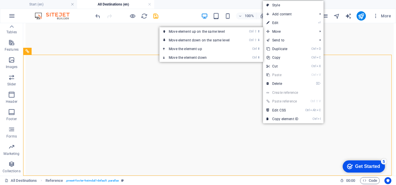
click at [279, 23] on link "⏎ Edit" at bounding box center [282, 23] width 39 height 9
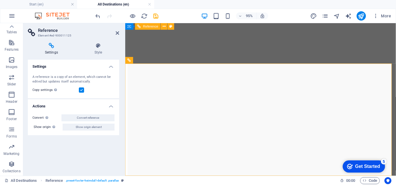
scroll to position [1481, 0]
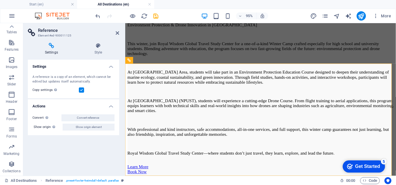
click at [55, 46] on icon at bounding box center [51, 46] width 47 height 6
click at [111, 107] on h4 "Actions" at bounding box center [73, 104] width 91 height 10
click at [117, 30] on h2 "Reference" at bounding box center [78, 30] width 81 height 5
click at [116, 32] on icon at bounding box center [117, 33] width 3 height 5
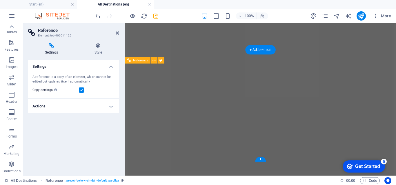
scroll to position [1481, 0]
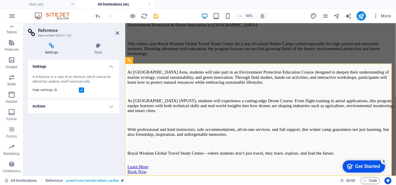
click at [116, 31] on icon at bounding box center [117, 33] width 3 height 5
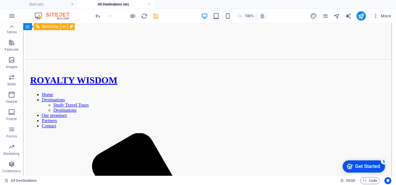
scroll to position [145, 0]
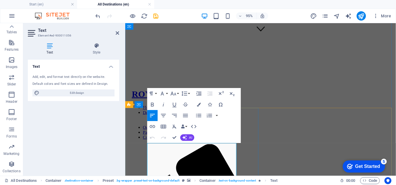
scroll to position [152, 0]
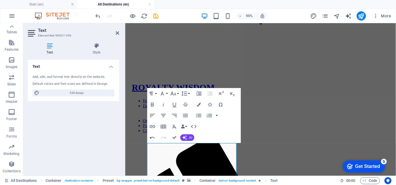
drag, startPoint x: 118, startPoint y: 34, endPoint x: 95, endPoint y: 10, distance: 33.0
click at [118, 34] on icon at bounding box center [117, 33] width 3 height 5
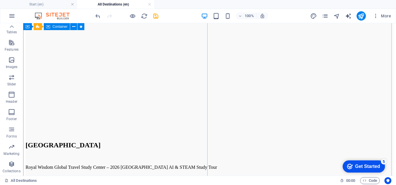
scroll to position [964, 0]
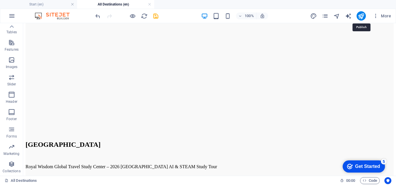
click at [0, 0] on icon "publish" at bounding box center [0, 0] width 0 height 0
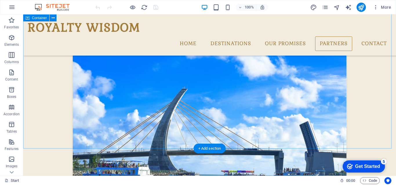
scroll to position [1090, 0]
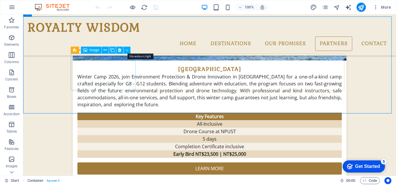
click at [0, 0] on button at bounding box center [0, 0] width 0 height 0
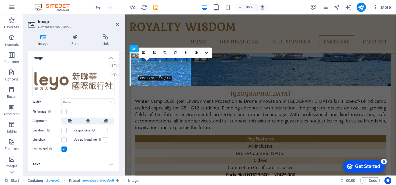
click at [108, 40] on h4 "Link" at bounding box center [105, 40] width 27 height 12
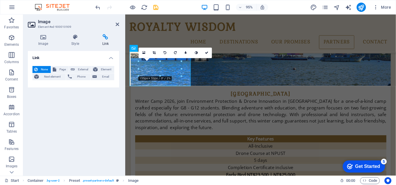
scroll to position [1104, 0]
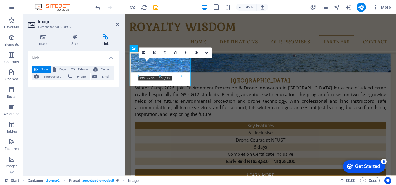
click at [112, 57] on h4 "Link" at bounding box center [73, 56] width 91 height 10
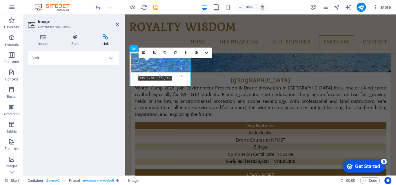
click at [113, 57] on h4 "Link" at bounding box center [73, 58] width 91 height 14
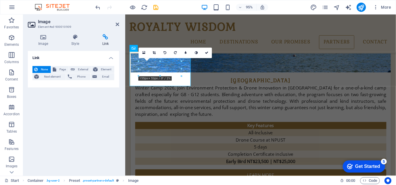
click at [62, 69] on span "Page" at bounding box center [62, 69] width 9 height 7
select select
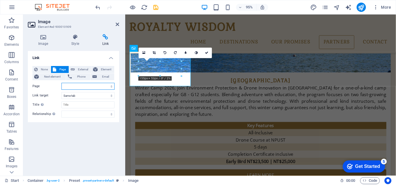
click at [75, 86] on select "Start All Destinations Legal Notice Privacy Start" at bounding box center [87, 86] width 53 height 7
click at [53, 86] on label "Page" at bounding box center [46, 86] width 29 height 7
click at [61, 86] on select "Start All Destinations Legal Notice Privacy Start" at bounding box center [87, 86] width 53 height 7
click at [68, 96] on select "New tab Same tab Overlay" at bounding box center [87, 95] width 53 height 7
select select "blank"
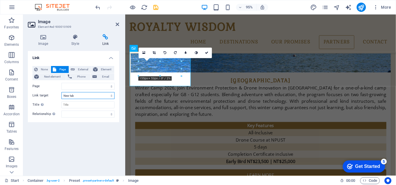
click at [61, 92] on select "New tab Same tab Overlay" at bounding box center [87, 95] width 53 height 7
select select
click at [72, 85] on select "Start All Destinations Legal Notice Privacy Start" at bounding box center [87, 86] width 53 height 7
click at [48, 134] on div "Link None Page External Element Next element Phone Email Page Start All Destina…" at bounding box center [73, 111] width 91 height 120
drag, startPoint x: 118, startPoint y: 25, endPoint x: 95, endPoint y: 10, distance: 27.2
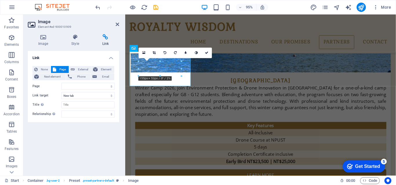
click at [118, 25] on icon at bounding box center [117, 24] width 3 height 5
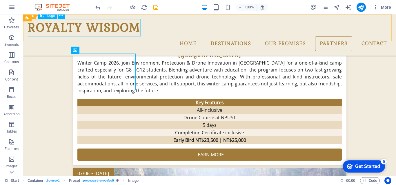
scroll to position [1090, 0]
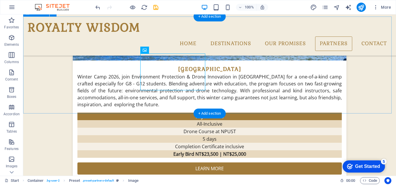
drag, startPoint x: 48, startPoint y: 81, endPoint x: 69, endPoint y: 69, distance: 23.9
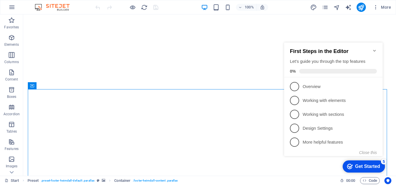
click at [375, 50] on icon "Minimize checklist" at bounding box center [374, 51] width 3 height 2
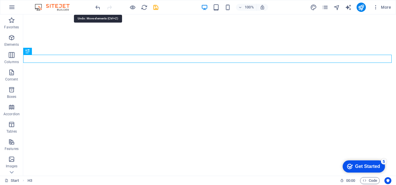
click at [99, 8] on icon "undo" at bounding box center [98, 7] width 7 height 7
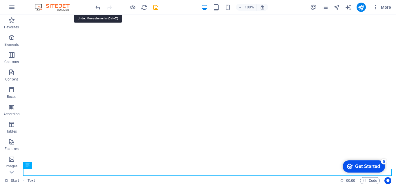
click at [99, 5] on icon "undo" at bounding box center [98, 7] width 7 height 7
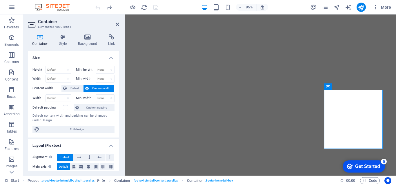
click at [117, 25] on icon at bounding box center [117, 24] width 3 height 5
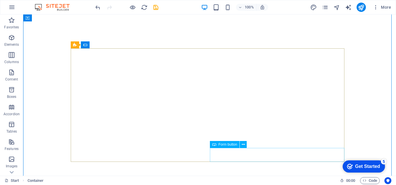
click at [244, 145] on icon at bounding box center [243, 145] width 3 height 6
click at [227, 145] on span "Form button" at bounding box center [228, 144] width 19 height 3
click at [245, 144] on button at bounding box center [243, 144] width 7 height 7
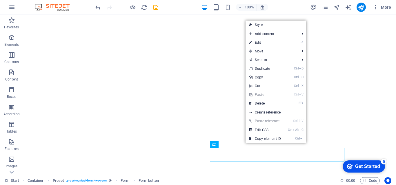
click at [267, 45] on link "⏎ Edit" at bounding box center [265, 42] width 39 height 9
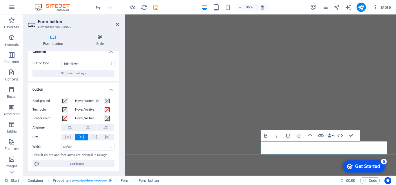
scroll to position [7, 0]
click at [84, 74] on span "Show form settings" at bounding box center [73, 72] width 25 height 7
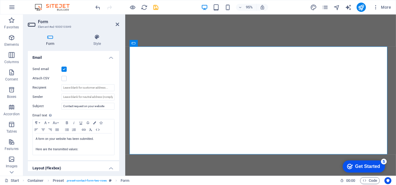
scroll to position [146, 0]
